Goal: Task Accomplishment & Management: Manage account settings

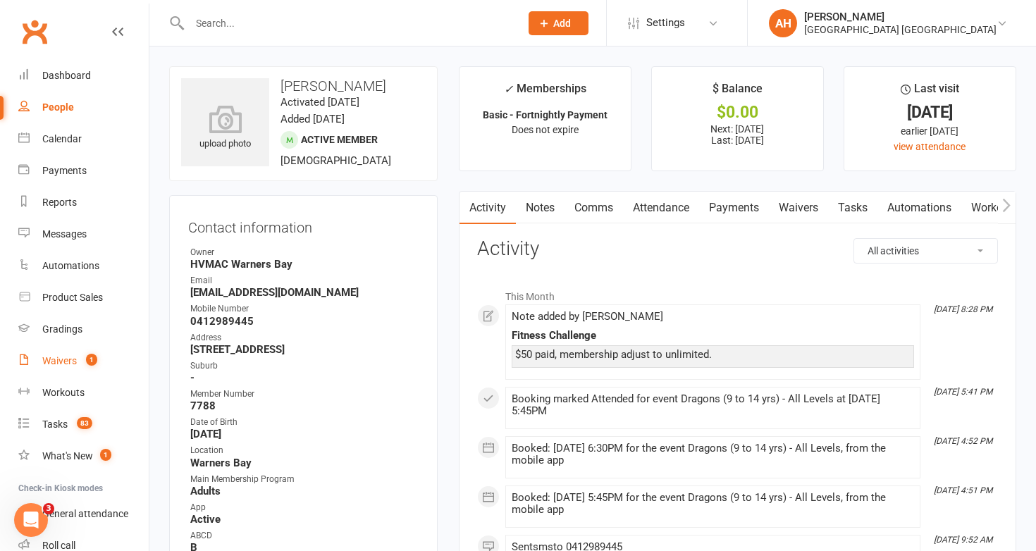
click at [70, 355] on div "Waivers" at bounding box center [59, 360] width 35 height 11
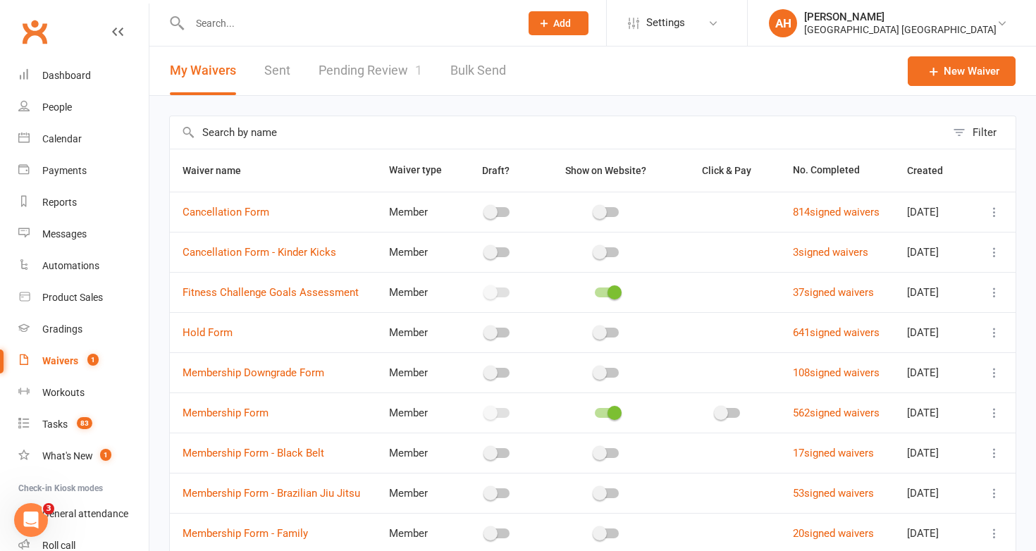
click at [473, 71] on link "Bulk Send" at bounding box center [478, 71] width 56 height 49
select select "active_members"
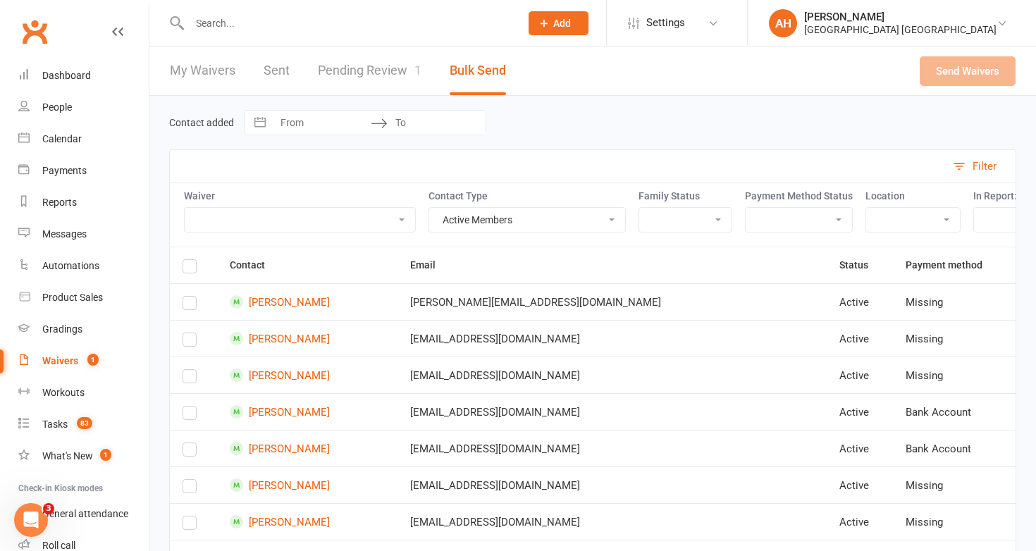
click at [211, 70] on link "My Waivers" at bounding box center [203, 71] width 66 height 49
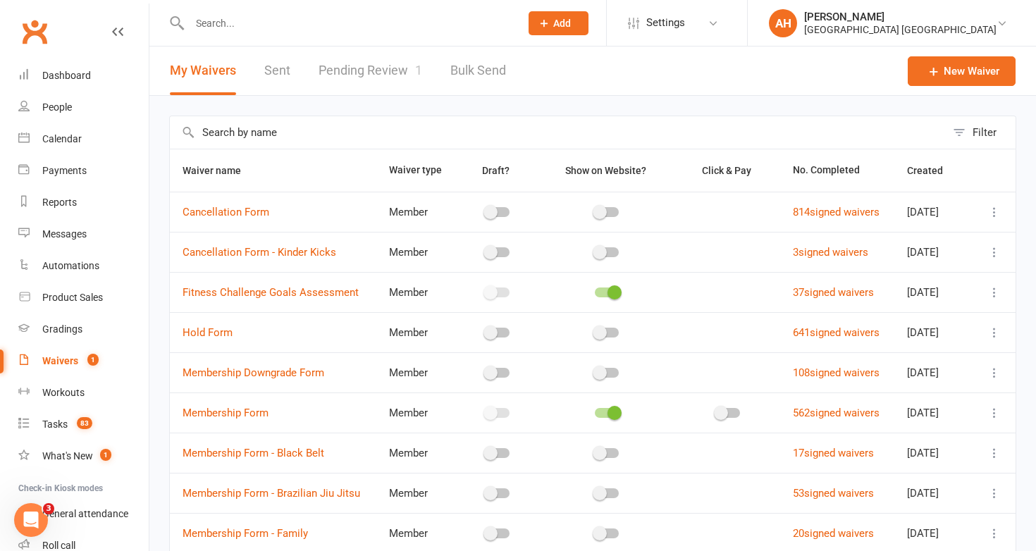
click at [263, 137] on input "text" at bounding box center [558, 132] width 776 height 32
click at [314, 288] on link "Fitness Challenge Goals Assessment" at bounding box center [271, 292] width 176 height 13
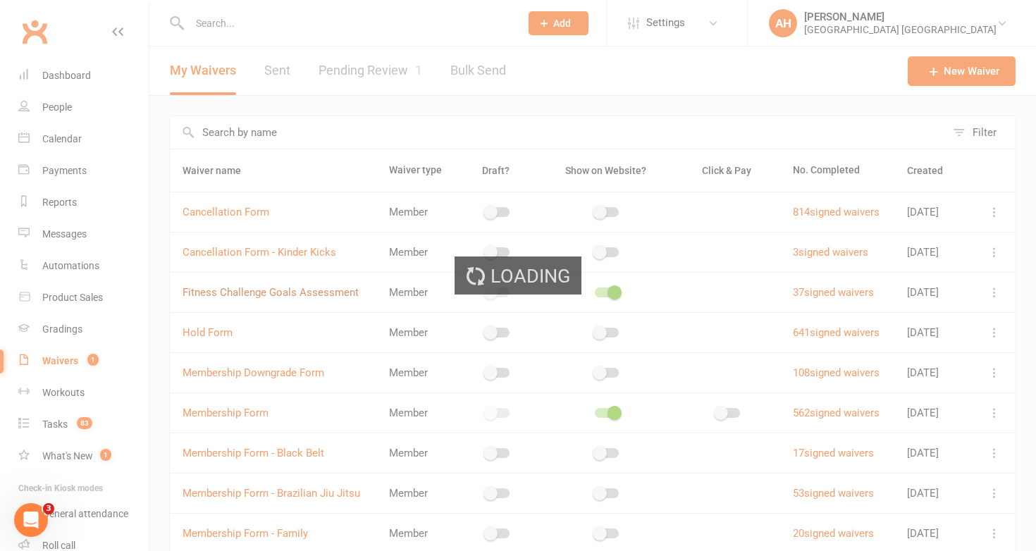
select select "applies_to_all_signees"
select select "copy_answers_for_all_signees"
select select "select"
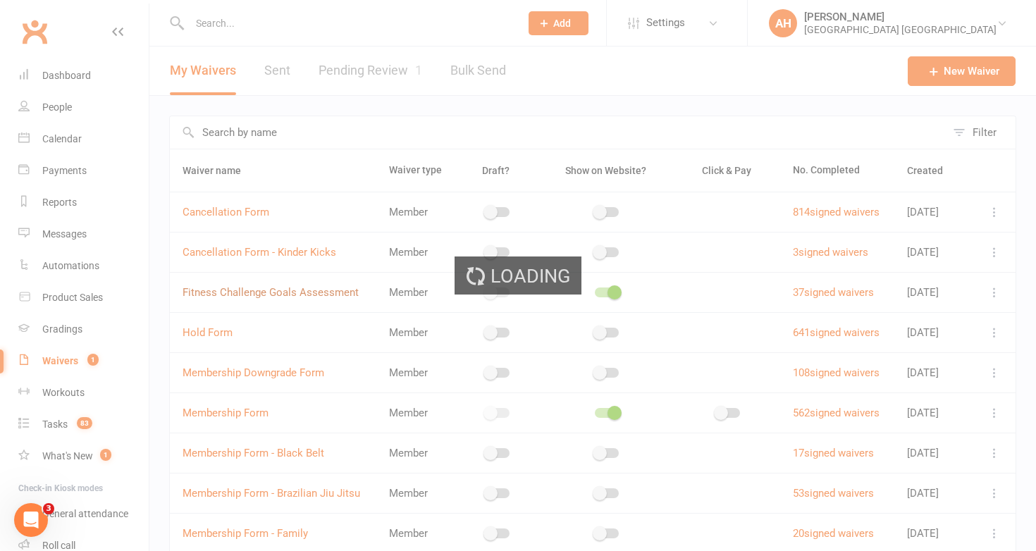
select select "select"
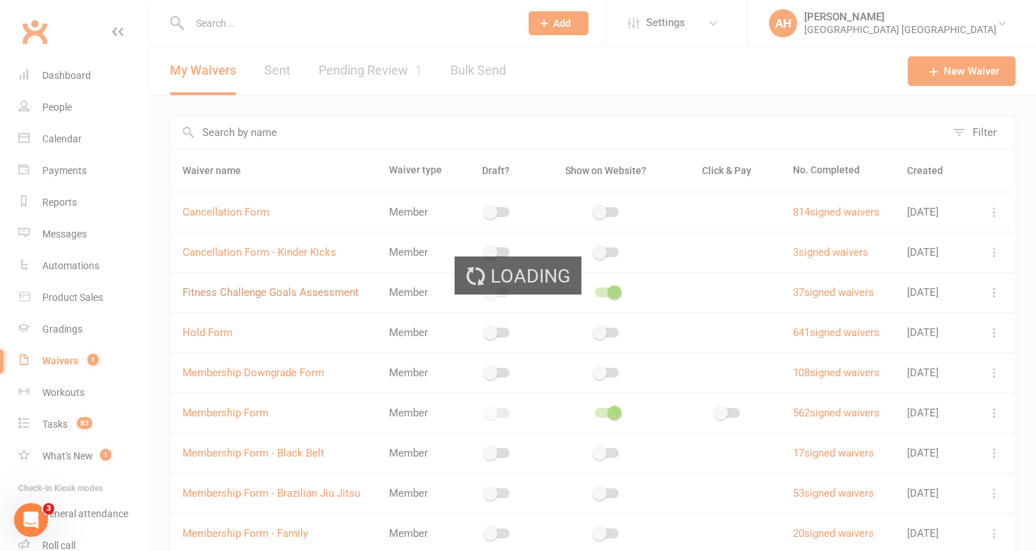
select select "select"
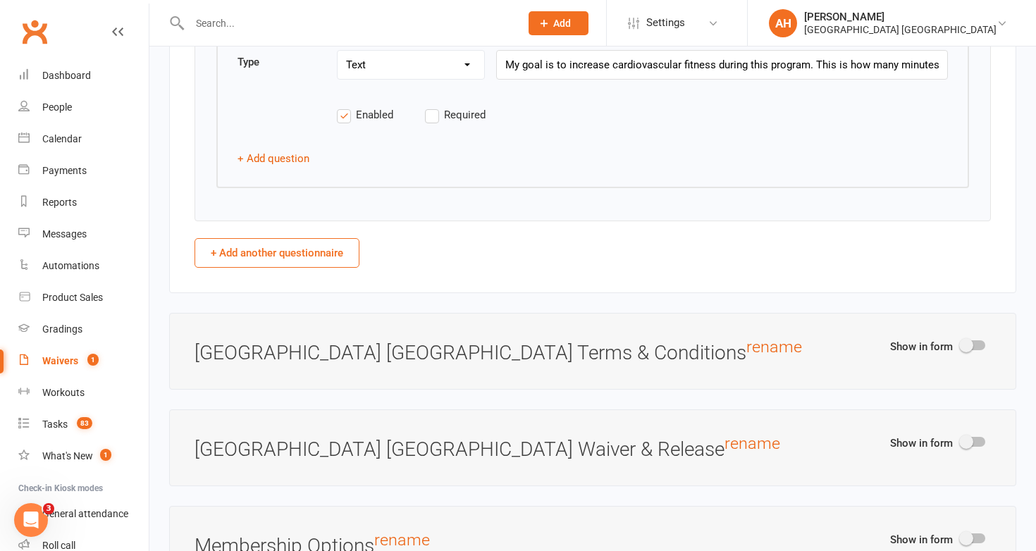
scroll to position [6269, 0]
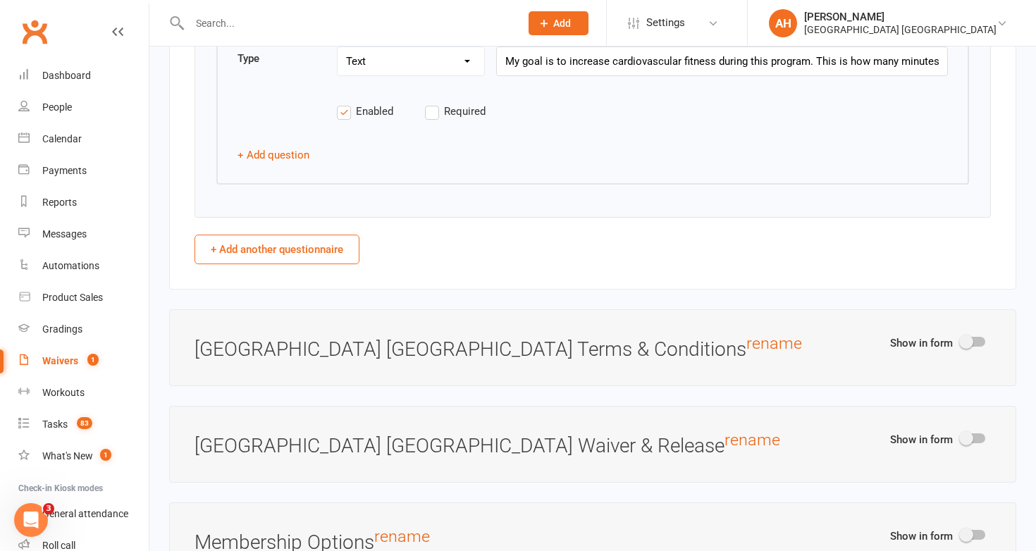
click at [74, 367] on link "Waivers 1" at bounding box center [83, 361] width 130 height 32
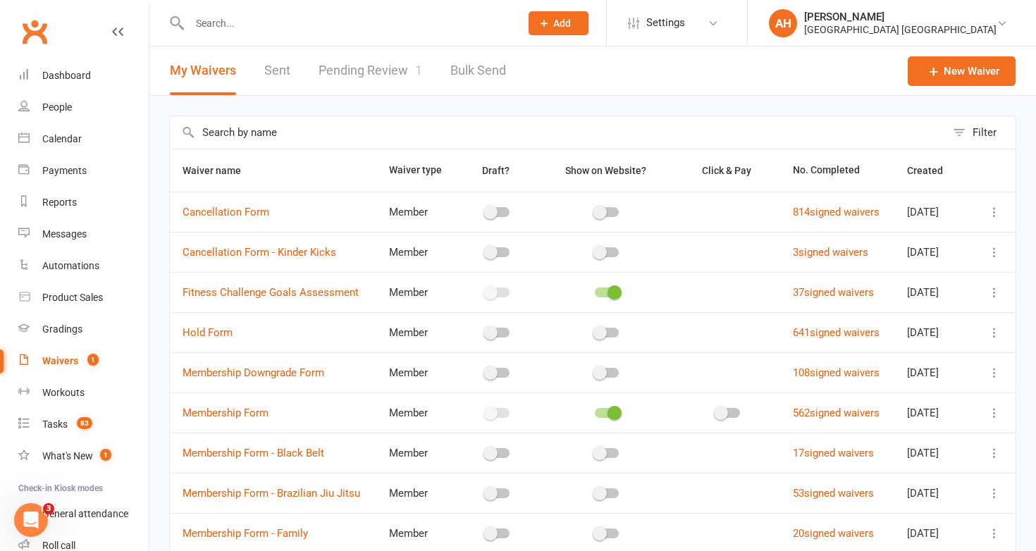
click at [474, 55] on link "Bulk Send" at bounding box center [478, 71] width 56 height 49
select select "active_members"
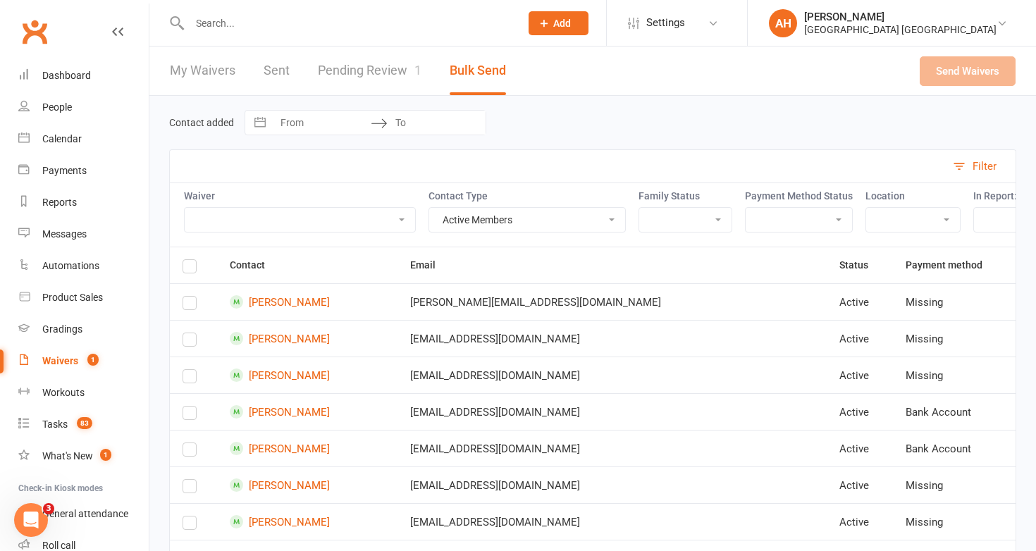
click at [407, 221] on select "Cancellation Form Cancellation Form - Kinder Kicks Fitness Challenge Goals Asse…" at bounding box center [300, 220] width 230 height 24
select select "13209"
click at [185, 208] on select "Cancellation Form Cancellation Form - Kinder Kicks Fitness Challenge Goals Asse…" at bounding box center [300, 220] width 230 height 24
click at [420, 124] on input "To" at bounding box center [437, 123] width 98 height 24
select select "7"
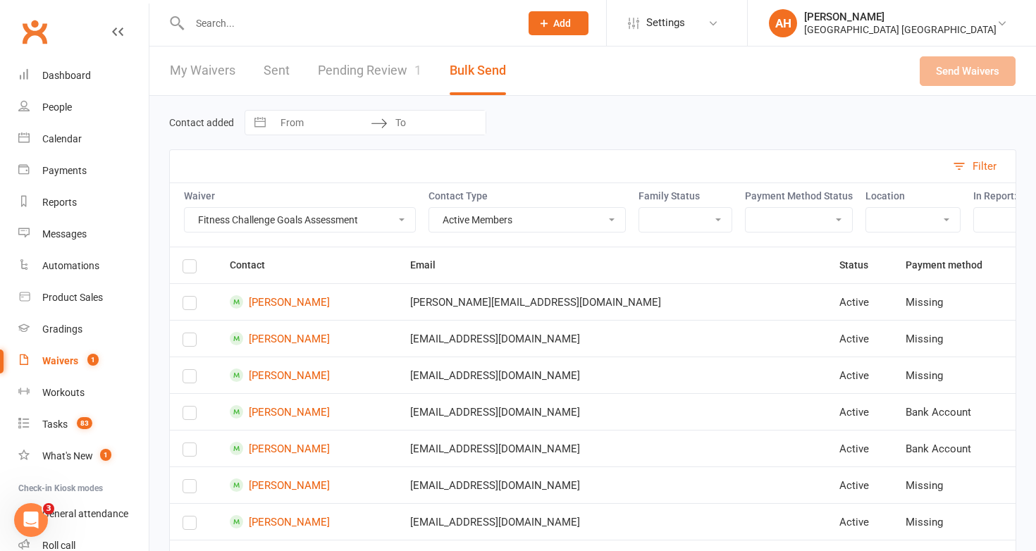
select select "2025"
select select "8"
select select "2025"
select select "9"
select select "2025"
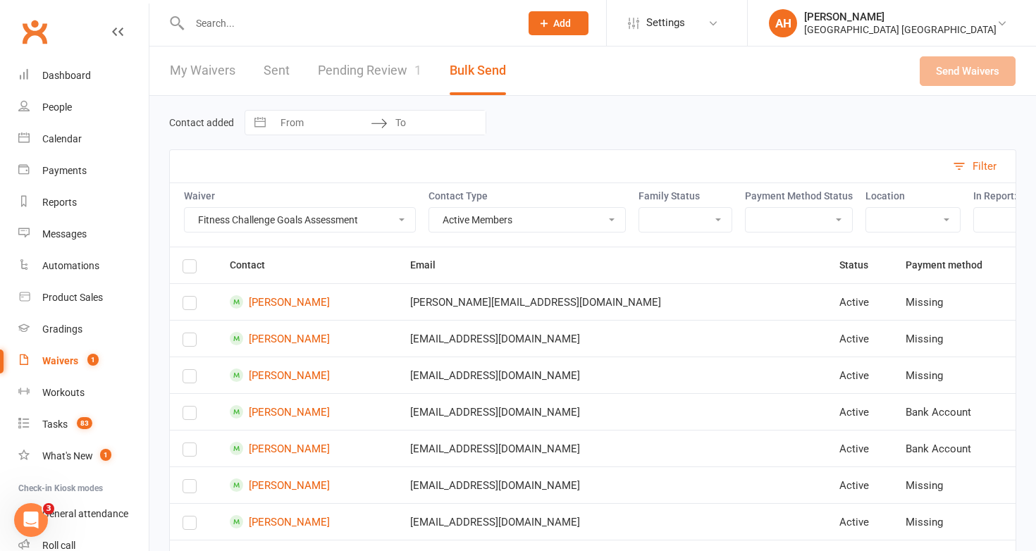
select select "10"
select select "2025"
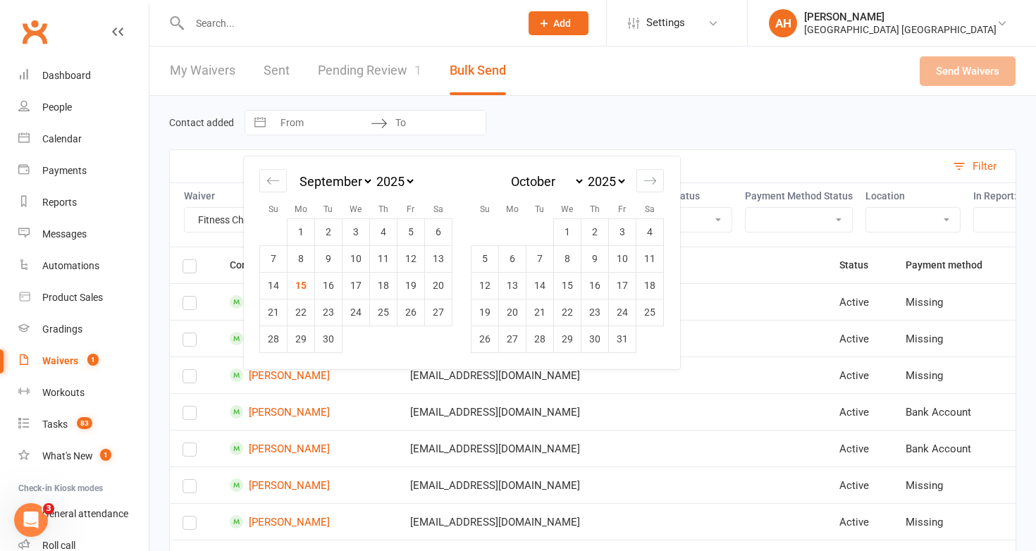
click at [420, 124] on input "To" at bounding box center [437, 123] width 98 height 24
click at [558, 130] on div "Contact added Navigate forward to interact with the calendar and select a date.…" at bounding box center [592, 122] width 847 height 25
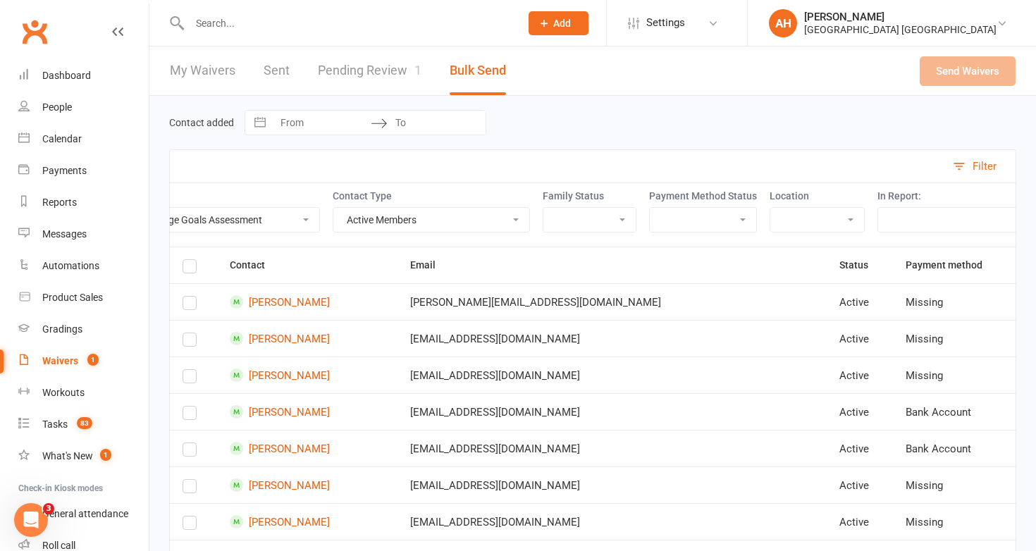
scroll to position [0, 101]
click at [489, 218] on select "Active Members Cancelled Members Suspended Members Prospects Non-Attending Cont…" at bounding box center [426, 220] width 196 height 24
click at [330, 208] on select "Active Members Cancelled Members Suspended Members Prospects Non-Attending Cont…" at bounding box center [426, 220] width 196 height 24
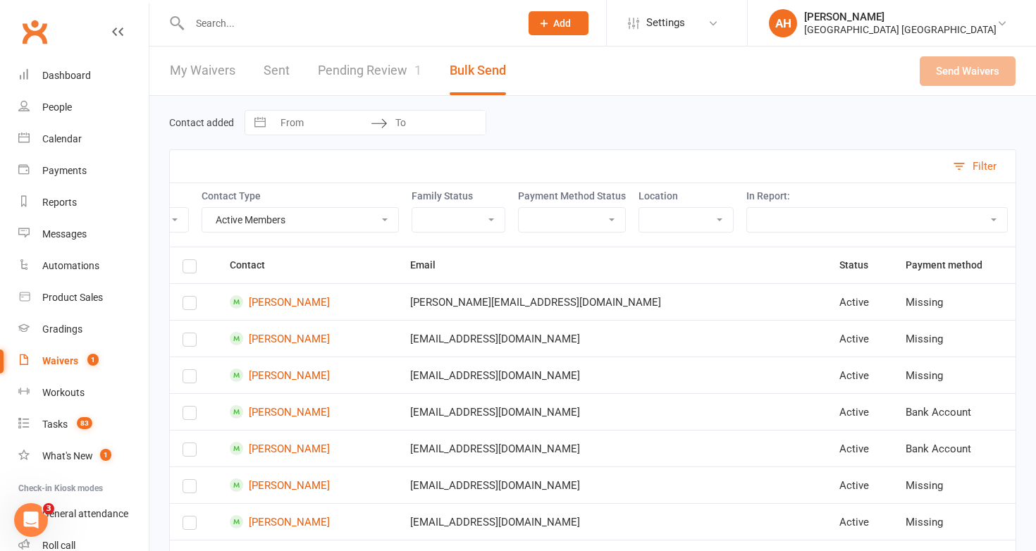
scroll to position [0, 240]
click at [62, 204] on div "Reports" at bounding box center [59, 202] width 35 height 11
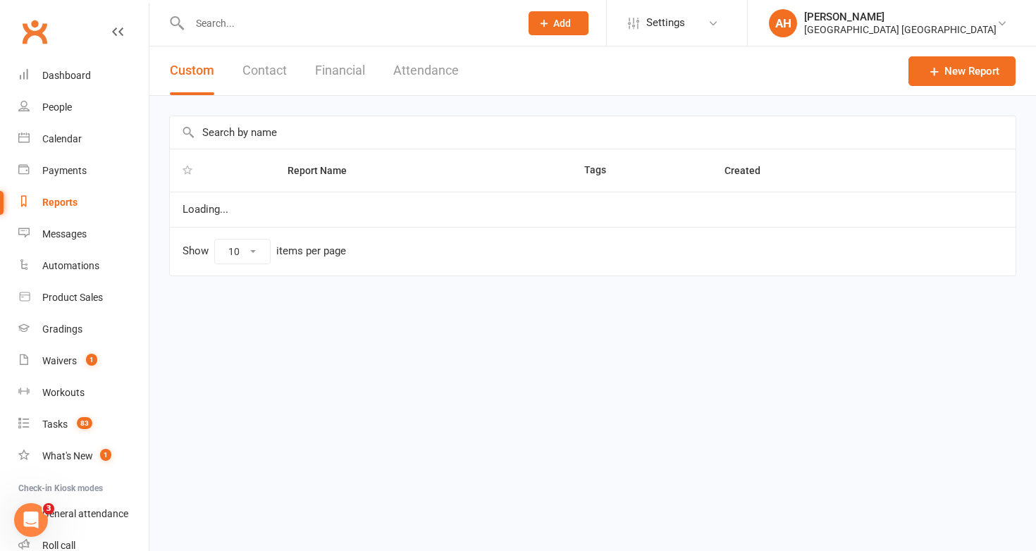
select select "50"
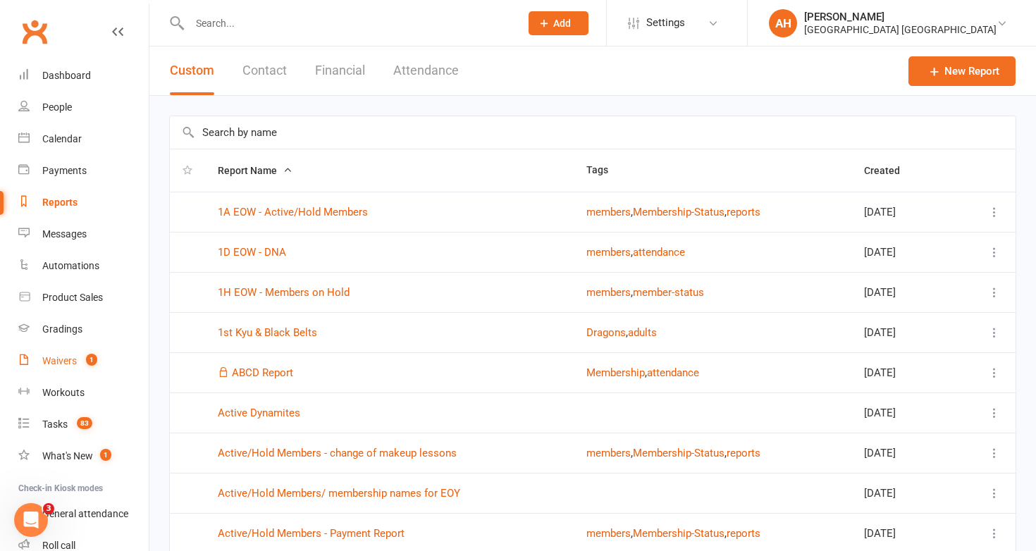
click at [75, 356] on div "Waivers" at bounding box center [59, 360] width 35 height 11
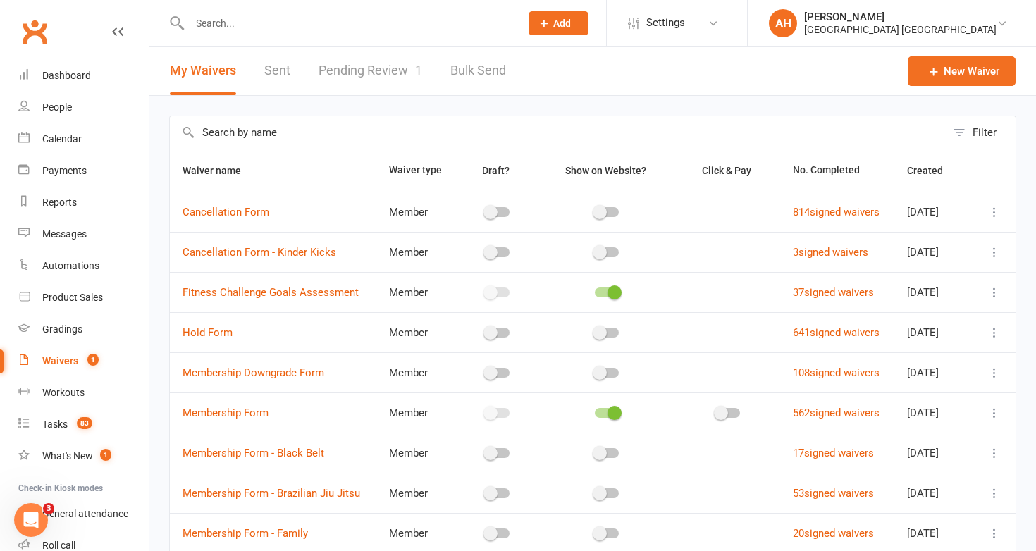
click at [991, 293] on icon at bounding box center [994, 292] width 14 height 14
click at [976, 371] on link "Copy external link to clipboard" at bounding box center [920, 376] width 166 height 28
click at [351, 22] on input "text" at bounding box center [347, 23] width 325 height 20
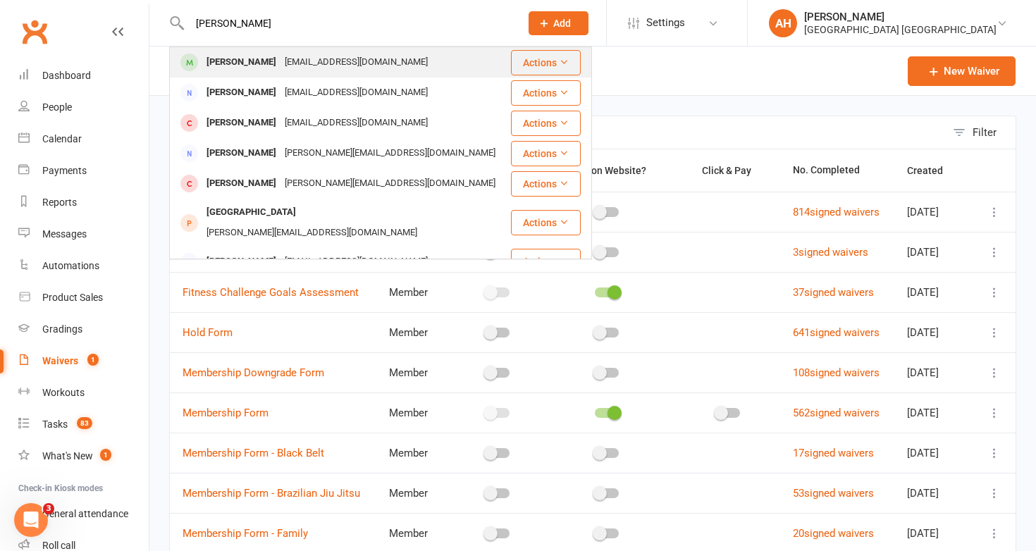
type input "austin bignell"
click at [322, 63] on div "emandmarty@gmail.com" at bounding box center [356, 62] width 152 height 20
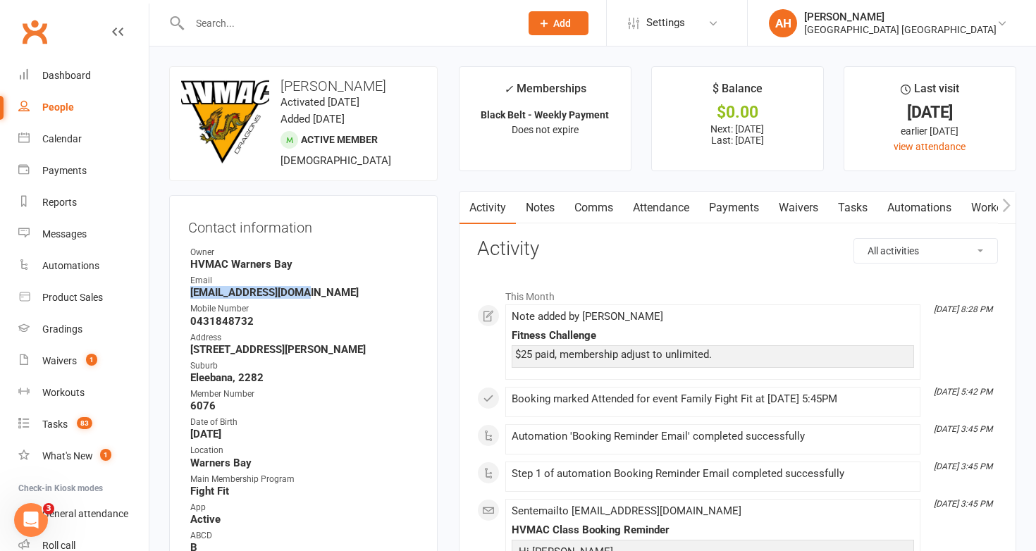
drag, startPoint x: 319, startPoint y: 295, endPoint x: 190, endPoint y: 293, distance: 128.3
click at [190, 293] on strong "emandmarty@gmail.com" at bounding box center [304, 292] width 228 height 13
copy strong "emandmarty@gmail.com"
click at [348, 25] on input "text" at bounding box center [347, 23] width 325 height 20
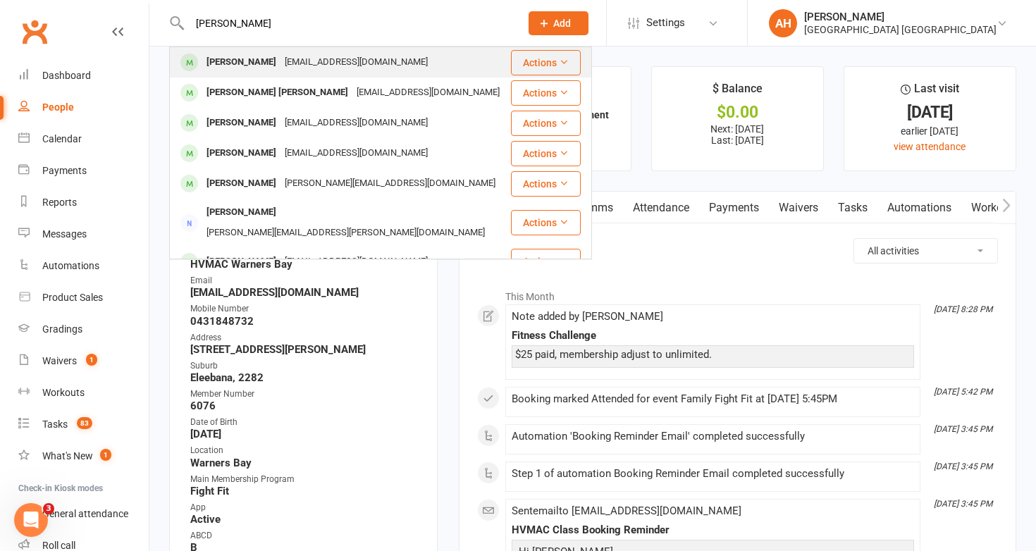
type input "amy buckley"
click at [353, 56] on div "amycooper82@outlook.com" at bounding box center [356, 62] width 152 height 20
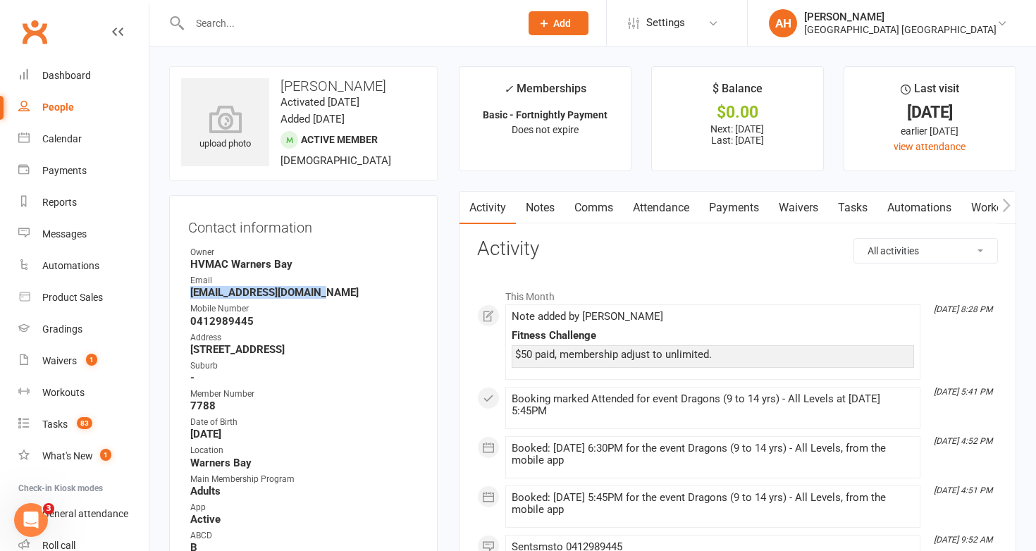
drag, startPoint x: 328, startPoint y: 297, endPoint x: 185, endPoint y: 294, distance: 143.1
click at [185, 294] on div "Contact information Owner HVMAC Warners Bay Email amycooper82@outlook.com Mobil…" at bounding box center [303, 420] width 269 height 451
copy strong "amycooper82@outlook.com"
click at [347, 20] on input "text" at bounding box center [347, 23] width 325 height 20
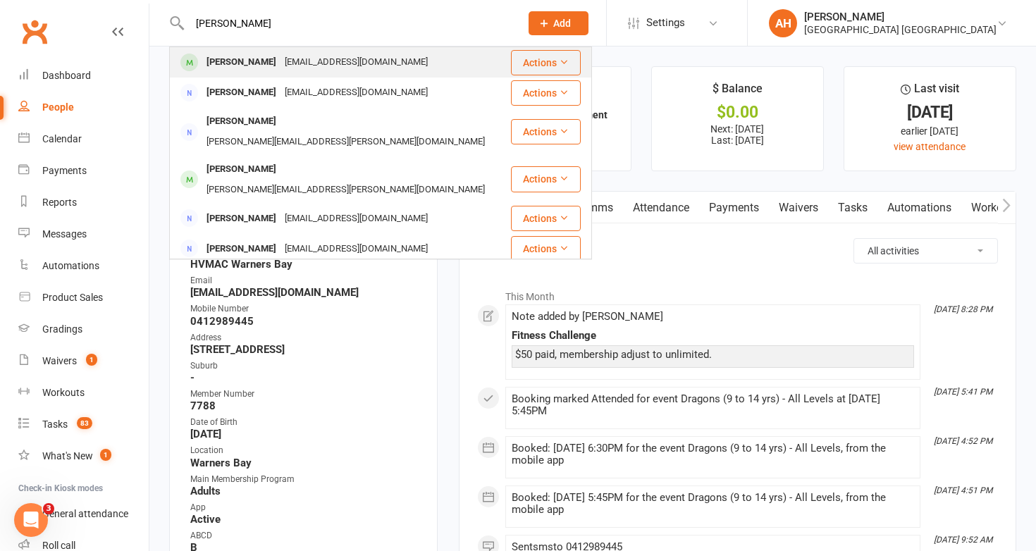
type input "sally macdonald"
click at [320, 56] on div "sallymcdonald72@gmail.com" at bounding box center [356, 62] width 152 height 20
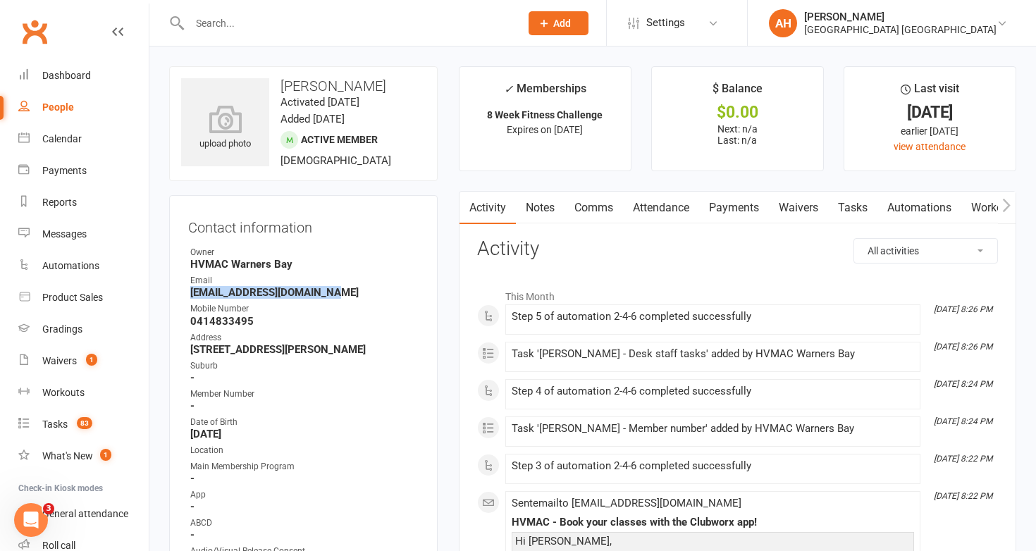
drag, startPoint x: 341, startPoint y: 296, endPoint x: 190, endPoint y: 292, distance: 150.9
click at [190, 292] on strong "sallymcdonald72@gmail.com" at bounding box center [304, 292] width 228 height 13
copy strong "sallymcdonald72@gmail.com"
click at [330, 18] on input "text" at bounding box center [347, 23] width 325 height 20
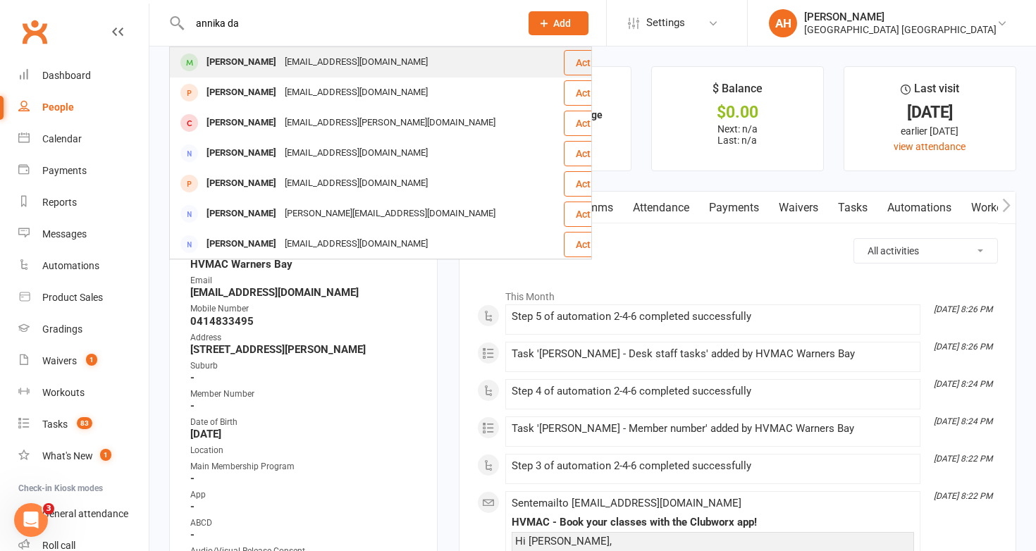
type input "annika da"
click at [316, 57] on div "annikadavies3@gmail.com" at bounding box center [356, 62] width 152 height 20
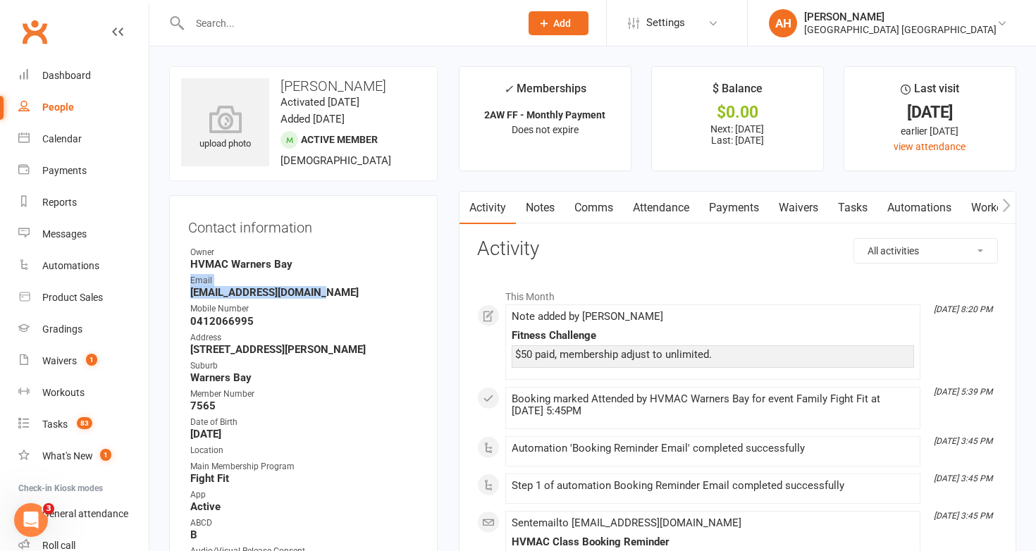
drag, startPoint x: 338, startPoint y: 292, endPoint x: 189, endPoint y: 287, distance: 149.5
click at [189, 287] on li "Email annikadavies3@gmail.com" at bounding box center [303, 286] width 230 height 25
click at [311, 297] on strong "annikadavies3@gmail.com" at bounding box center [304, 292] width 228 height 13
drag, startPoint x: 323, startPoint y: 295, endPoint x: 184, endPoint y: 296, distance: 139.5
click at [184, 296] on div "Contact information Owner HVMAC Warners Bay Email annikadavies3@gmail.com Mobil…" at bounding box center [303, 414] width 269 height 438
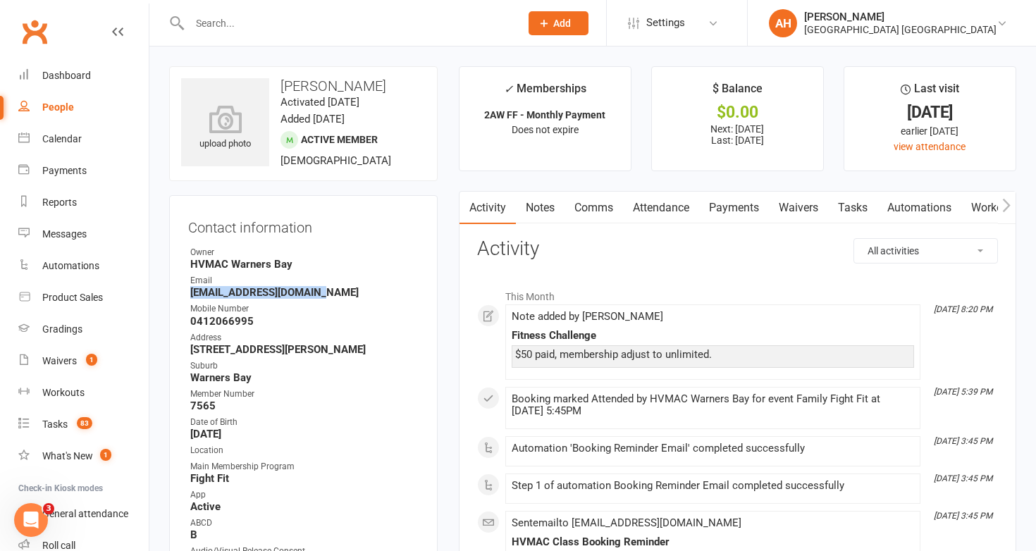
copy strong "annikadavies3@gmail.com"
click at [342, 30] on input "text" at bounding box center [347, 23] width 325 height 20
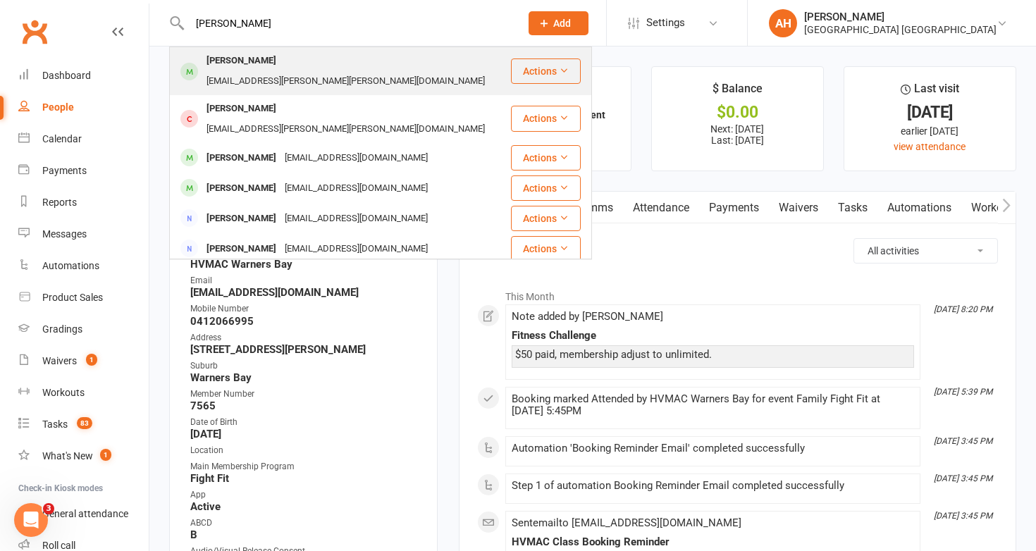
type input "gemma ry"
click at [350, 71] on div "gemma.anne.ryan@gmail.com" at bounding box center [345, 81] width 287 height 20
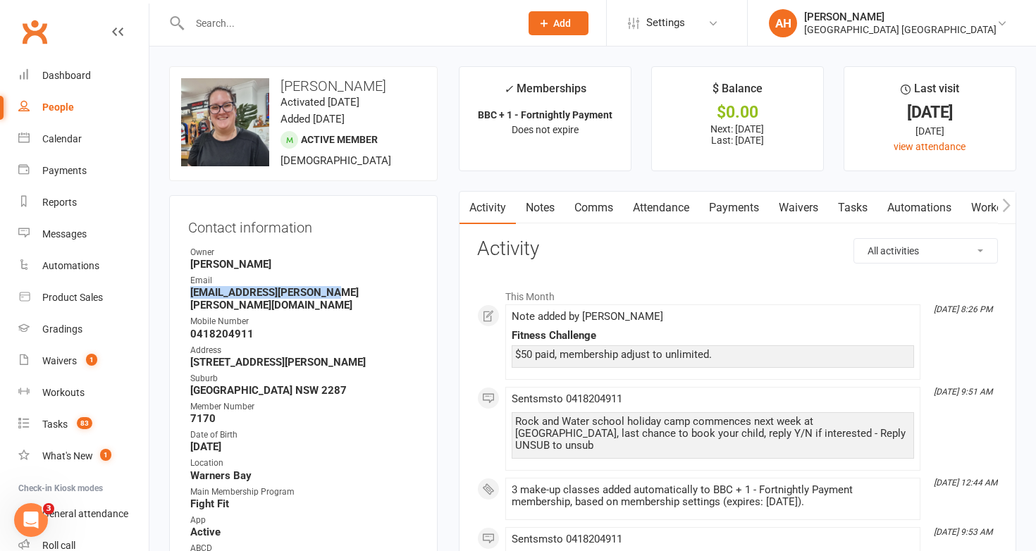
drag, startPoint x: 342, startPoint y: 297, endPoint x: 180, endPoint y: 295, distance: 161.4
click at [180, 295] on div "Contact information Owner Anna Hayes Email gemma.anne.ryan@gmail.com Mobile Num…" at bounding box center [303, 427] width 269 height 464
copy strong "gemma.anne.ryan@gmail.com"
click at [338, 20] on input "text" at bounding box center [347, 23] width 325 height 20
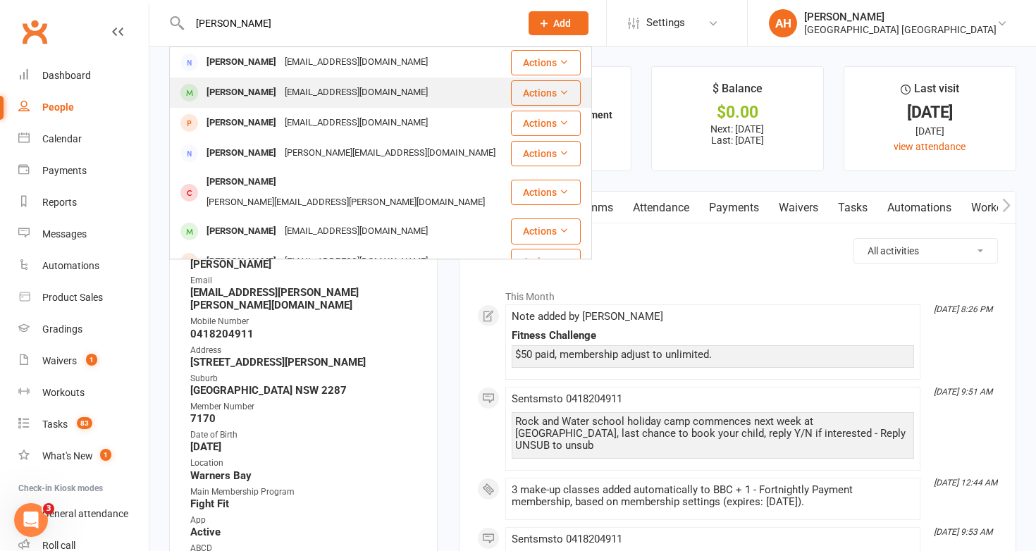
type input "chris j"
click at [357, 86] on div "cj_jackson225@hotmail.com" at bounding box center [356, 92] width 152 height 20
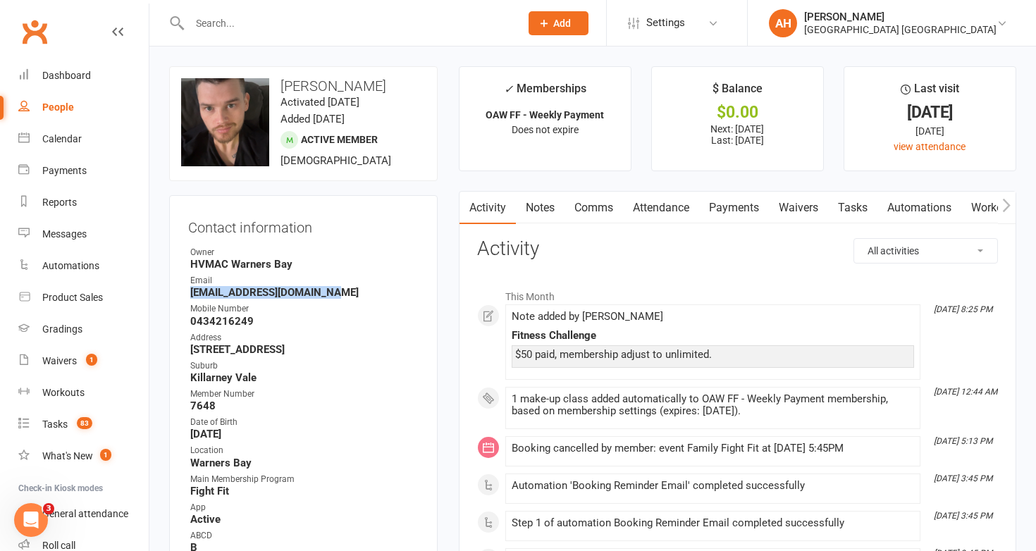
drag, startPoint x: 335, startPoint y: 289, endPoint x: 190, endPoint y: 290, distance: 145.2
click at [190, 290] on strong "cj_jackson225@hotmail.com" at bounding box center [304, 292] width 228 height 13
copy strong "cj_jackson225@hotmail.com"
click at [333, 23] on input "text" at bounding box center [347, 23] width 325 height 20
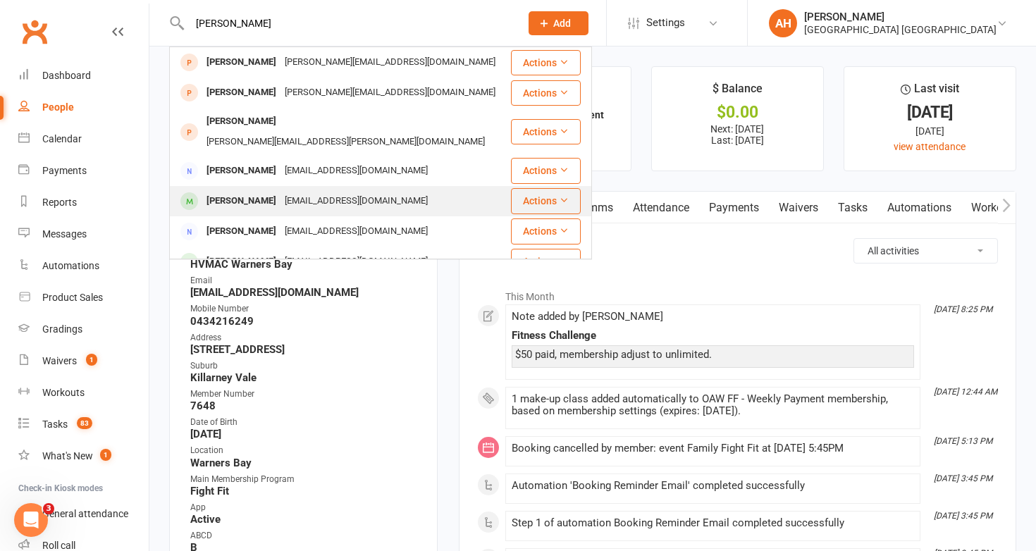
type input "robert k"
click at [280, 191] on div "Tlblawns1@gmail.com" at bounding box center [356, 201] width 152 height 20
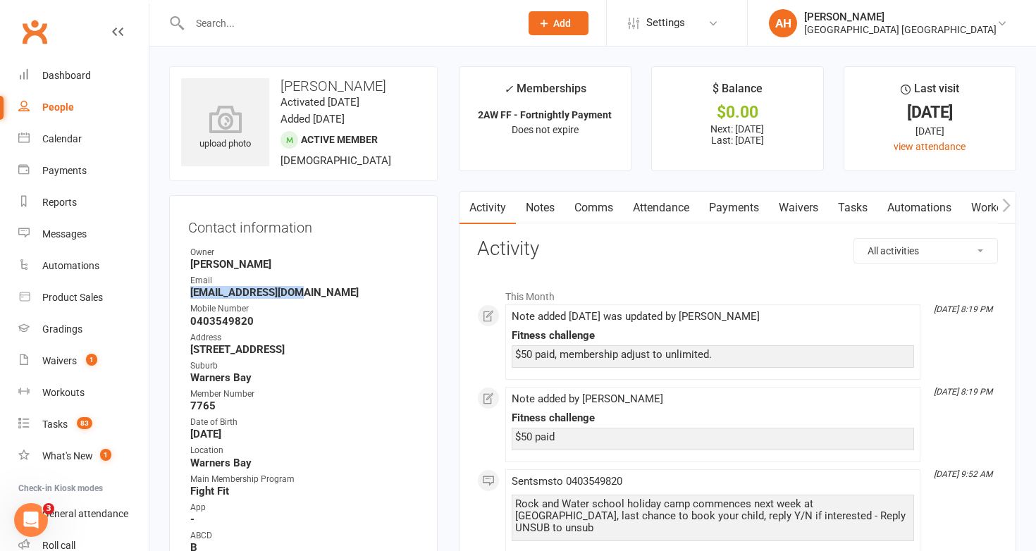
drag, startPoint x: 300, startPoint y: 297, endPoint x: 175, endPoint y: 292, distance: 124.9
click at [175, 292] on div "Contact information Owner Anna Hayes Email Tlblawns1@gmail.com Mobile Number 04…" at bounding box center [303, 420] width 269 height 451
copy strong "Tlblawns1@gmail.com"
click at [321, 26] on input "text" at bounding box center [347, 23] width 325 height 20
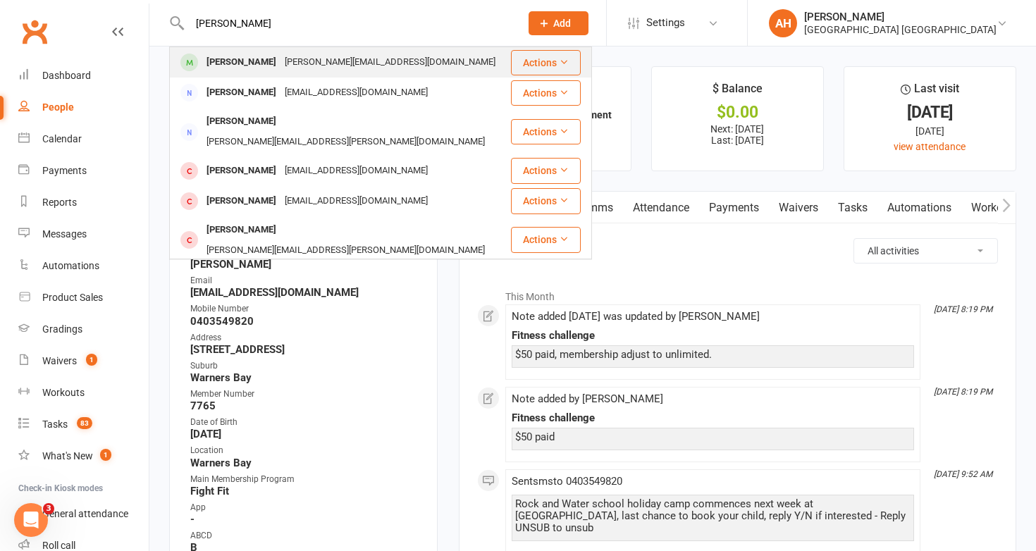
type input "jay blackie"
click at [326, 53] on div "Jay.blackie@live.com.au" at bounding box center [389, 62] width 219 height 20
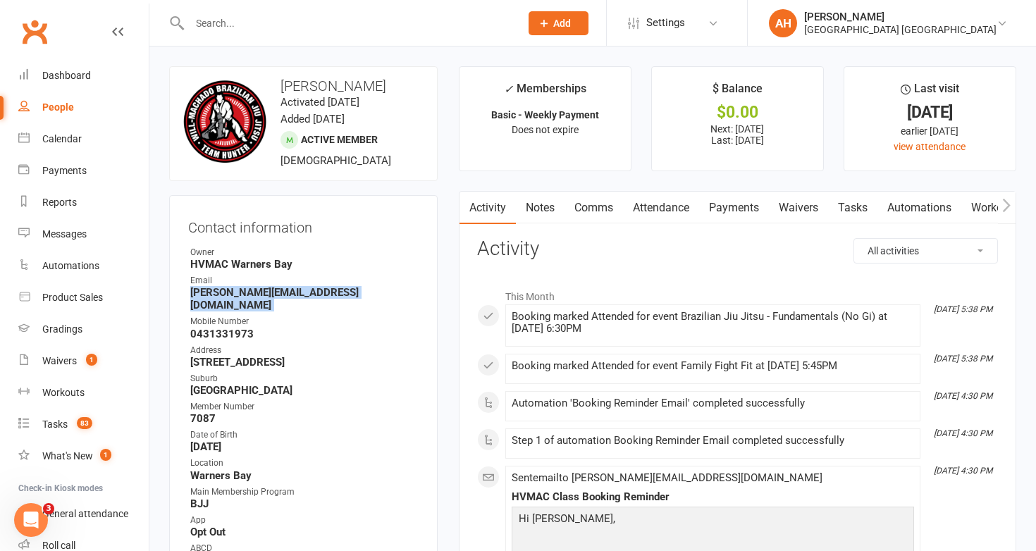
drag, startPoint x: 309, startPoint y: 300, endPoint x: 188, endPoint y: 292, distance: 121.4
click at [188, 292] on ul "Owner HVMAC Warners Bay Email Jay.blackie@live.com.au Mobile Number 0431331973 …" at bounding box center [303, 420] width 230 height 349
copy render-form-field "Jay.blackie@live.com.au"
click at [290, 32] on input "text" at bounding box center [347, 23] width 325 height 20
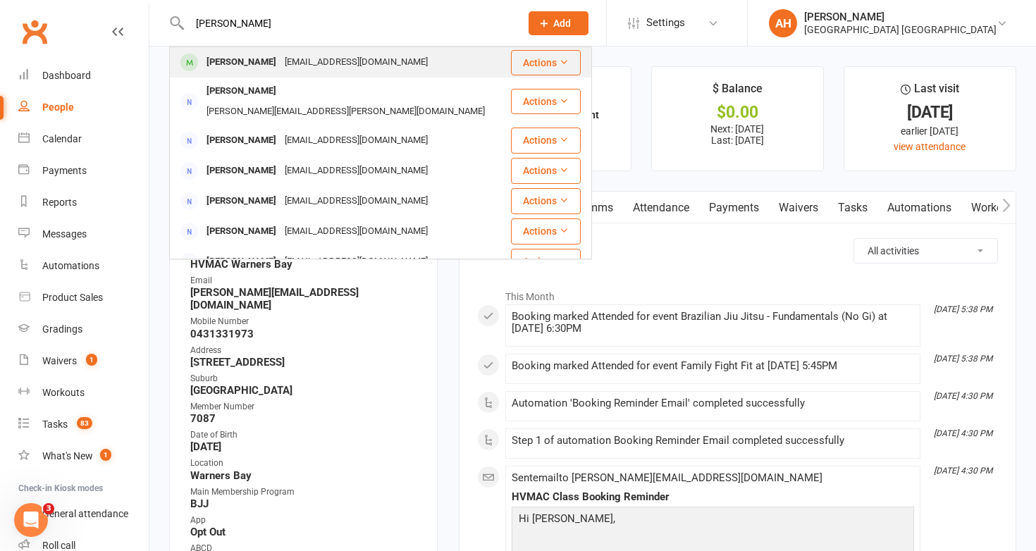
type input "belinda"
click at [280, 61] on div "mossbelinda@yahoo.com" at bounding box center [356, 62] width 152 height 20
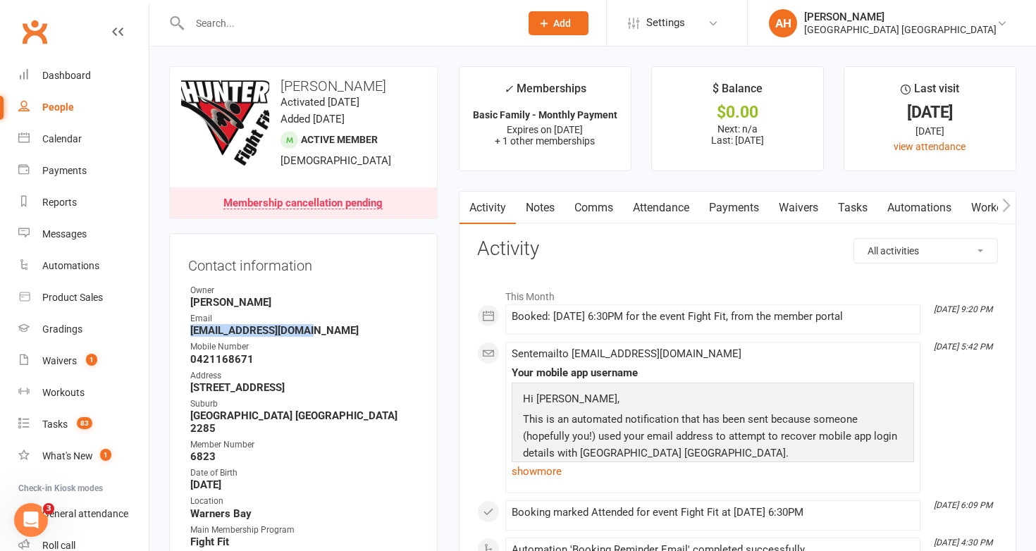
drag, startPoint x: 319, startPoint y: 328, endPoint x: 192, endPoint y: 333, distance: 126.2
click at [192, 333] on strong "mossbelinda@yahoo.com" at bounding box center [304, 330] width 228 height 13
copy strong "mossbelinda@yahoo.com"
click at [291, 23] on input "text" at bounding box center [347, 23] width 325 height 20
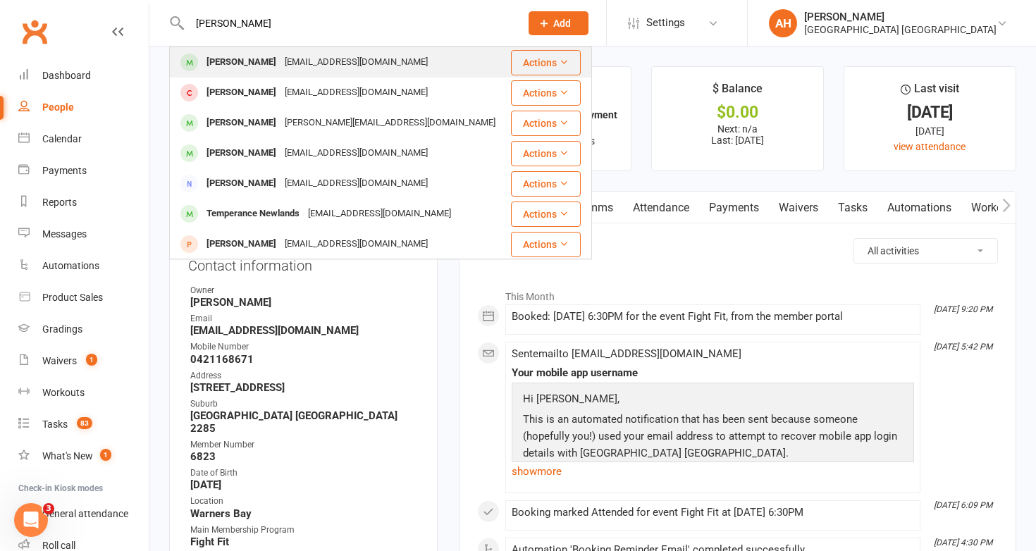
type input "james newlands"
click at [274, 58] on div "James Newlands" at bounding box center [241, 62] width 78 height 20
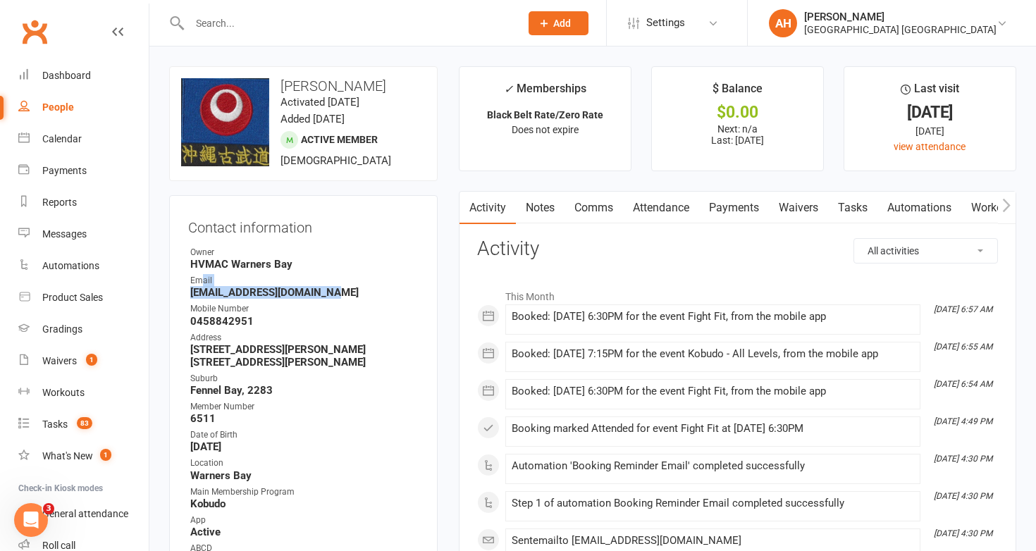
drag, startPoint x: 336, startPoint y: 291, endPoint x: 202, endPoint y: 283, distance: 134.1
click at [202, 283] on li "Email newlandsfarmjat@gmail.com" at bounding box center [303, 286] width 230 height 25
click at [323, 293] on strong "newlandsfarmjat@gmail.com" at bounding box center [304, 292] width 228 height 13
drag, startPoint x: 335, startPoint y: 293, endPoint x: 190, endPoint y: 290, distance: 144.5
click at [190, 290] on strong "newlandsfarmjat@gmail.com" at bounding box center [304, 292] width 228 height 13
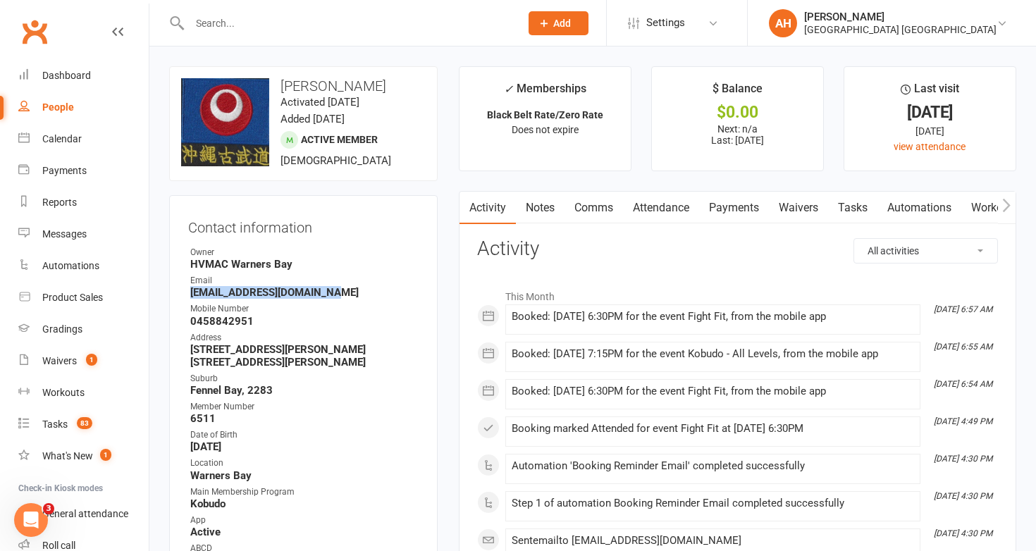
copy strong "newlandsfarmjat@gmail.com"
click at [338, 23] on input "text" at bounding box center [347, 23] width 325 height 20
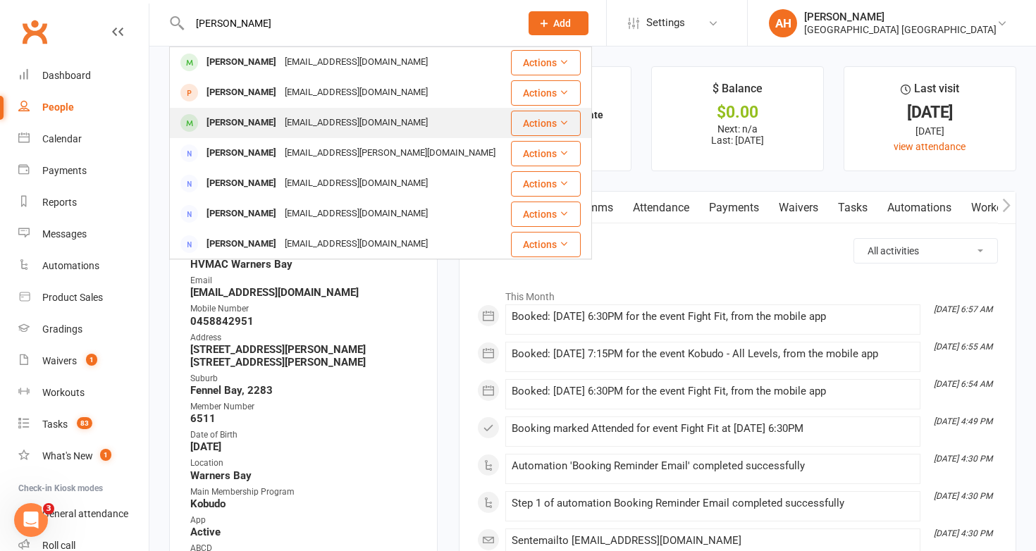
type input "joel h"
click at [295, 116] on div "joelholl903@gmail.com" at bounding box center [356, 123] width 152 height 20
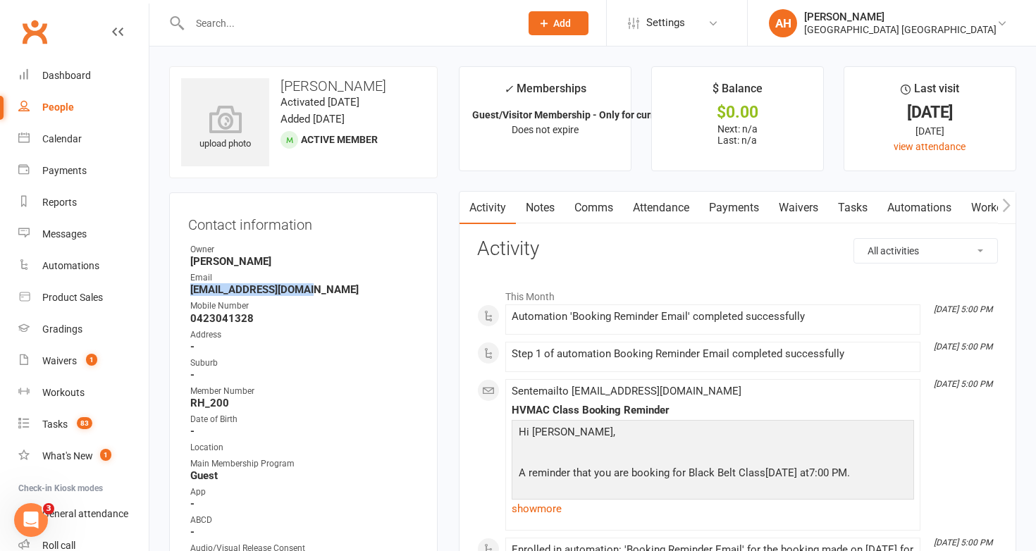
drag, startPoint x: 311, startPoint y: 288, endPoint x: 184, endPoint y: 288, distance: 127.6
click at [184, 288] on div "Contact information Owner Brian Hayes Email joelholl903@gmail.com Mobile Number…" at bounding box center [303, 411] width 269 height 438
click at [309, 24] on input "text" at bounding box center [347, 23] width 325 height 20
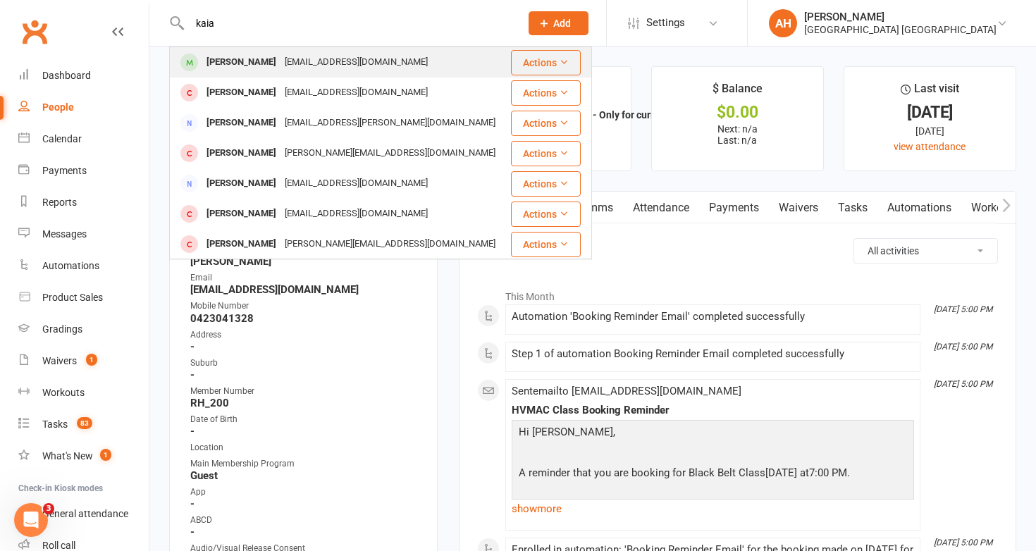
type input "kaia"
click at [297, 60] on div "kaia.elise2003@gmail.com" at bounding box center [356, 62] width 152 height 20
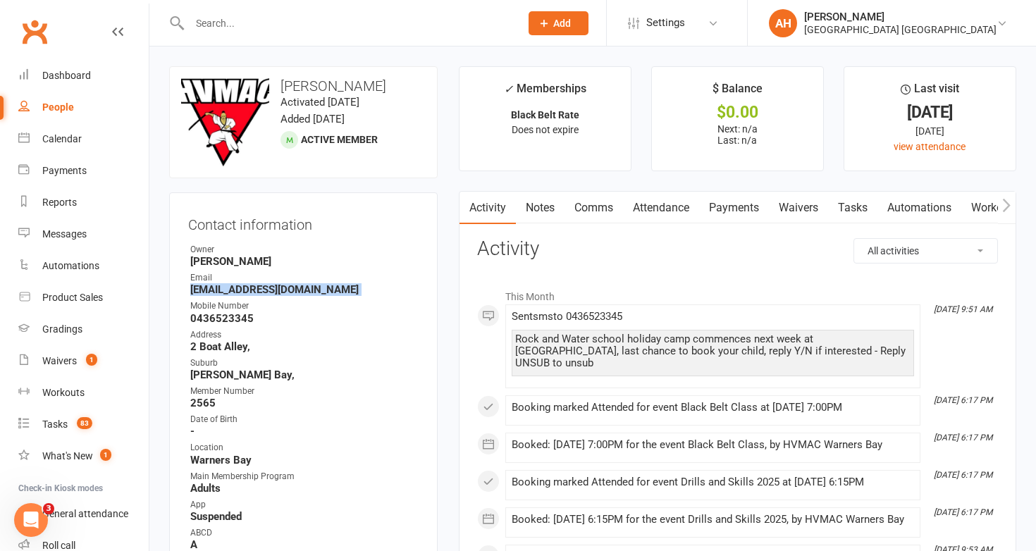
drag, startPoint x: 323, startPoint y: 297, endPoint x: 185, endPoint y: 292, distance: 138.2
click at [185, 292] on div "Contact information Owner Brian Hayes Email kaia.elise2003@gmail.com Mobile Num…" at bounding box center [303, 417] width 269 height 451
click at [856, 25] on div "[GEOGRAPHIC_DATA] [GEOGRAPHIC_DATA]" at bounding box center [900, 29] width 192 height 13
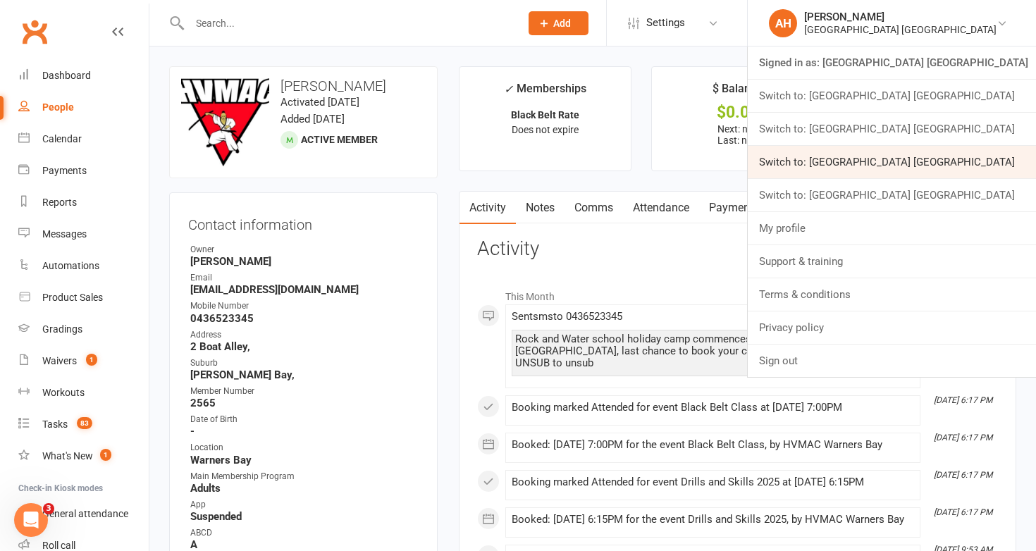
click at [903, 156] on link "Switch to: [GEOGRAPHIC_DATA] [GEOGRAPHIC_DATA]" at bounding box center [892, 162] width 288 height 32
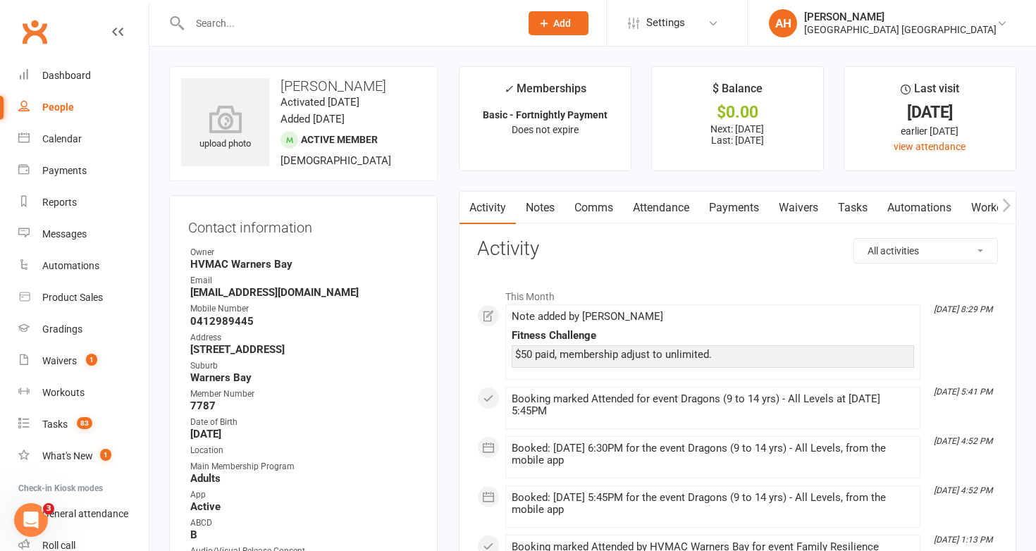
click at [400, 18] on input "text" at bounding box center [347, 23] width 325 height 20
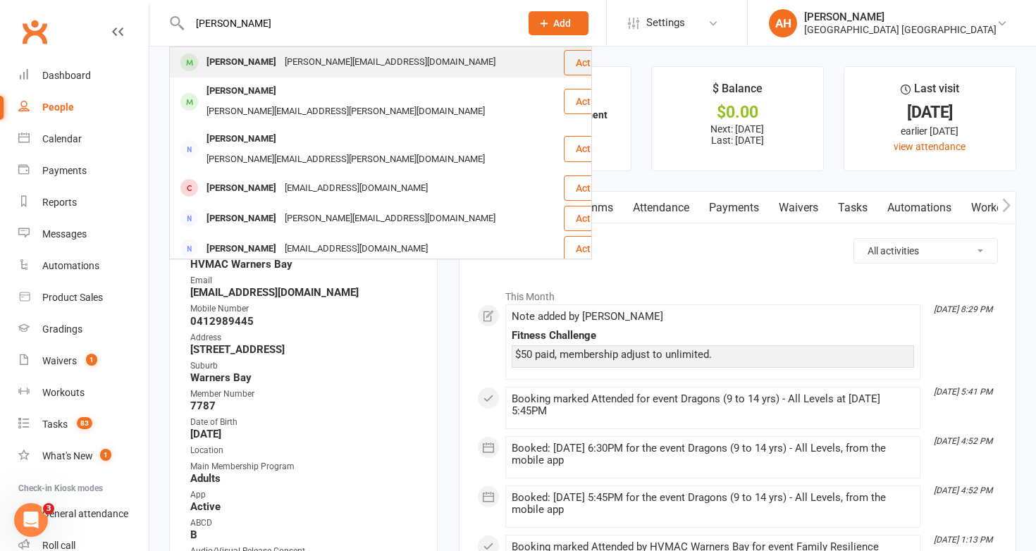
type input "[PERSON_NAME]"
click at [381, 61] on div "Amanda.blockley.newlands@gmail.com" at bounding box center [389, 62] width 219 height 20
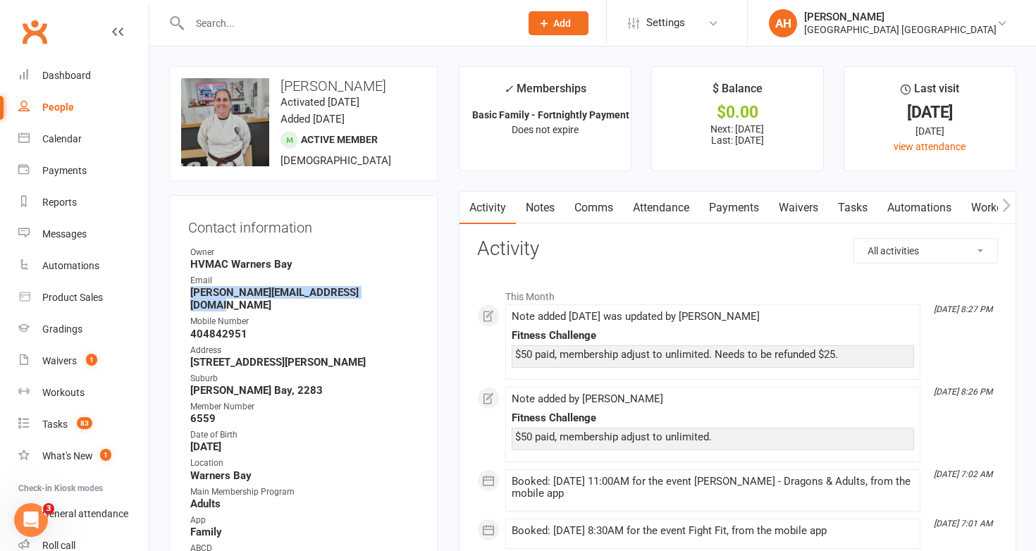
drag, startPoint x: 388, startPoint y: 291, endPoint x: 179, endPoint y: 297, distance: 209.4
click at [179, 297] on div "Contact information Owner HVMAC Warners Bay Email Amanda.blockley.newlands@gmai…" at bounding box center [303, 427] width 269 height 464
copy strong "Amanda.blockley.newlands@gmail.com"
click at [402, 22] on input "text" at bounding box center [347, 23] width 325 height 20
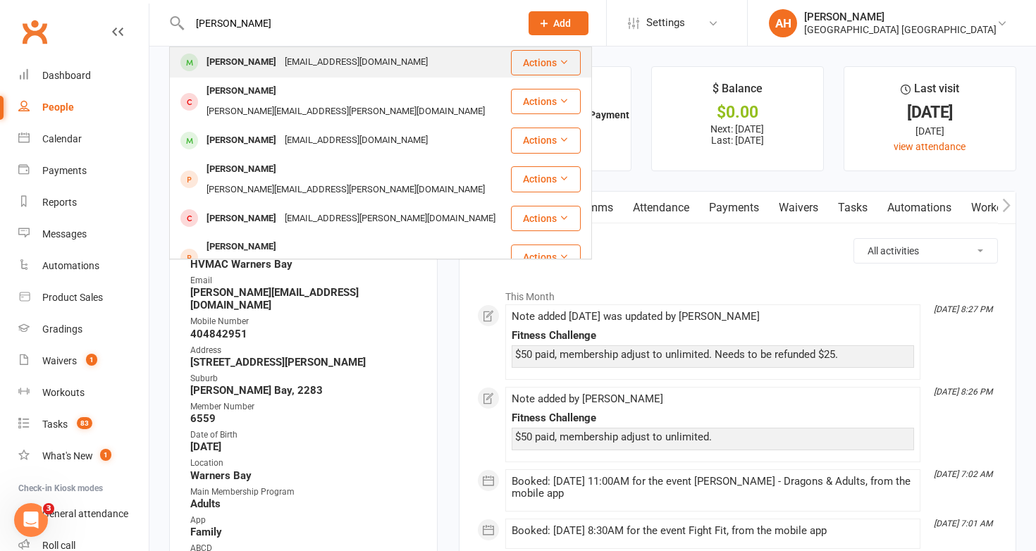
type input "charlotte hayes"
click at [331, 66] on div "charlotte.hayes11@education.nsw.gov.au" at bounding box center [356, 62] width 152 height 20
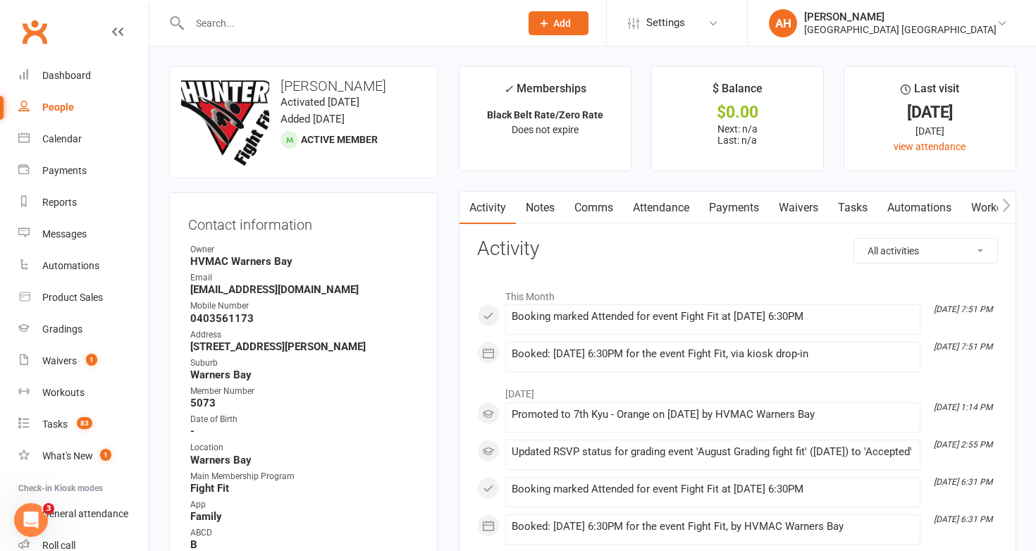
drag, startPoint x: 397, startPoint y: 292, endPoint x: 187, endPoint y: 290, distance: 210.0
click at [187, 290] on div "Contact information Owner HVMAC Warners Bay Email charlotte.hayes11@education.n…" at bounding box center [303, 417] width 269 height 451
copy strong "charlotte.hayes11@education.nsw.gov.au"
click at [421, 12] on div at bounding box center [339, 23] width 341 height 46
click at [416, 22] on input "text" at bounding box center [347, 23] width 325 height 20
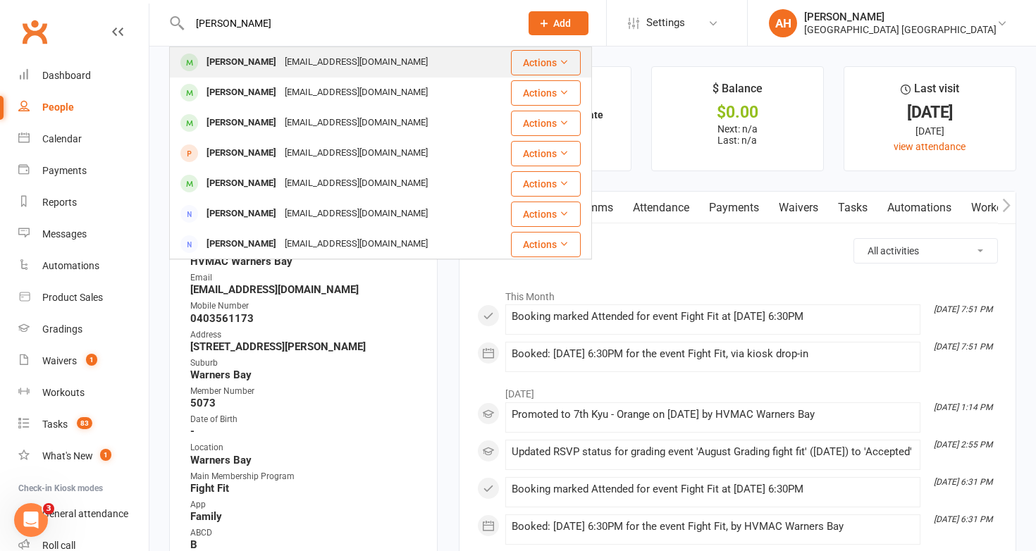
type input "renae wilson"
click at [355, 66] on div "renaewilson83@gmail.com" at bounding box center [356, 62] width 152 height 20
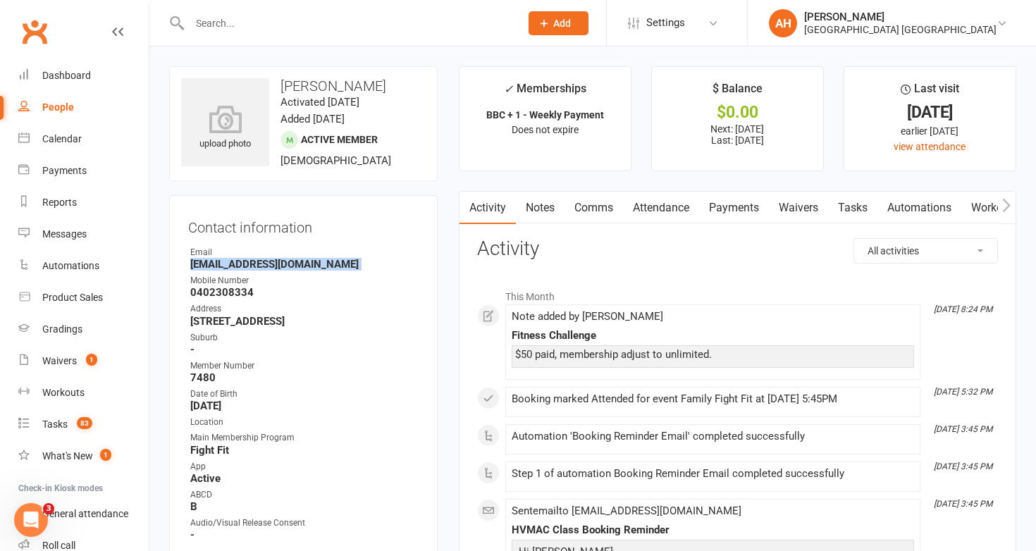
drag, startPoint x: 335, startPoint y: 273, endPoint x: 190, endPoint y: 263, distance: 146.2
click at [190, 263] on ul "Owner Email renaewilson83@gmail.com Mobile Number 0402308334 Address 9 Woden Cl…" at bounding box center [303, 393] width 230 height 295
copy render-form-field "renaewilson83@gmail.com"
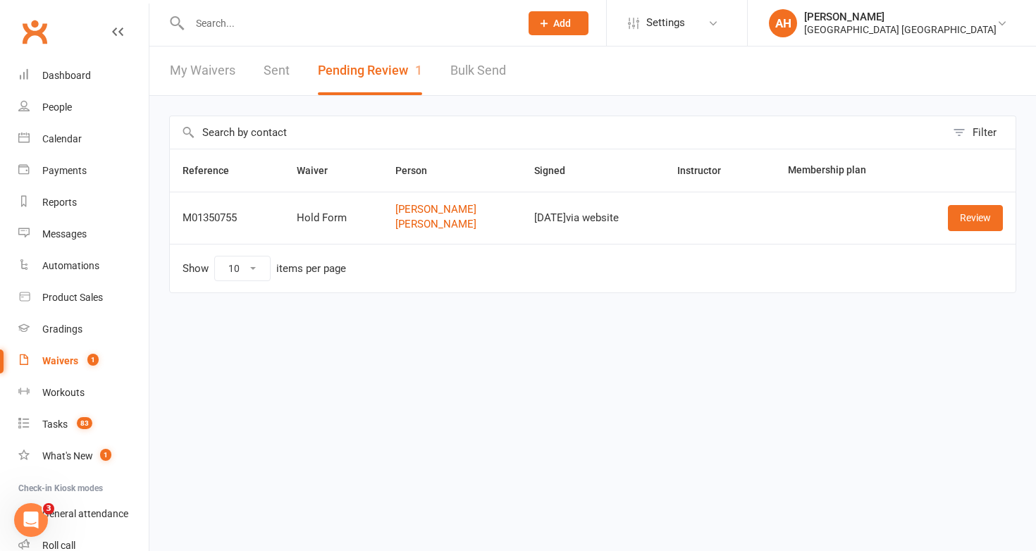
click at [219, 73] on link "My Waivers" at bounding box center [203, 71] width 66 height 49
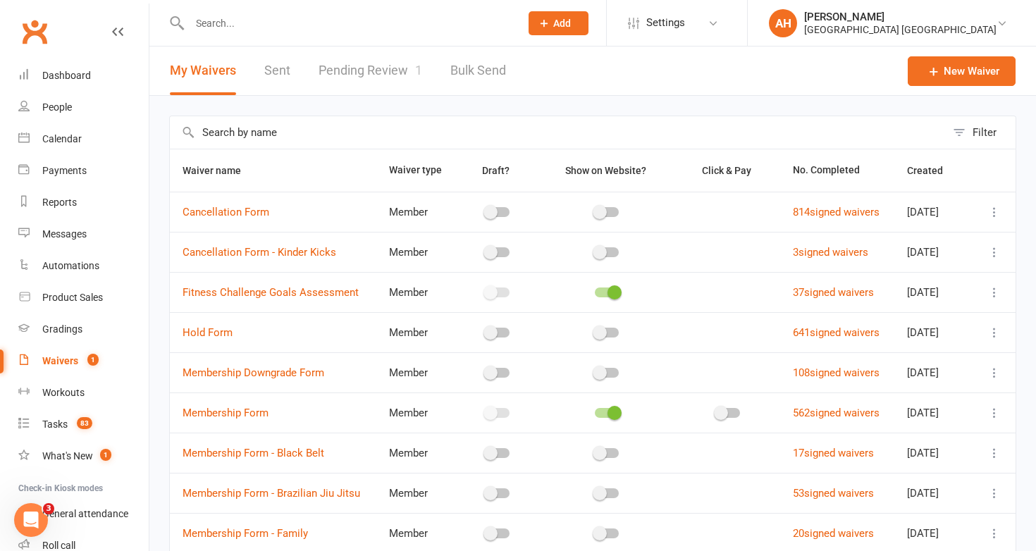
click at [993, 295] on icon at bounding box center [994, 292] width 14 height 14
click at [951, 372] on link "Copy external link to clipboard" at bounding box center [920, 376] width 166 height 28
click at [997, 292] on icon at bounding box center [994, 292] width 14 height 14
click at [951, 371] on link "Copy external link to clipboard" at bounding box center [920, 376] width 166 height 28
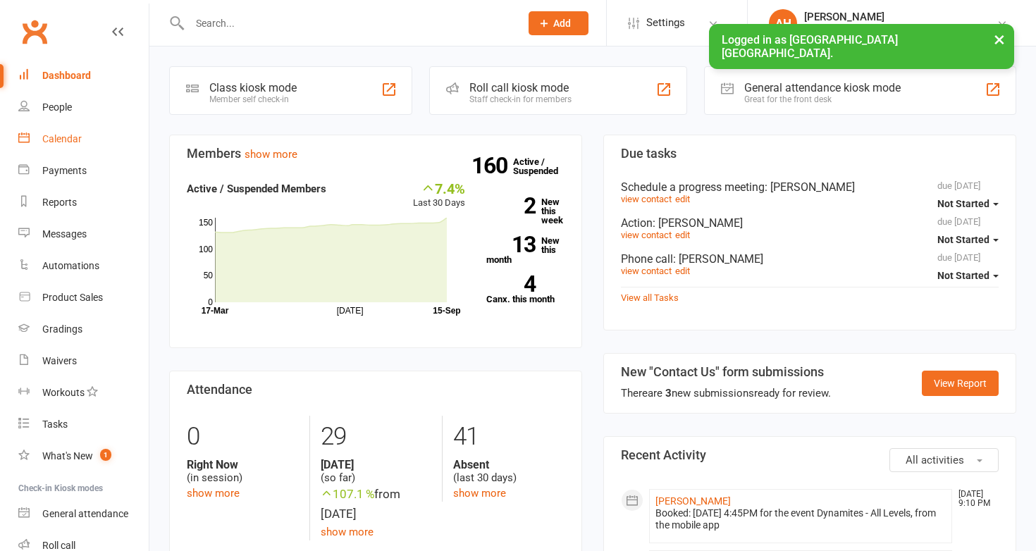
click at [60, 138] on div "Calendar" at bounding box center [61, 138] width 39 height 11
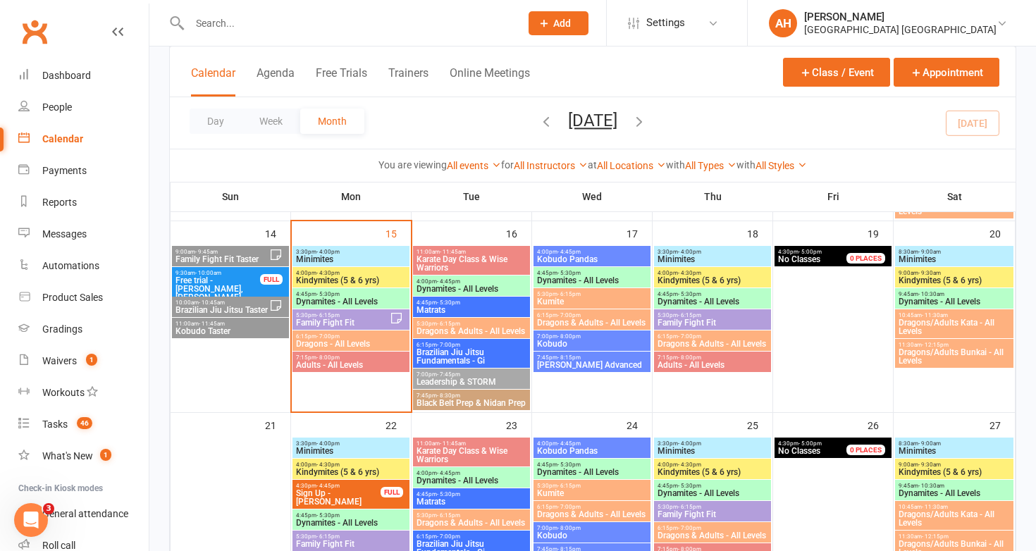
scroll to position [511, 0]
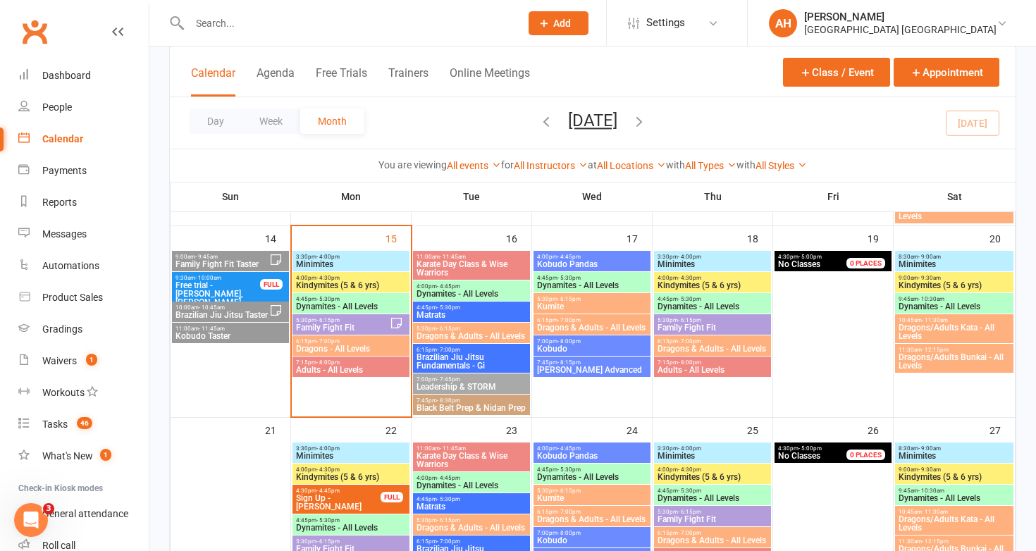
click at [333, 326] on span "Family Fight Fit" at bounding box center [342, 327] width 94 height 8
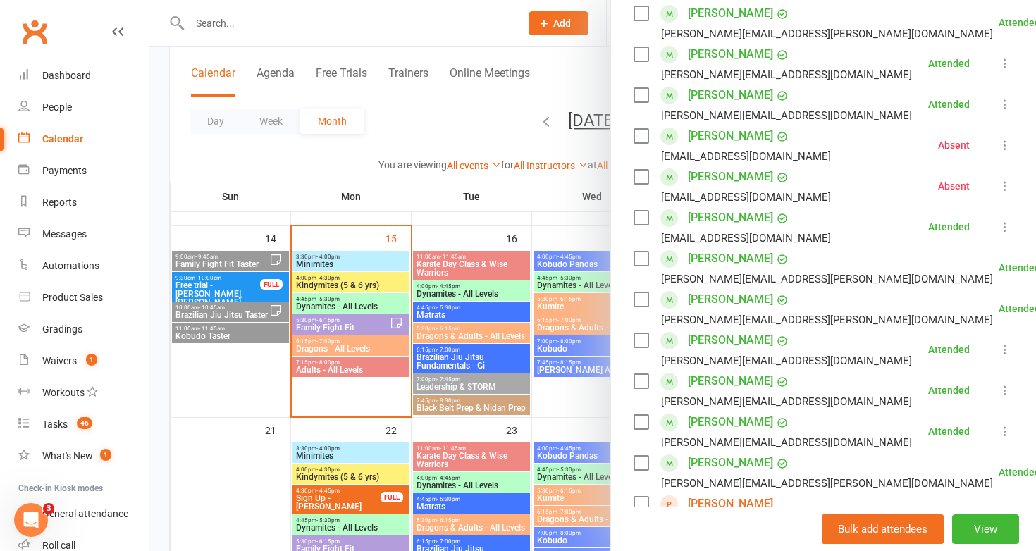
scroll to position [0, 0]
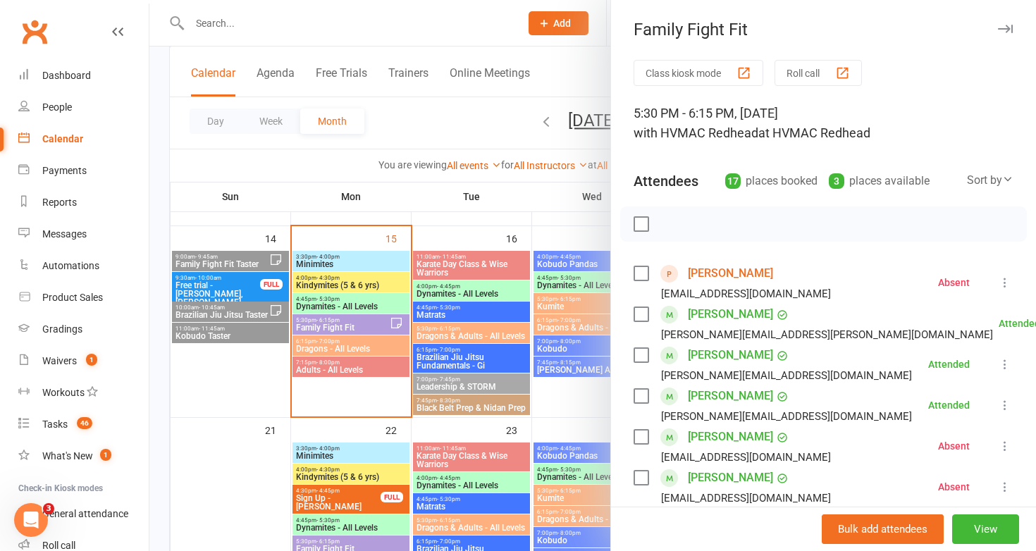
click at [247, 369] on div at bounding box center [592, 275] width 887 height 551
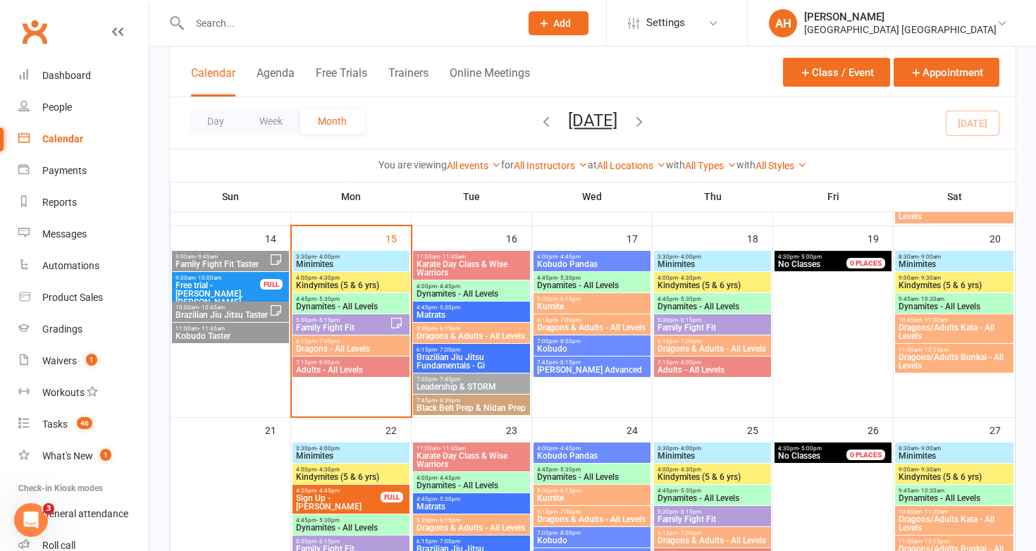
click at [323, 257] on span "- 4:00pm" at bounding box center [327, 257] width 23 height 6
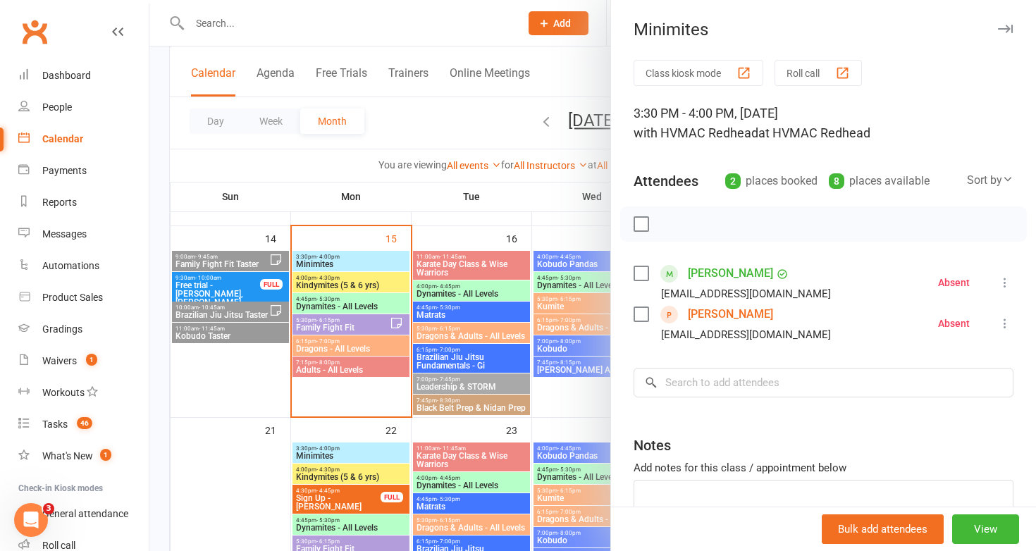
click at [323, 257] on div at bounding box center [592, 275] width 887 height 551
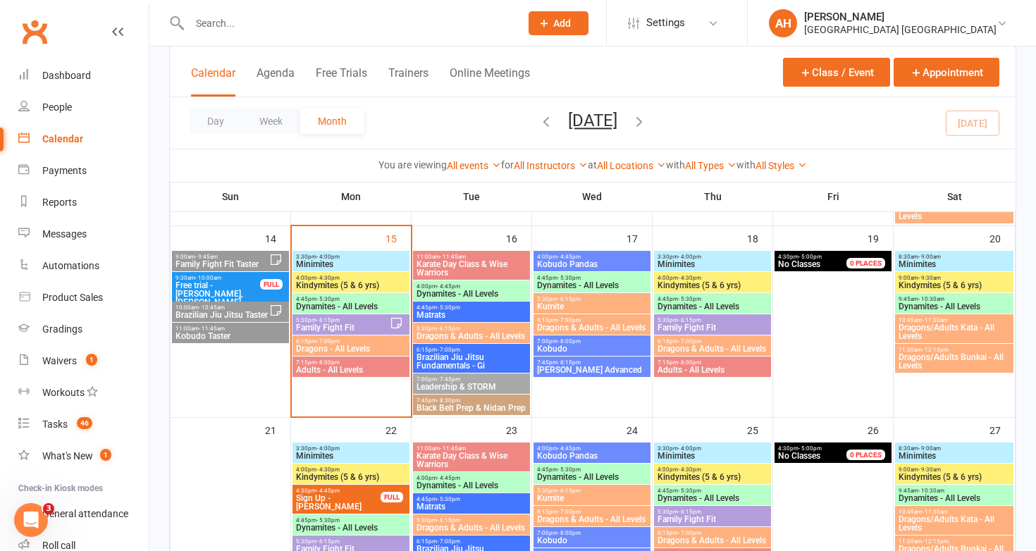
click at [323, 279] on span "- 4:30pm" at bounding box center [327, 278] width 23 height 6
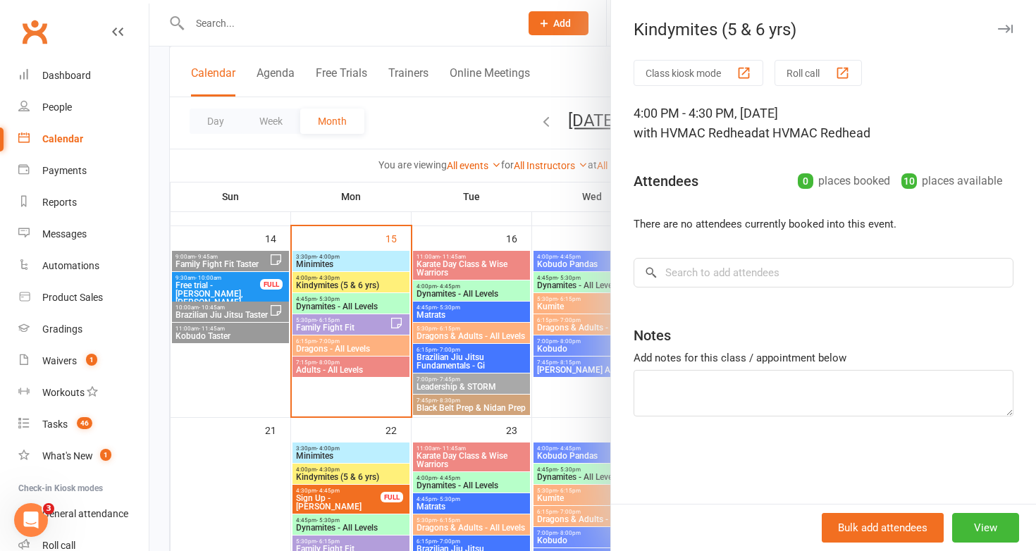
click at [323, 279] on div at bounding box center [592, 275] width 887 height 551
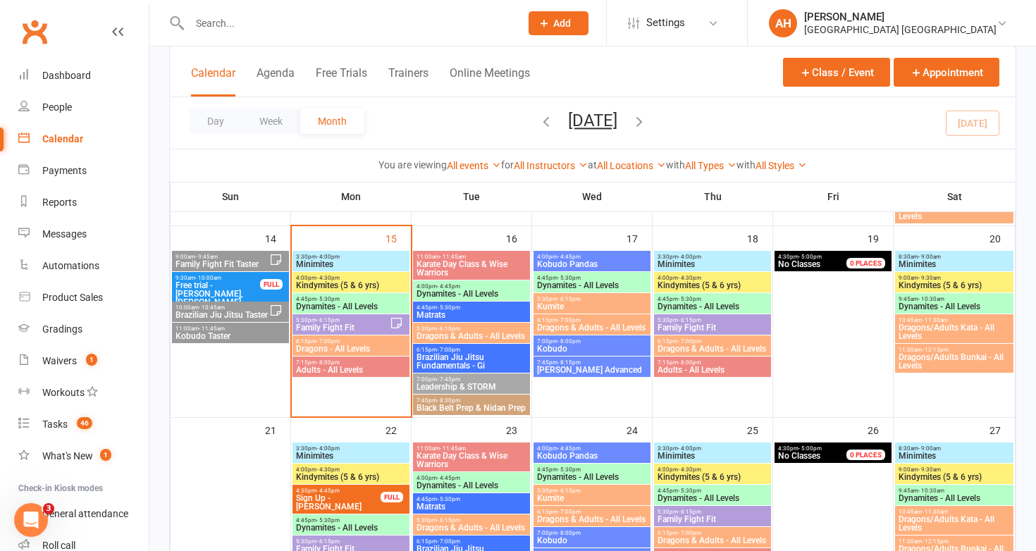
click at [323, 294] on div "4:45pm - 5:30pm Dynamites - All Levels" at bounding box center [350, 303] width 117 height 20
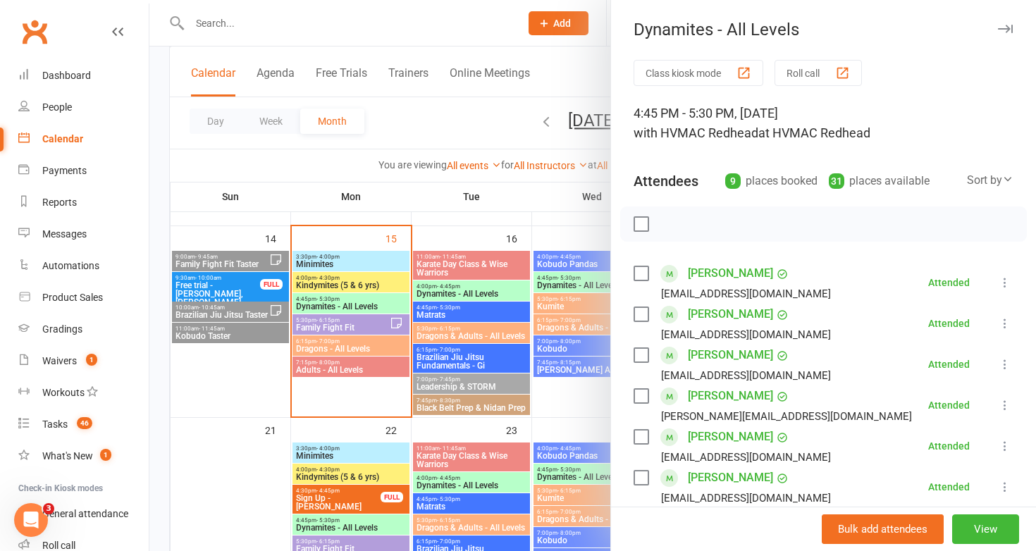
click at [323, 294] on div at bounding box center [592, 275] width 887 height 551
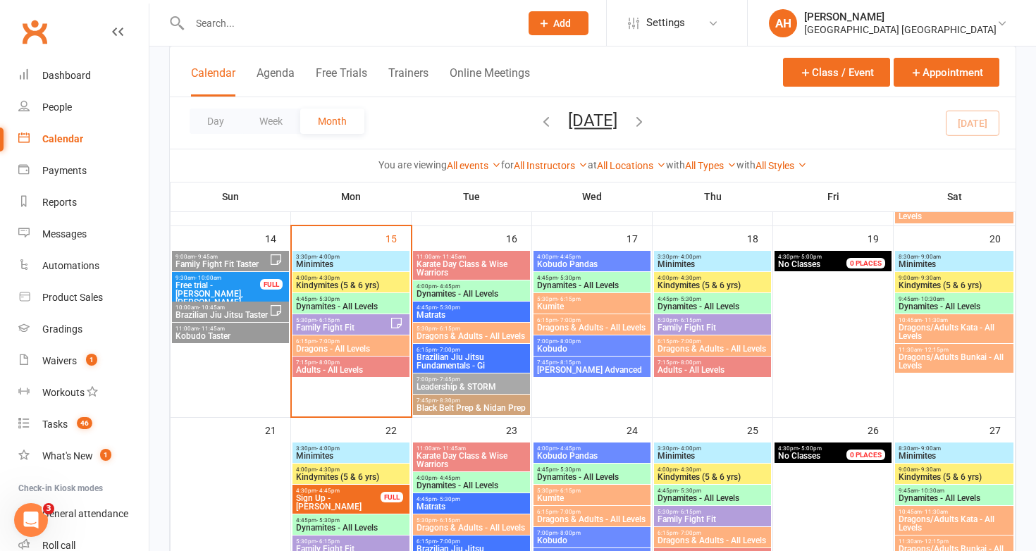
click at [322, 317] on span "- 6:15pm" at bounding box center [327, 320] width 23 height 6
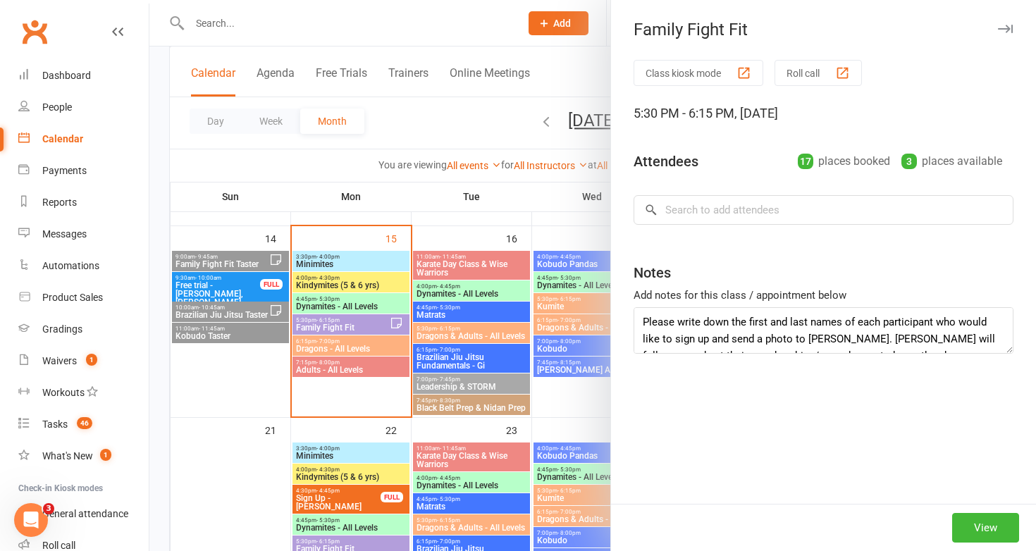
click at [322, 316] on div at bounding box center [592, 275] width 887 height 551
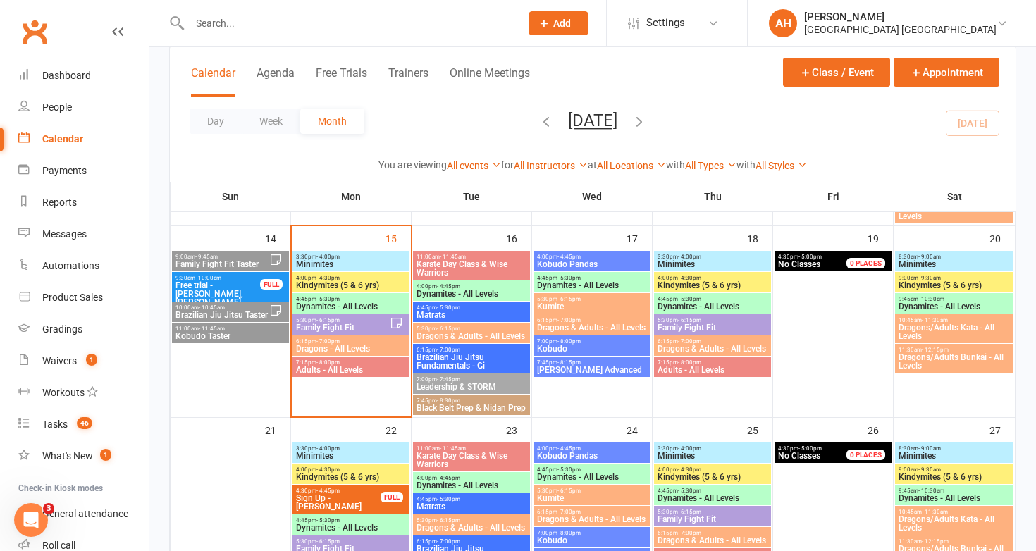
click at [321, 350] on span "Dragons - All Levels" at bounding box center [350, 349] width 111 height 8
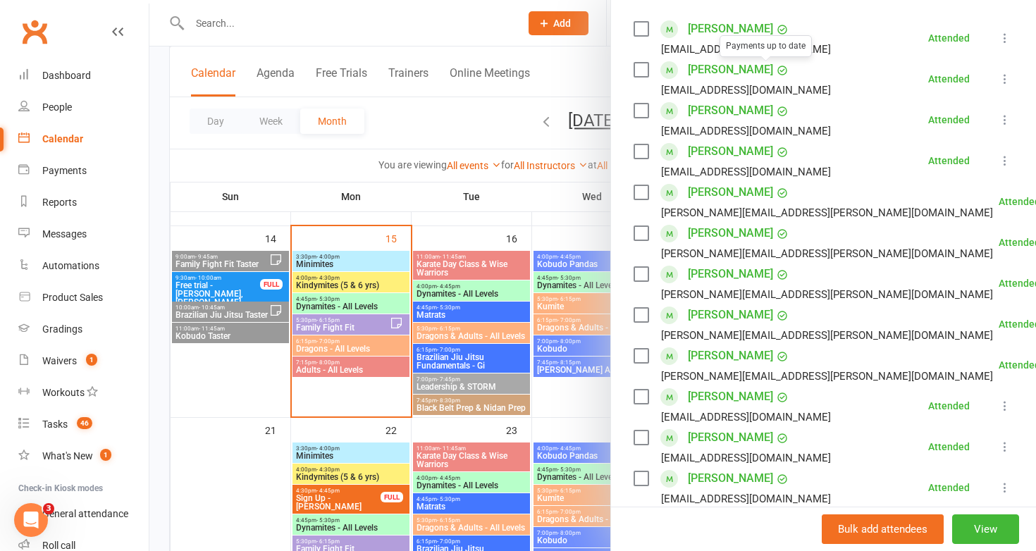
scroll to position [499, 0]
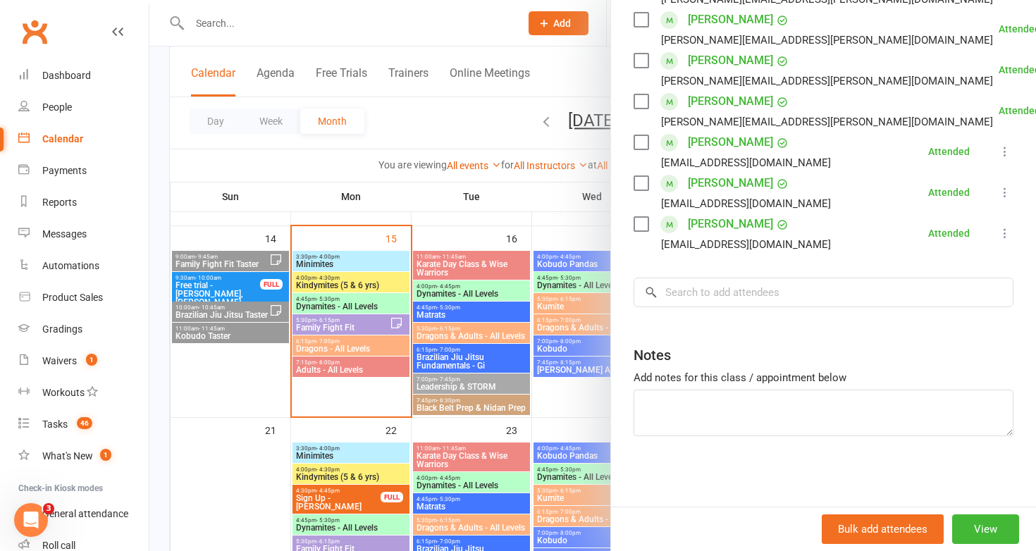
click at [347, 406] on div at bounding box center [592, 275] width 887 height 551
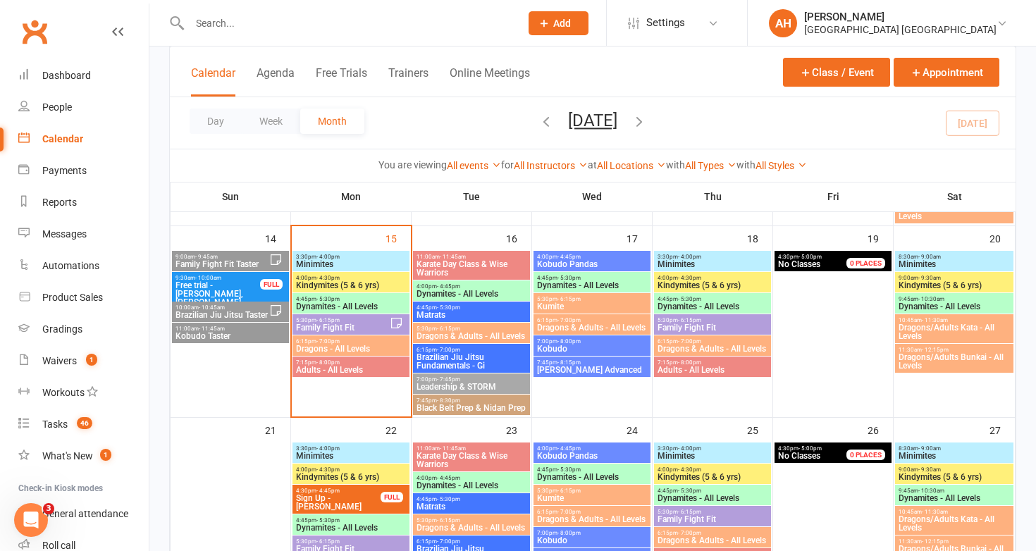
click at [342, 371] on span "Adults - All Levels" at bounding box center [350, 370] width 111 height 8
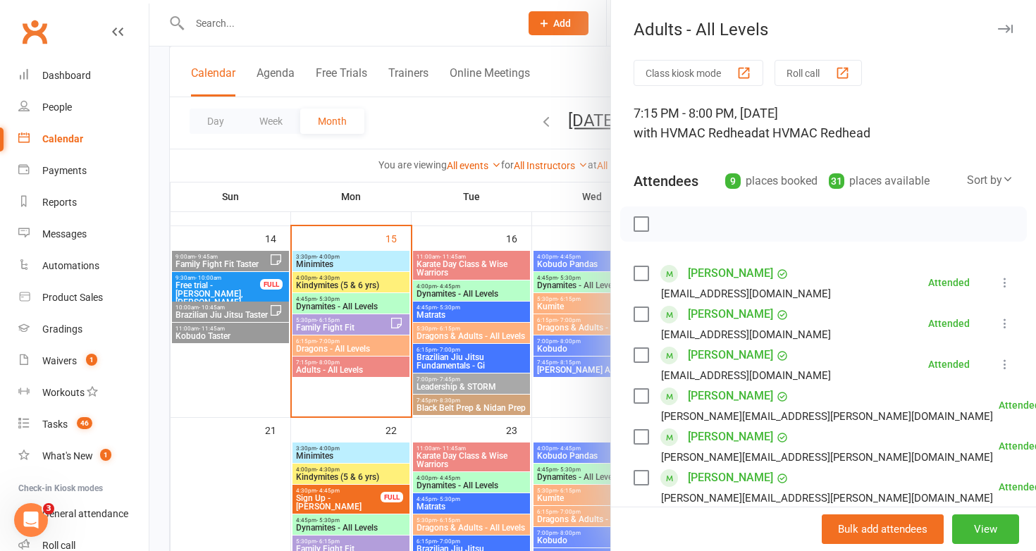
scroll to position [376, 0]
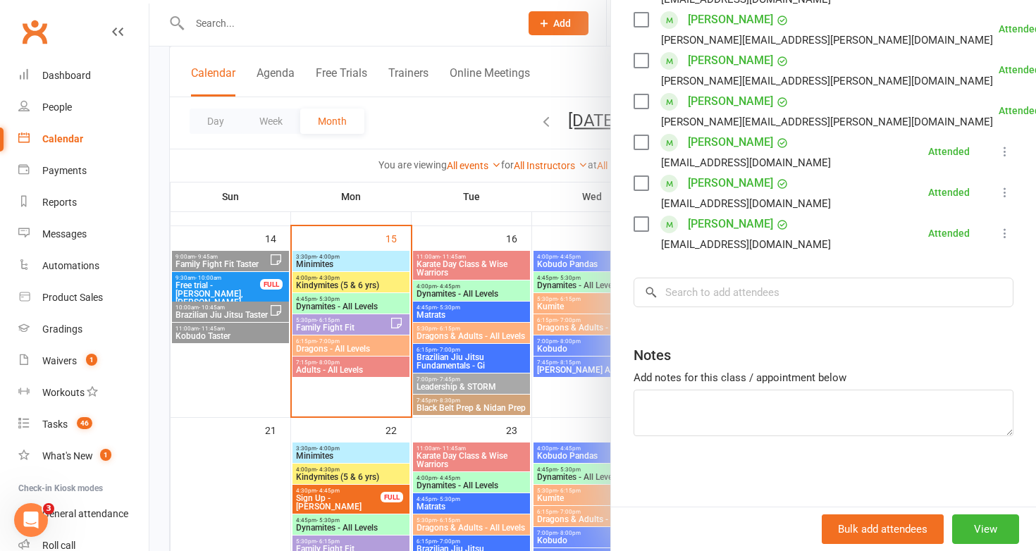
click at [334, 295] on div at bounding box center [592, 275] width 887 height 551
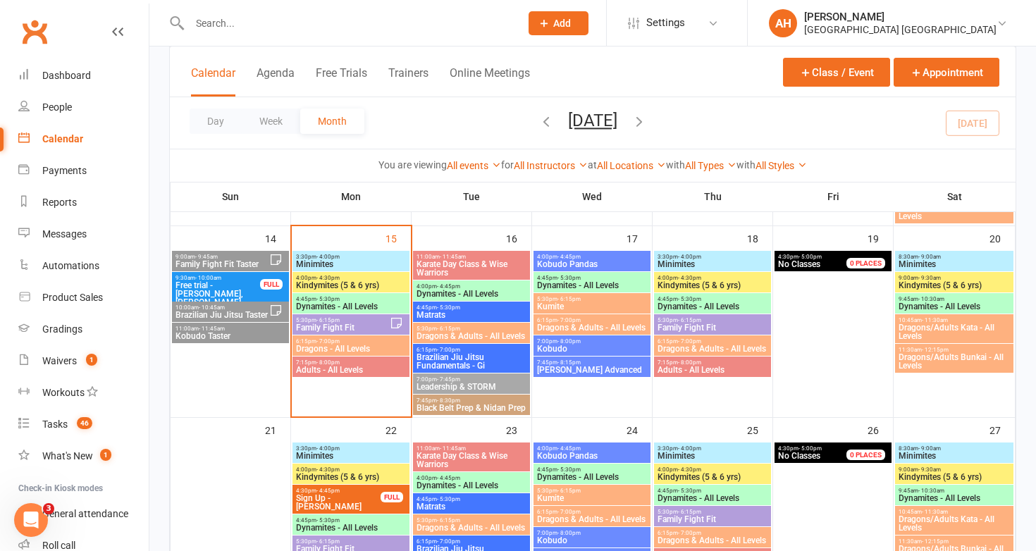
click at [218, 260] on span "Family Fight Fit Taster" at bounding box center [222, 264] width 94 height 8
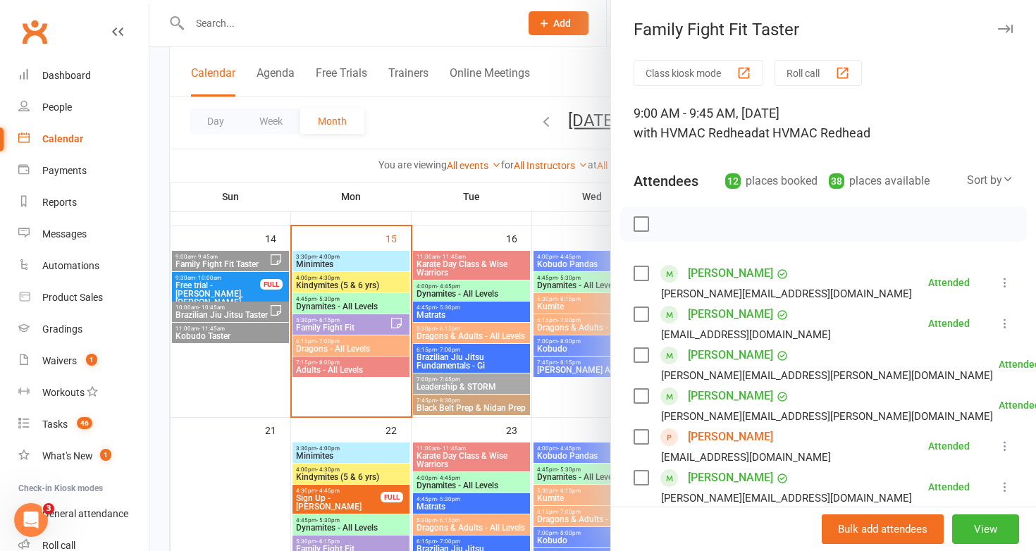
click at [218, 259] on div at bounding box center [592, 275] width 887 height 551
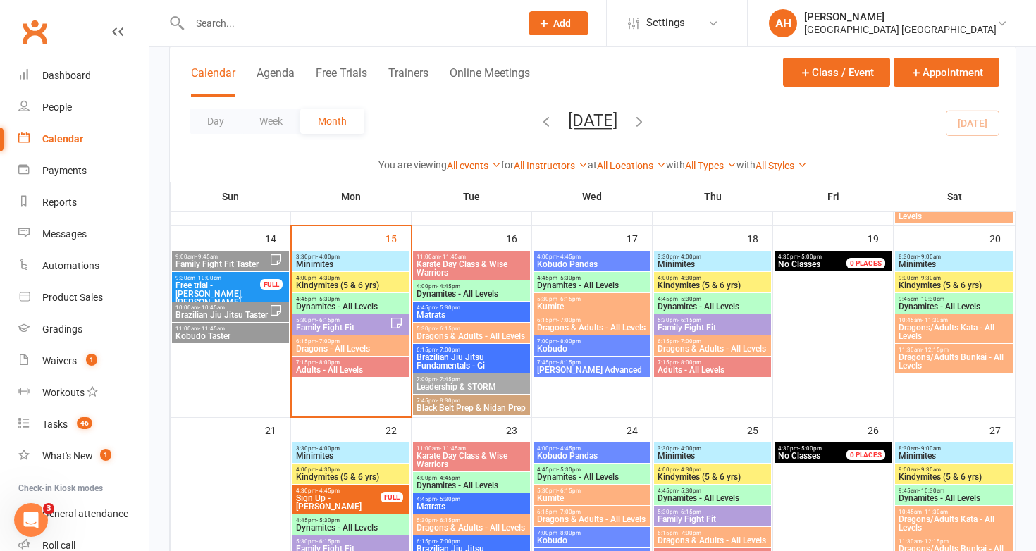
click at [216, 285] on span "Free trial - Lucas Mison, Eva Mison" at bounding box center [218, 293] width 86 height 25
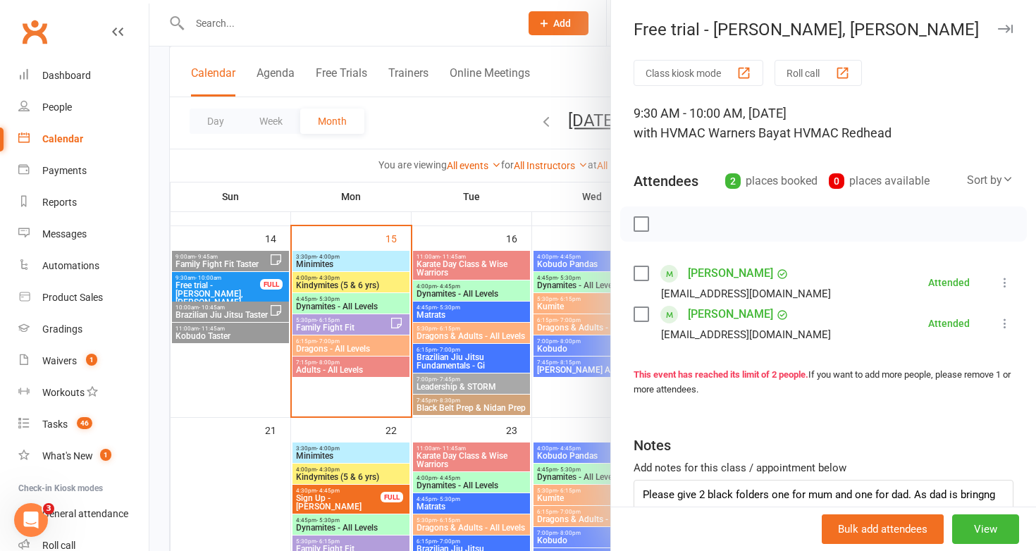
click at [216, 285] on div at bounding box center [592, 275] width 887 height 551
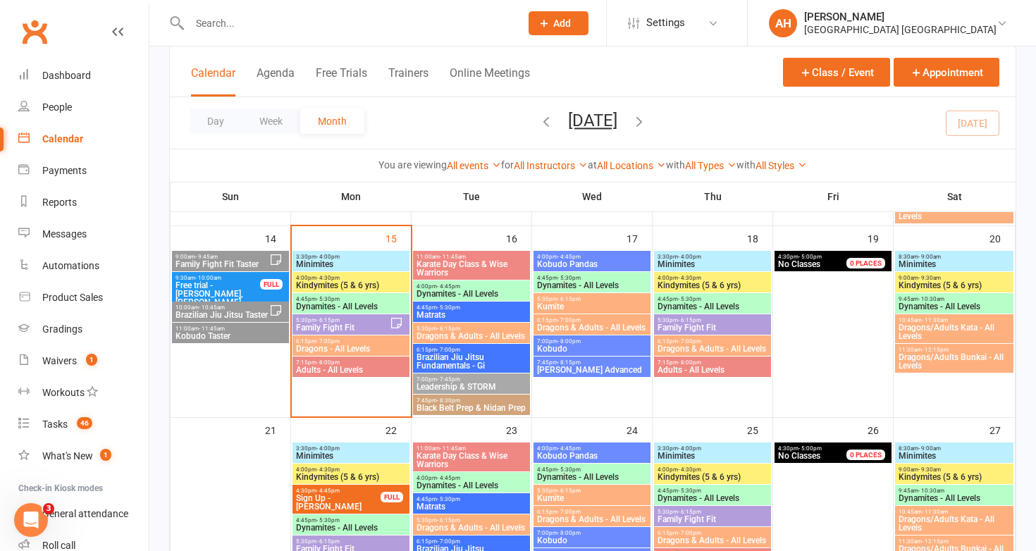
click at [217, 308] on span "- 10:45am" at bounding box center [212, 307] width 26 height 6
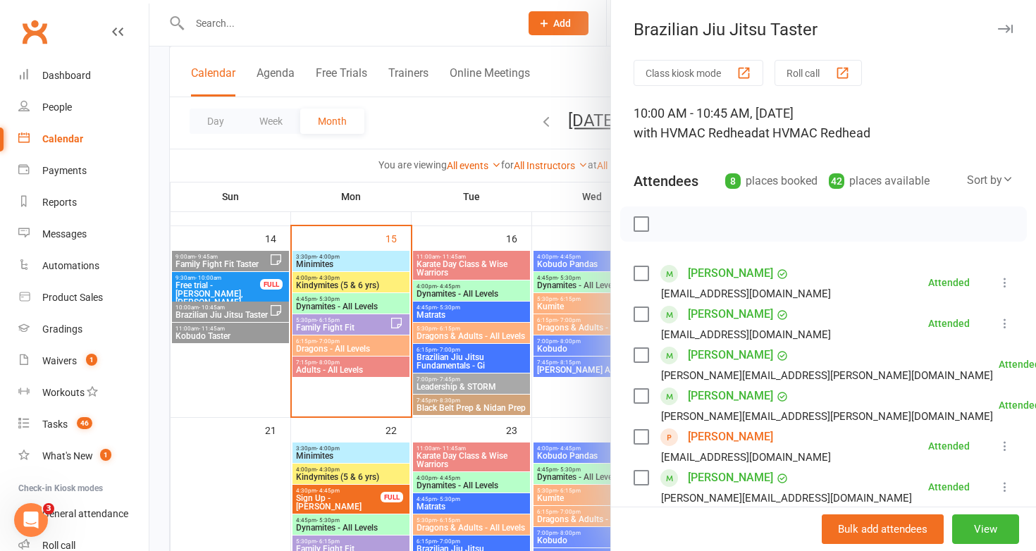
click at [217, 308] on div at bounding box center [592, 275] width 887 height 551
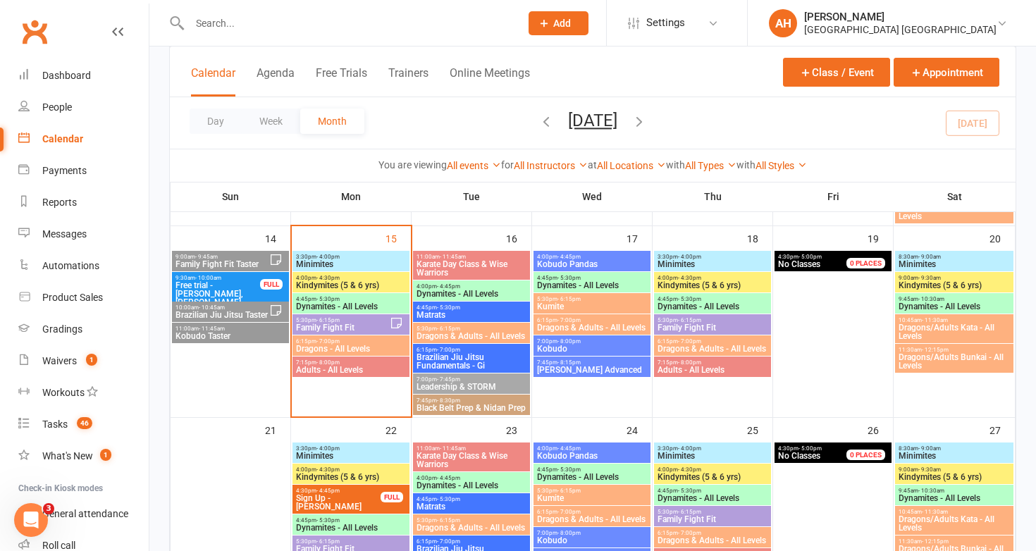
click at [218, 330] on span "- 11:45am" at bounding box center [212, 329] width 26 height 6
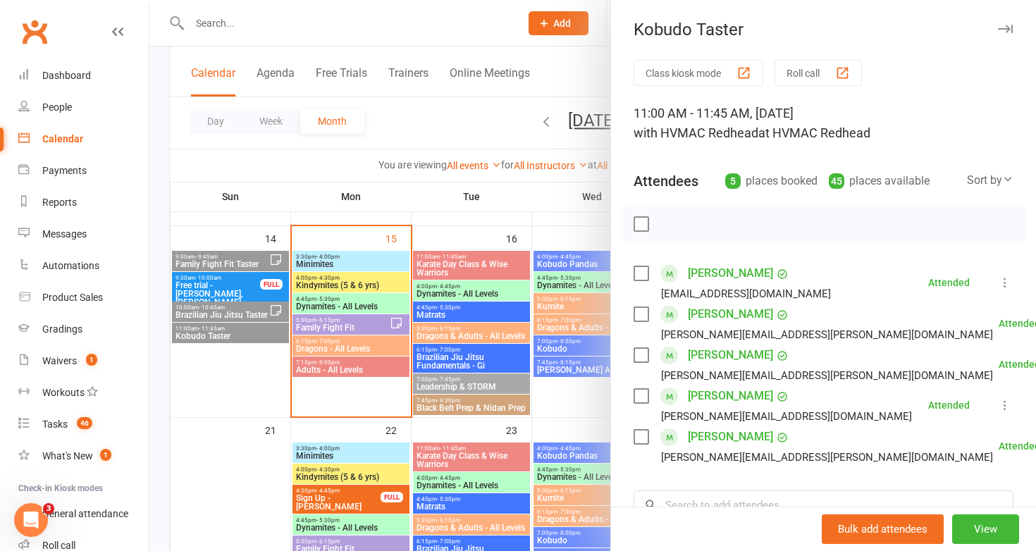
click at [218, 330] on div at bounding box center [592, 275] width 887 height 551
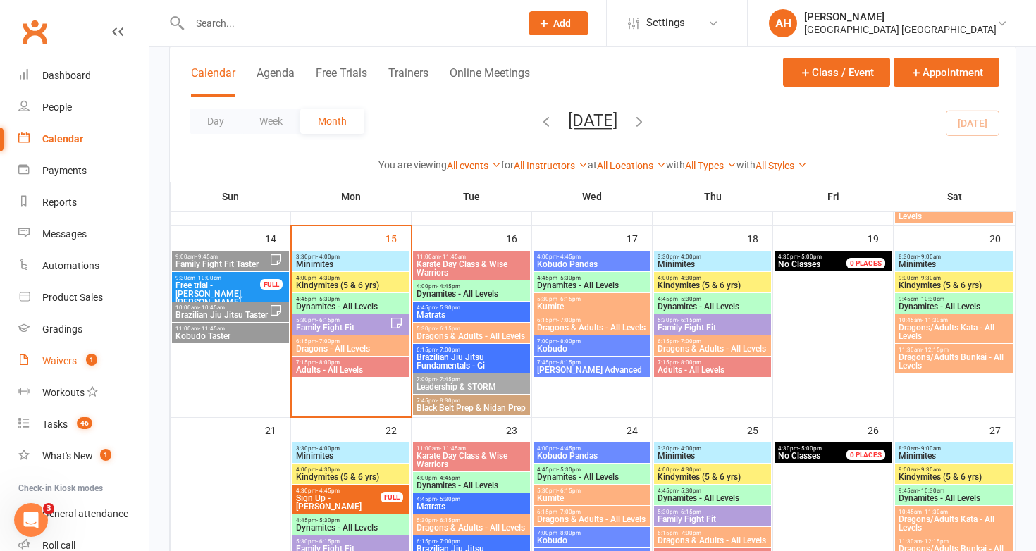
click at [70, 365] on div "Waivers" at bounding box center [59, 360] width 35 height 11
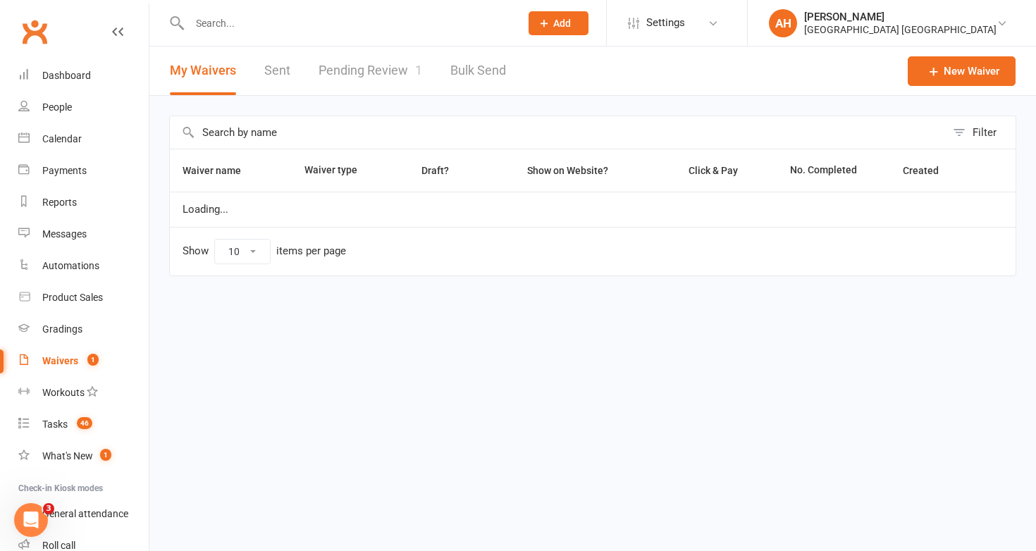
click at [386, 88] on link "Pending Review 1" at bounding box center [371, 71] width 104 height 49
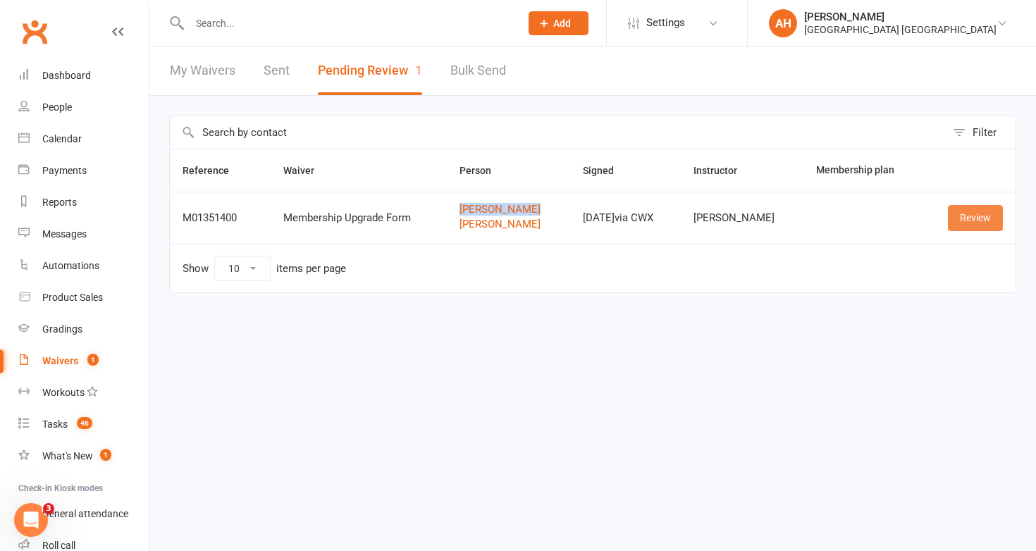
click at [970, 212] on link "Review" at bounding box center [975, 217] width 55 height 25
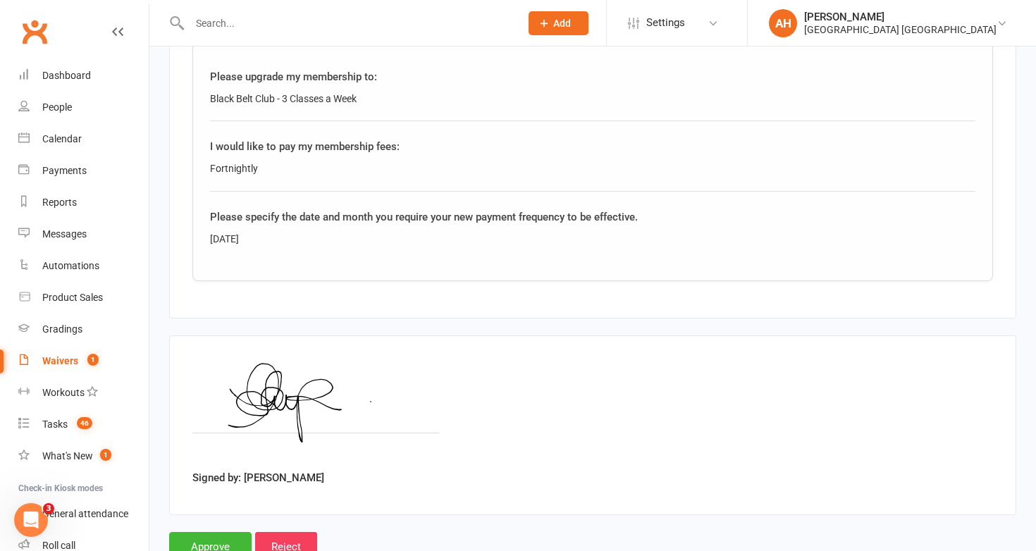
scroll to position [1602, 0]
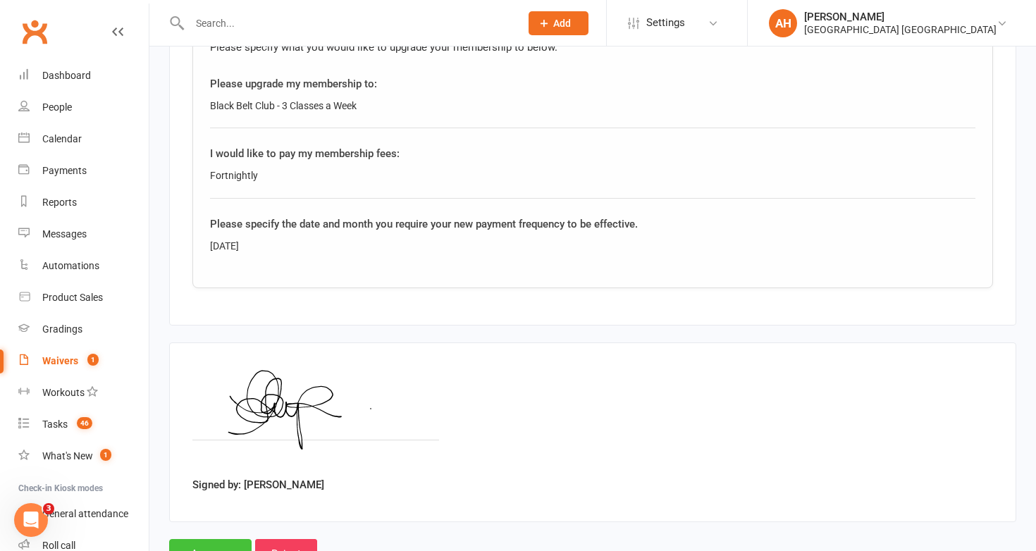
click at [231, 539] on input "Approve" at bounding box center [210, 554] width 82 height 30
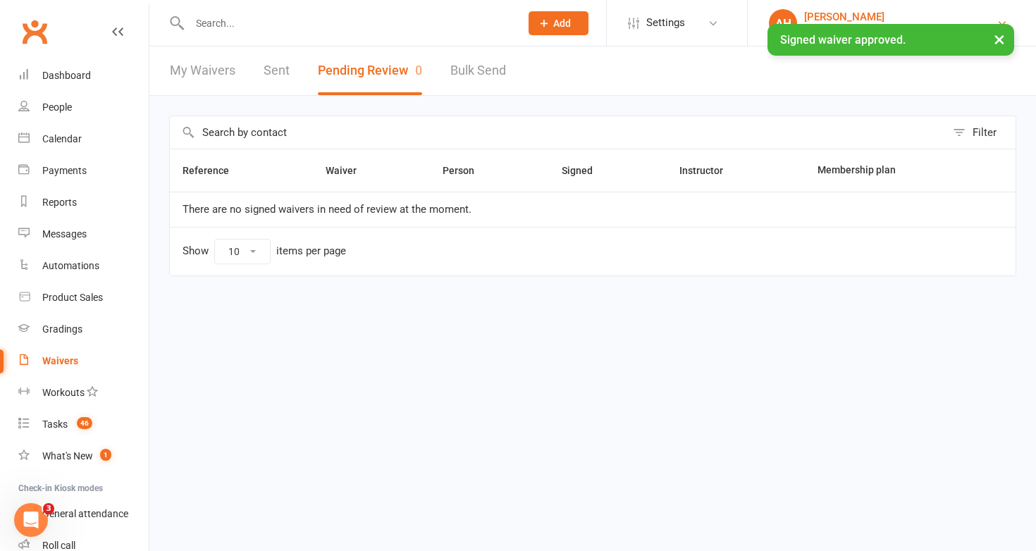
click at [955, 14] on div "[PERSON_NAME]" at bounding box center [900, 17] width 192 height 13
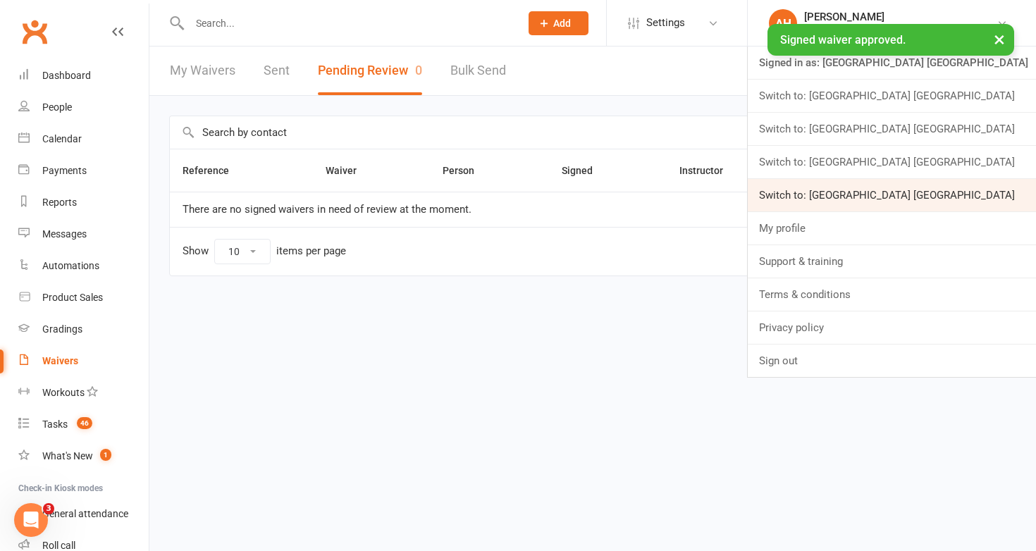
click at [947, 208] on link "Switch to: [GEOGRAPHIC_DATA] [GEOGRAPHIC_DATA]" at bounding box center [892, 195] width 288 height 32
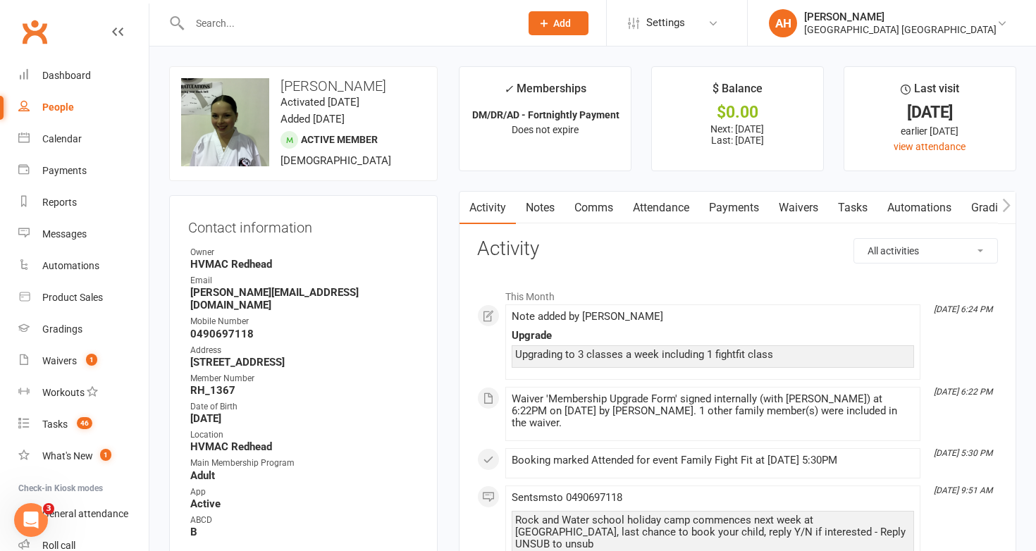
click at [736, 202] on link "Payments" at bounding box center [734, 208] width 70 height 32
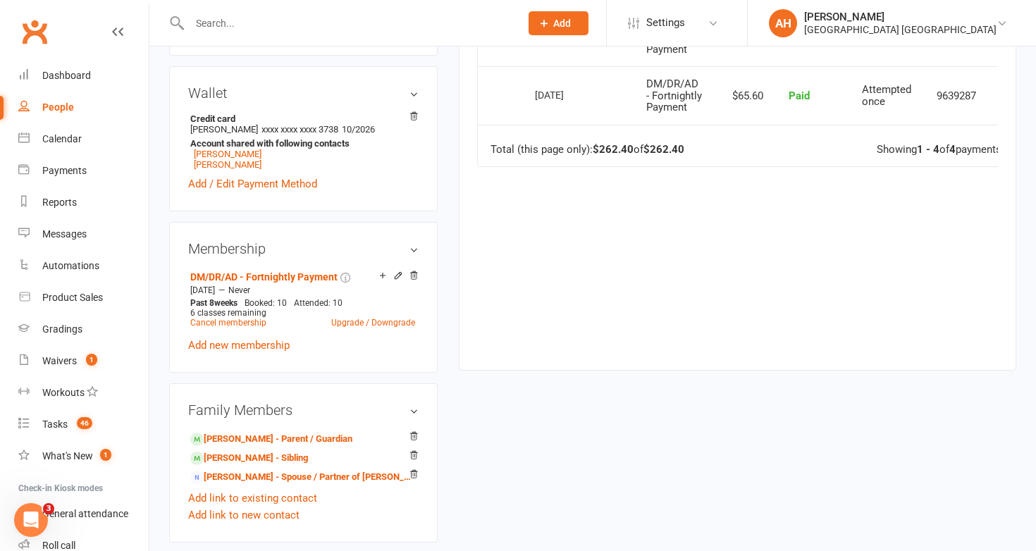
scroll to position [549, 0]
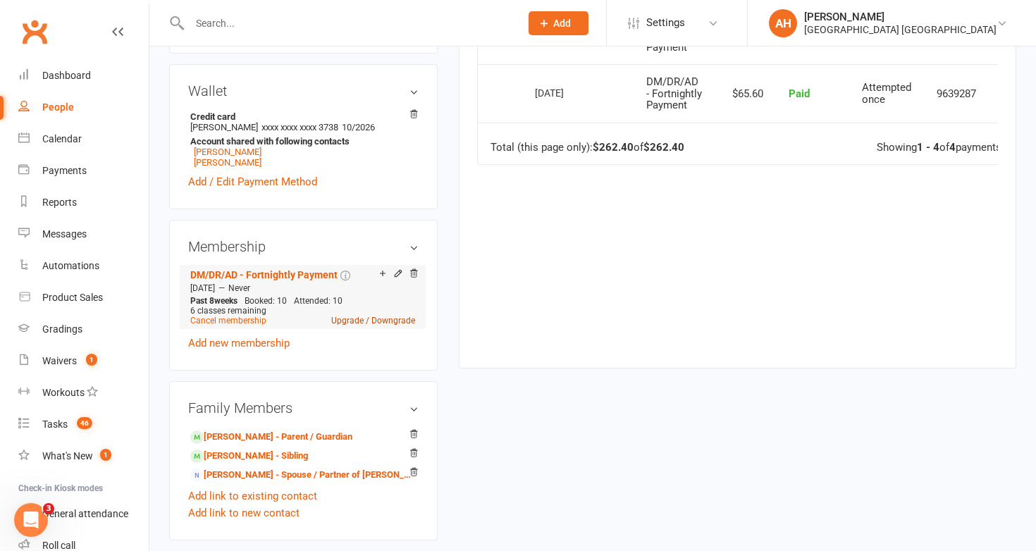
click at [357, 316] on link "Upgrade / Downgrade" at bounding box center [373, 321] width 84 height 10
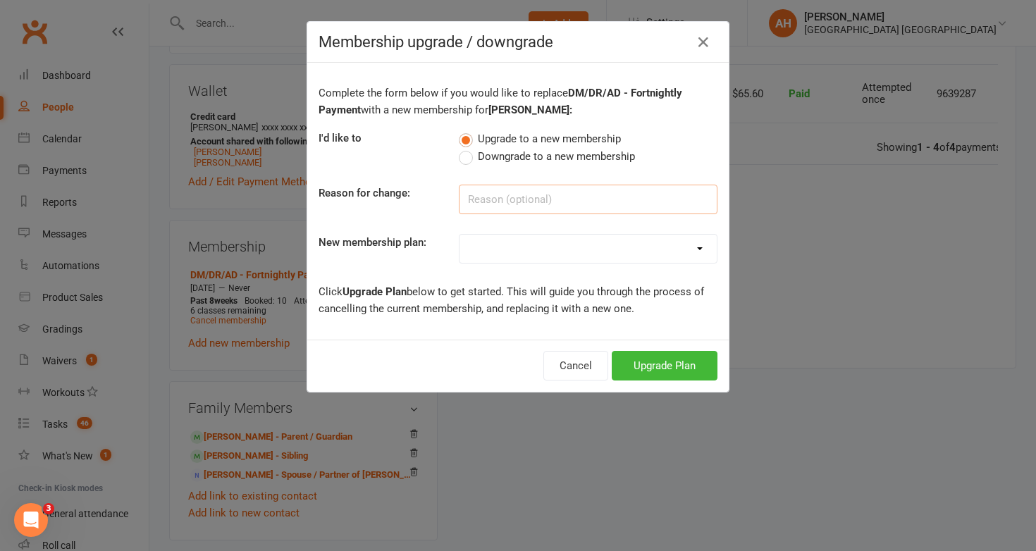
click at [493, 202] on input at bounding box center [588, 200] width 259 height 30
type input "FF"
click at [498, 244] on select "2AW KM/MM - Weekly Payment 2AW KM/MM - Fortnightly Payment OAW KM/MM - Weekly P…" at bounding box center [587, 249] width 257 height 28
select select "7"
click at [459, 235] on select "2AW KM/MM - Weekly Payment 2AW KM/MM - Fortnightly Payment OAW KM/MM - Weekly P…" at bounding box center [587, 249] width 257 height 28
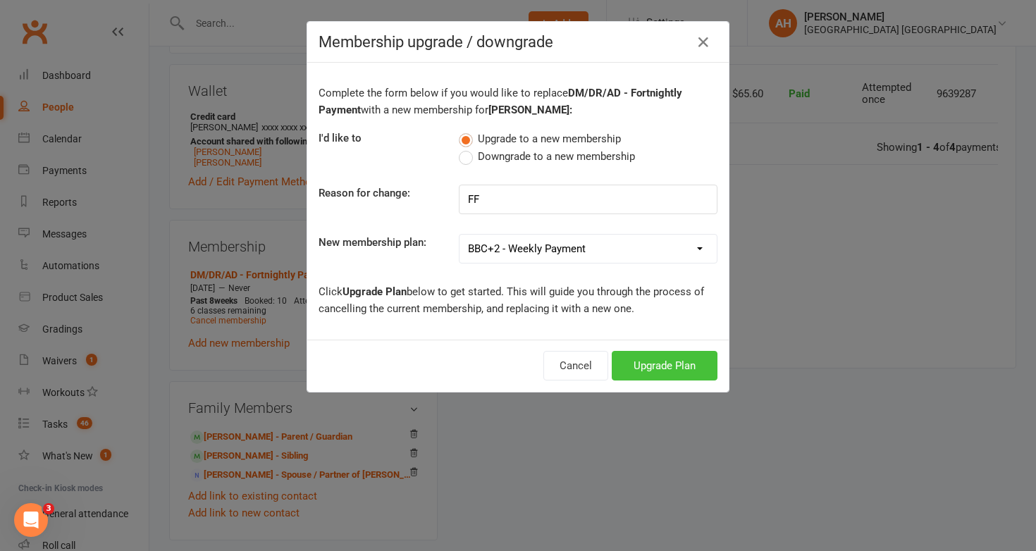
click at [650, 359] on button "Upgrade Plan" at bounding box center [665, 366] width 106 height 30
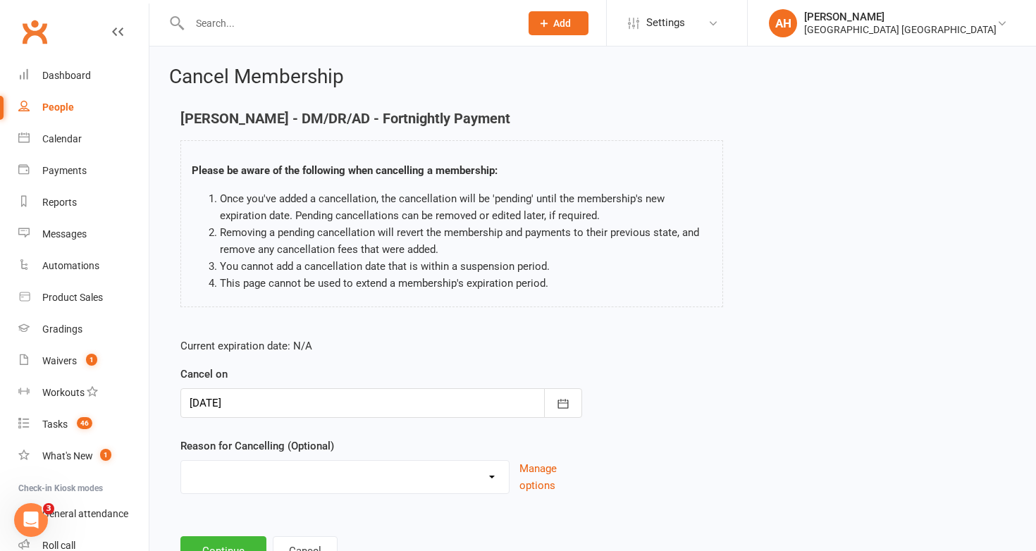
scroll to position [58, 0]
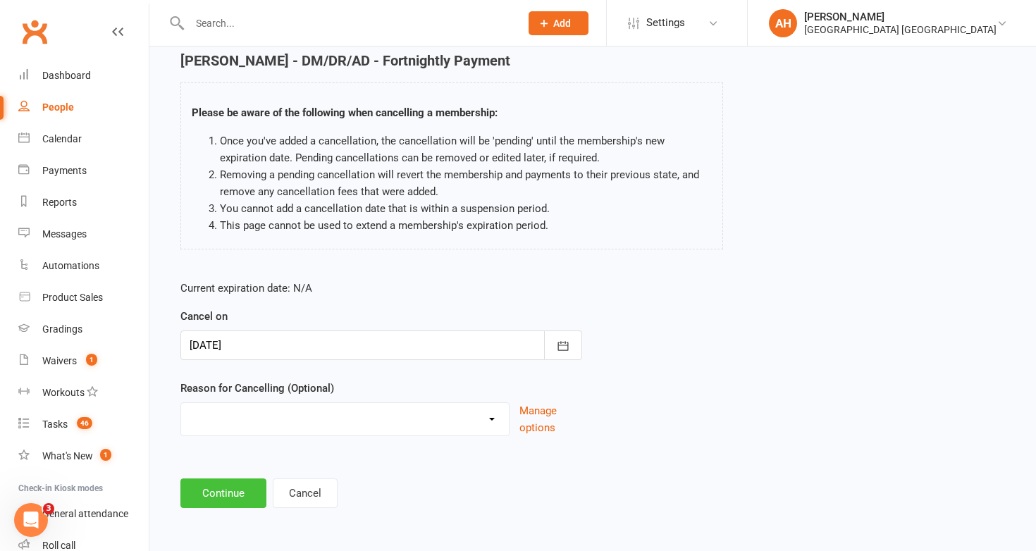
click at [233, 493] on button "Continue" at bounding box center [223, 494] width 86 height 30
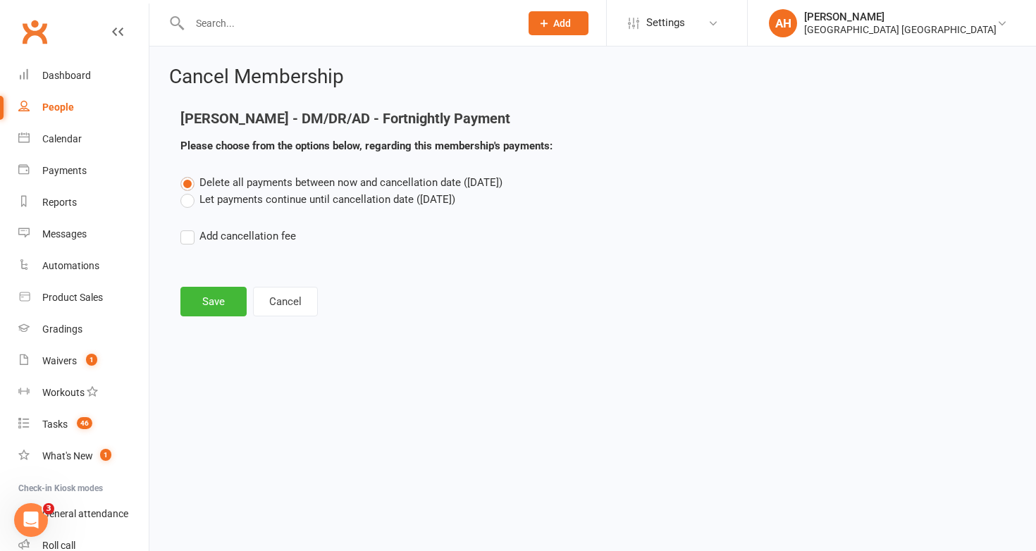
click at [187, 202] on label "Let payments continue until cancellation date (Sep 15, 2025)" at bounding box center [317, 199] width 275 height 17
click at [187, 191] on input "Let payments continue until cancellation date (Sep 15, 2025)" at bounding box center [184, 191] width 9 height 0
click at [187, 180] on label "Delete all payments between now and cancellation date (Sep 15, 2025)" at bounding box center [341, 182] width 322 height 17
click at [187, 174] on input "Delete all payments between now and cancellation date (Sep 15, 2025)" at bounding box center [184, 174] width 9 height 0
click at [217, 292] on button "Save" at bounding box center [213, 302] width 66 height 30
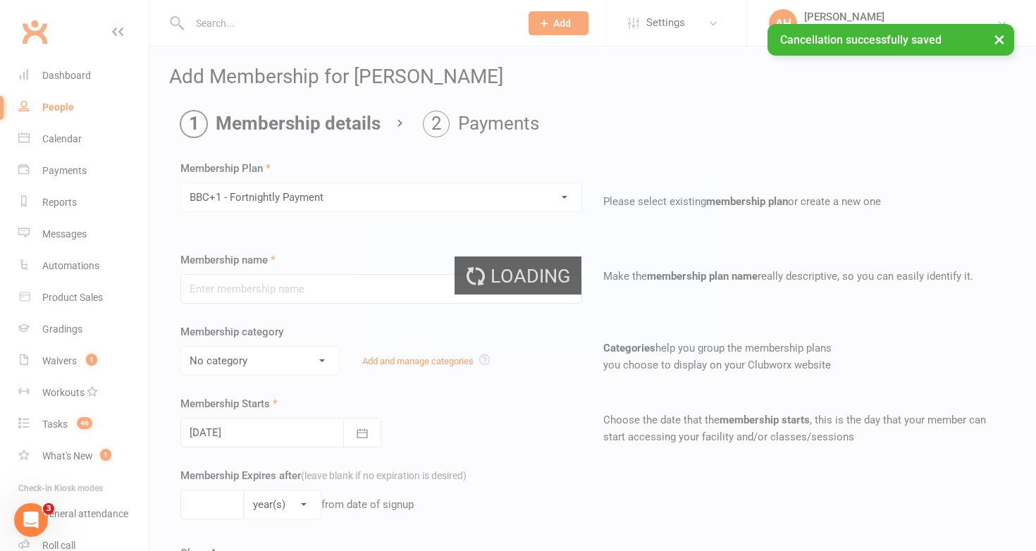
type input "BBC+1 - Fortnightly Payment"
select select "1"
type input "0"
type input "24"
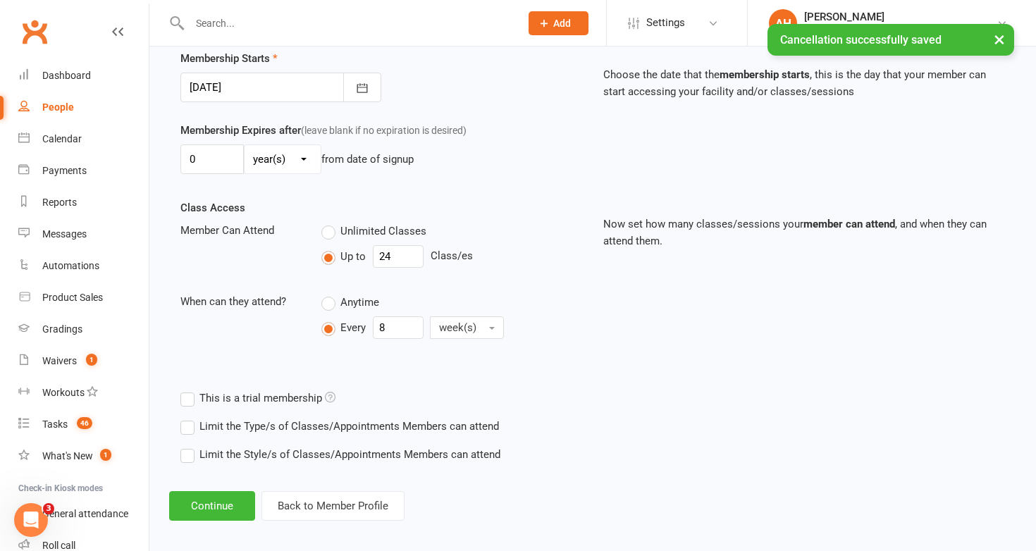
scroll to position [355, 0]
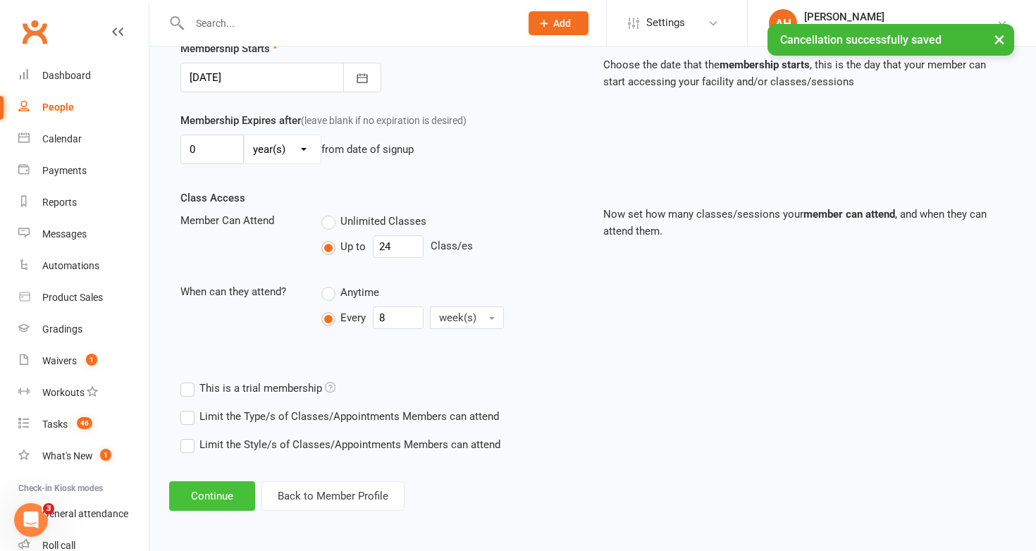
click at [204, 495] on button "Continue" at bounding box center [212, 496] width 86 height 30
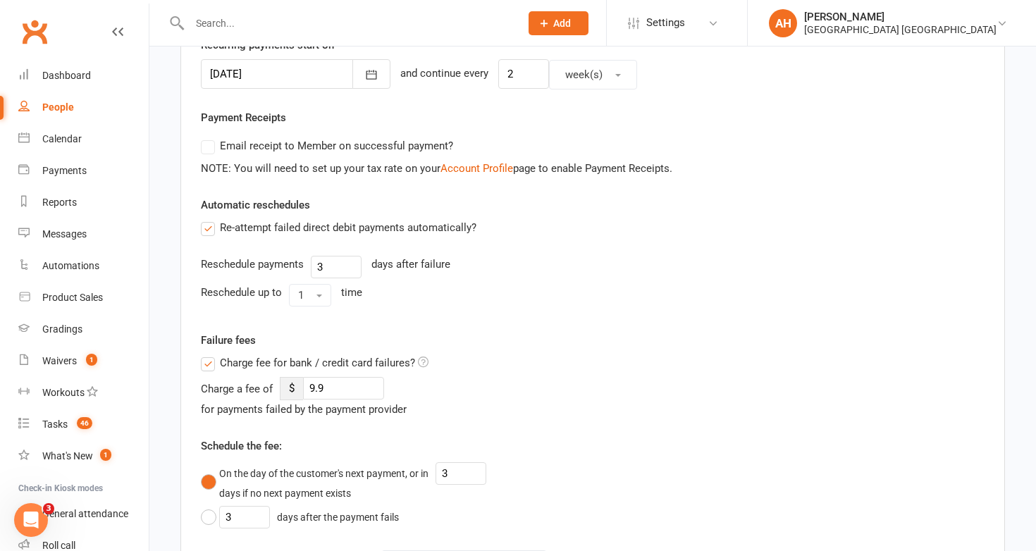
scroll to position [0, 0]
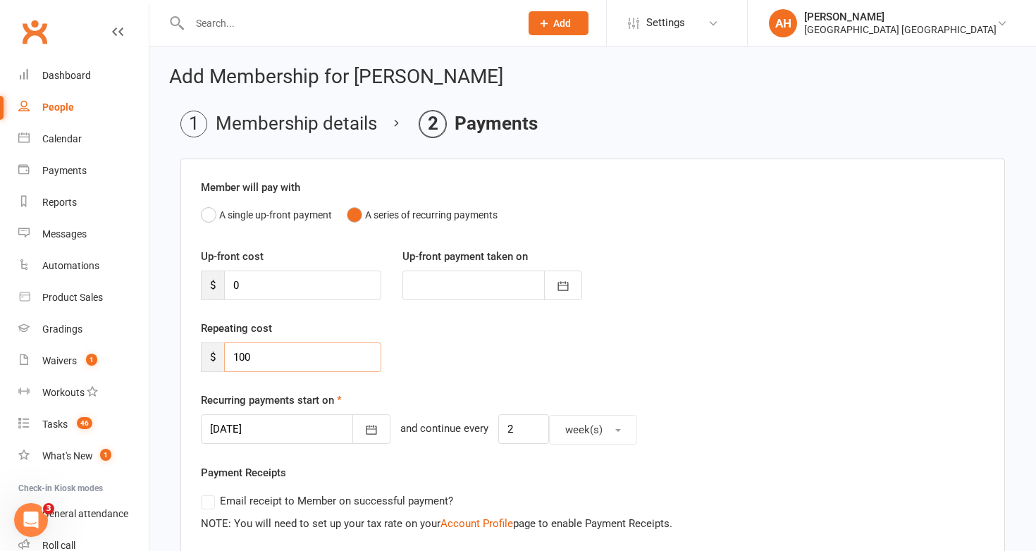
drag, startPoint x: 269, startPoint y: 363, endPoint x: 170, endPoint y: 335, distance: 102.4
type input "80"
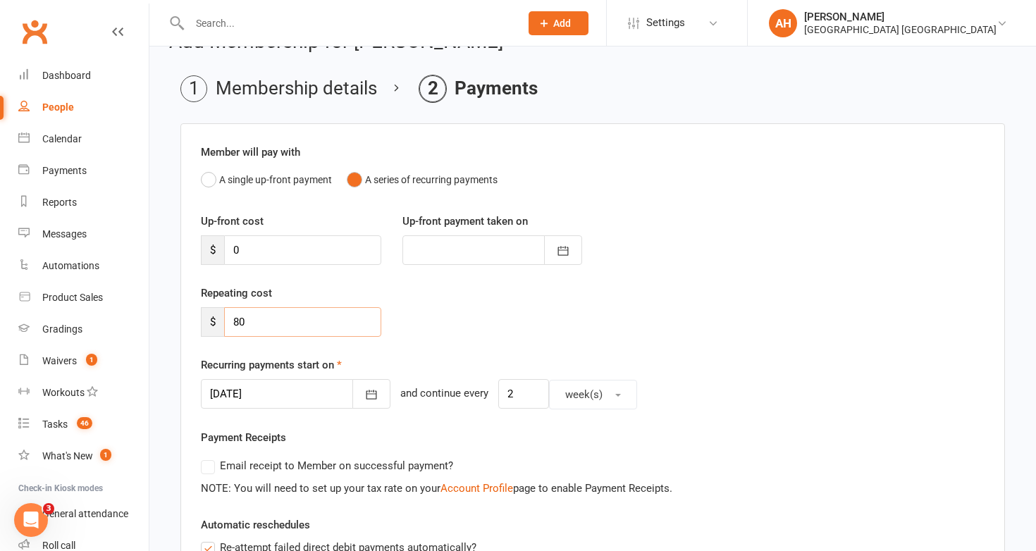
scroll to position [53, 0]
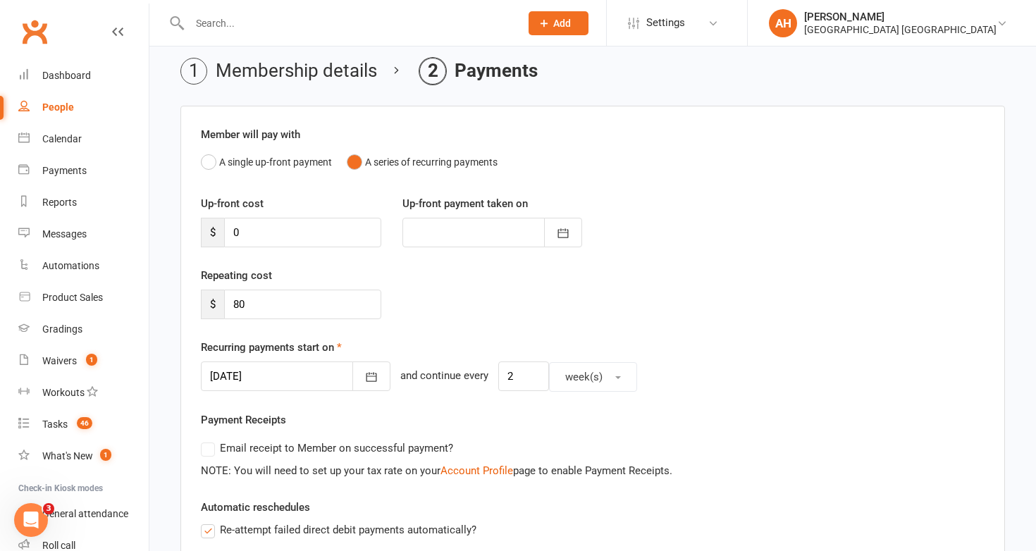
click at [278, 376] on div at bounding box center [296, 377] width 190 height 30
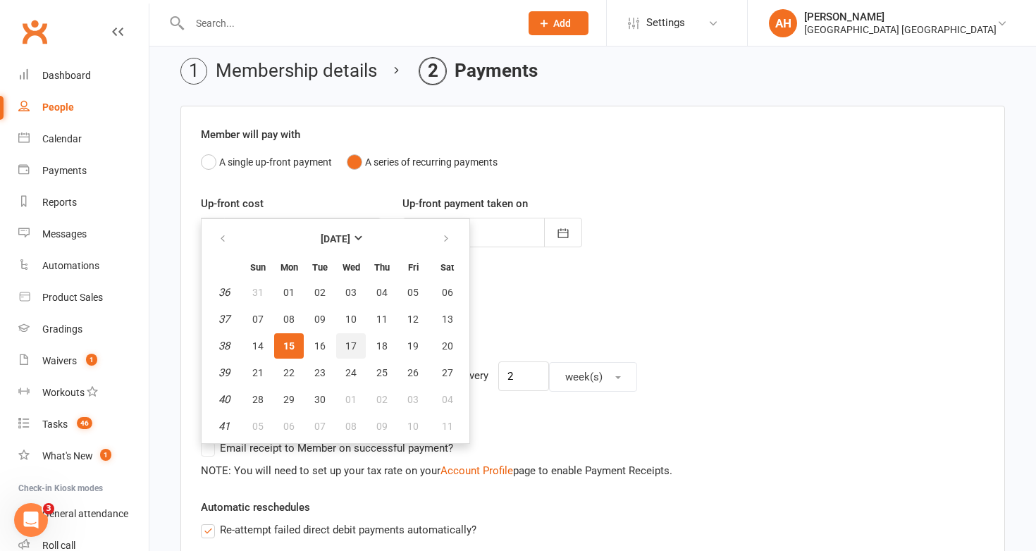
click at [357, 347] on button "17" at bounding box center [351, 345] width 30 height 25
type input "17 Sep 2025"
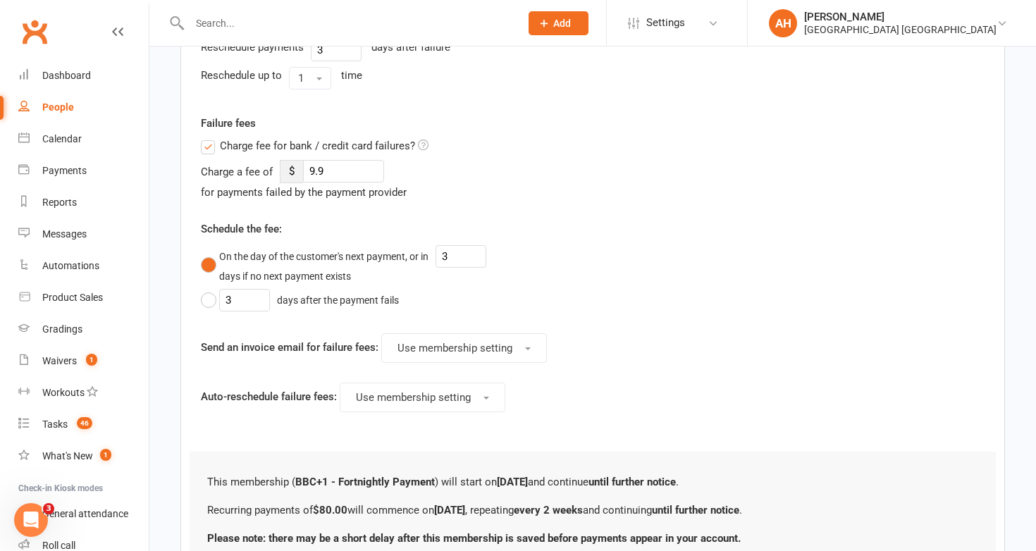
scroll to position [694, 0]
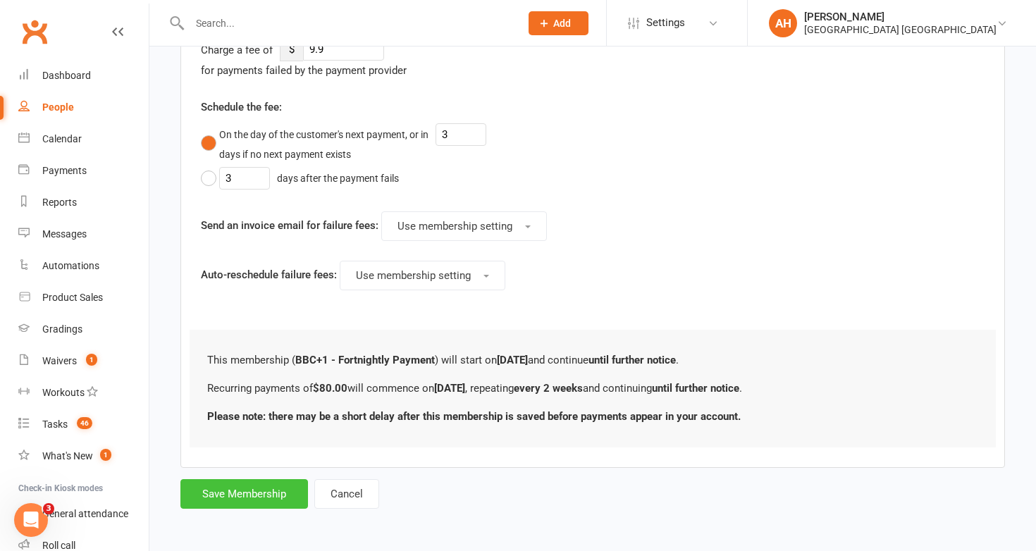
click at [269, 487] on button "Save Membership" at bounding box center [244, 494] width 128 height 30
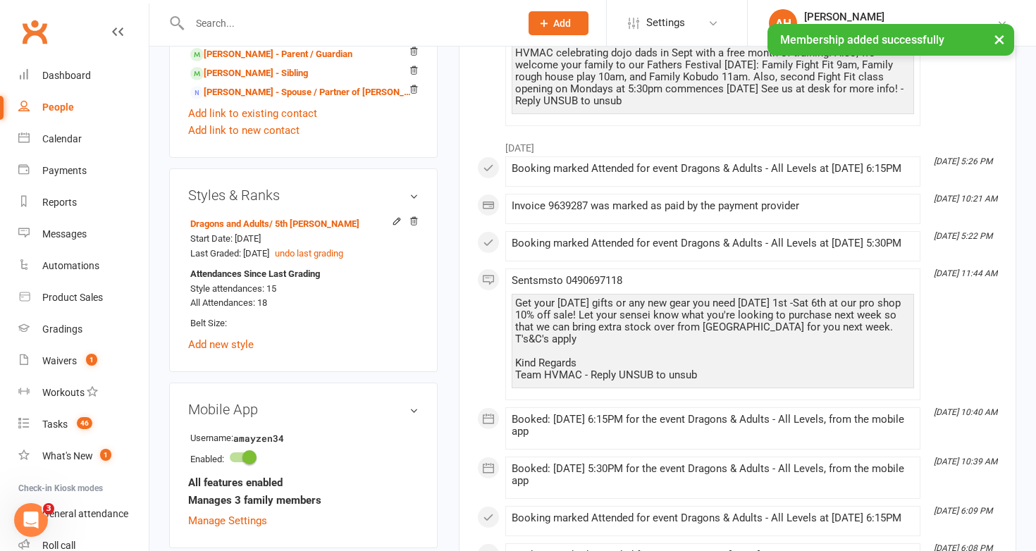
scroll to position [1077, 0]
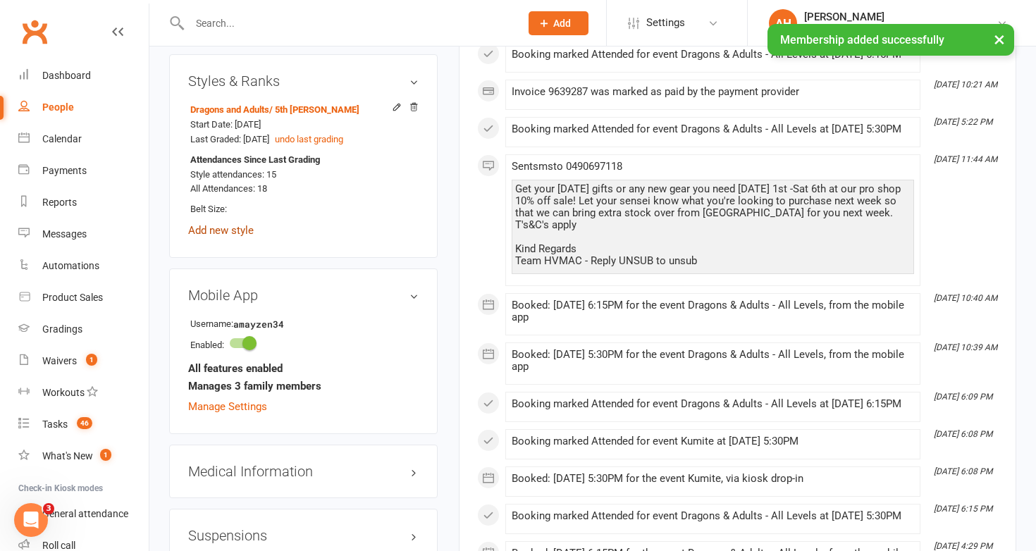
click at [245, 224] on link "Add new style" at bounding box center [221, 230] width 66 height 13
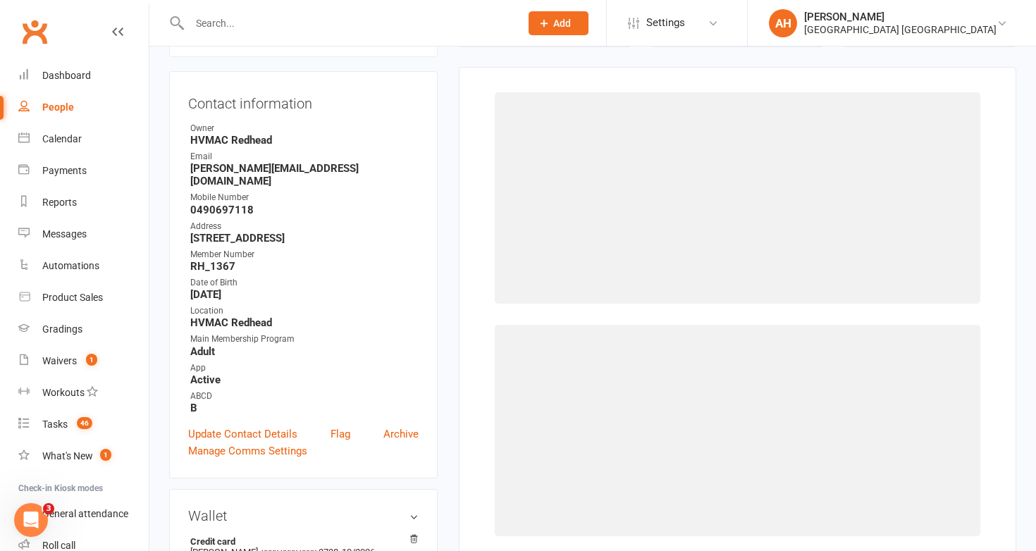
scroll to position [121, 0]
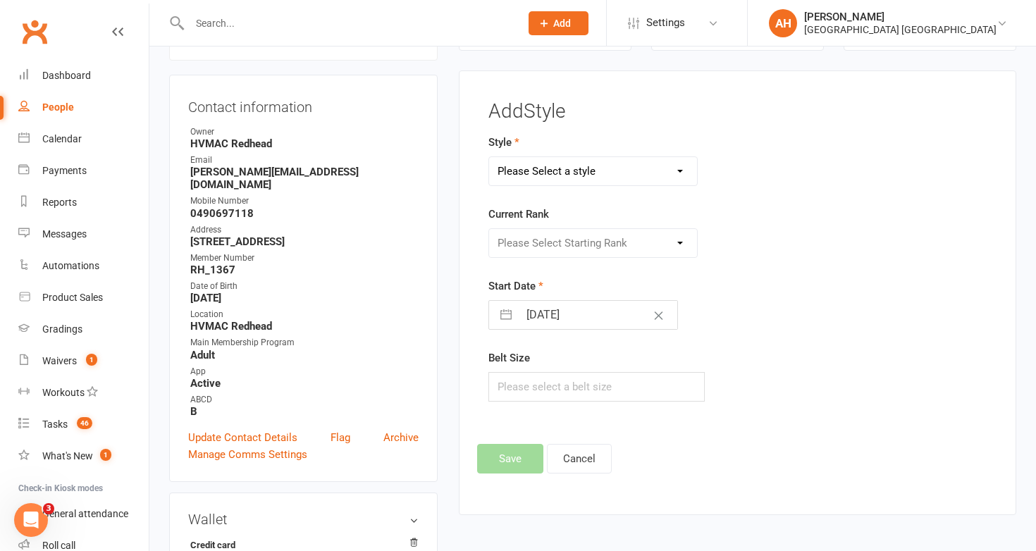
click at [605, 166] on select "Please Select a style Brazilian Jiu Jitsu Dragons and Adults Dynamites Fight Fi…" at bounding box center [593, 171] width 209 height 28
select select "1761"
click at [489, 157] on select "Please Select a style Brazilian Jiu Jitsu Dragons and Adults Dynamites Fight Fi…" at bounding box center [593, 171] width 209 height 28
click at [558, 242] on select "Please Select Starting Rank White Single Yellow Double Yellow 8th kyu Yellow 7t…" at bounding box center [593, 243] width 209 height 28
select select "17426"
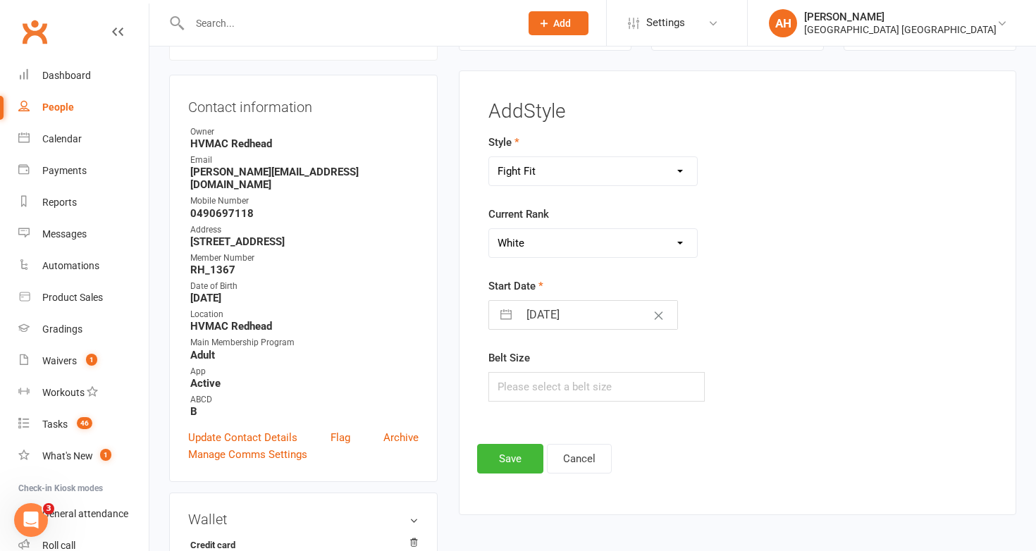
click at [489, 229] on select "Please Select Starting Rank White Single Yellow Double Yellow 8th kyu Yellow 7t…" at bounding box center [593, 243] width 209 height 28
click at [548, 316] on input "15 Sep 2025" at bounding box center [598, 315] width 159 height 28
select select "7"
select select "2025"
select select "8"
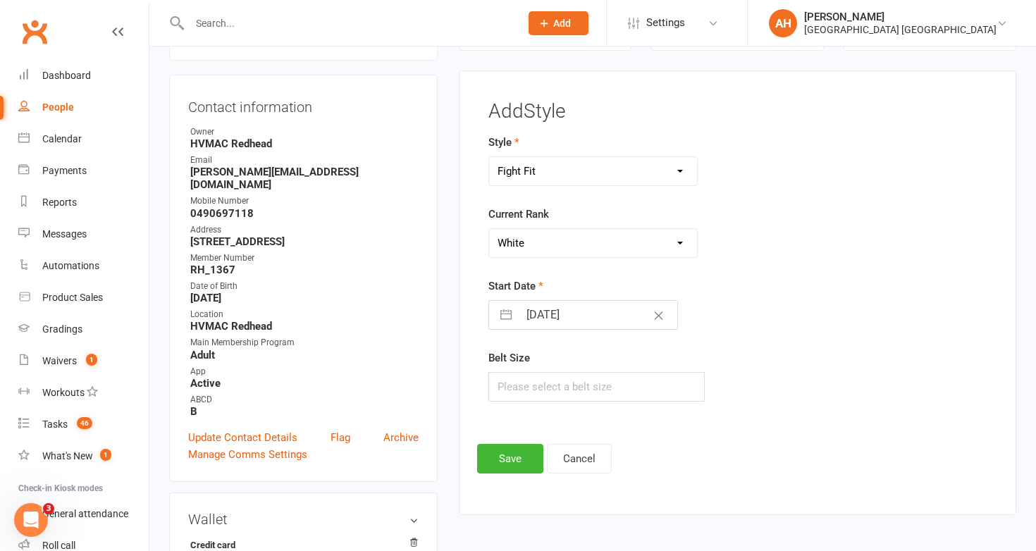
select select "2025"
select select "9"
select select "2025"
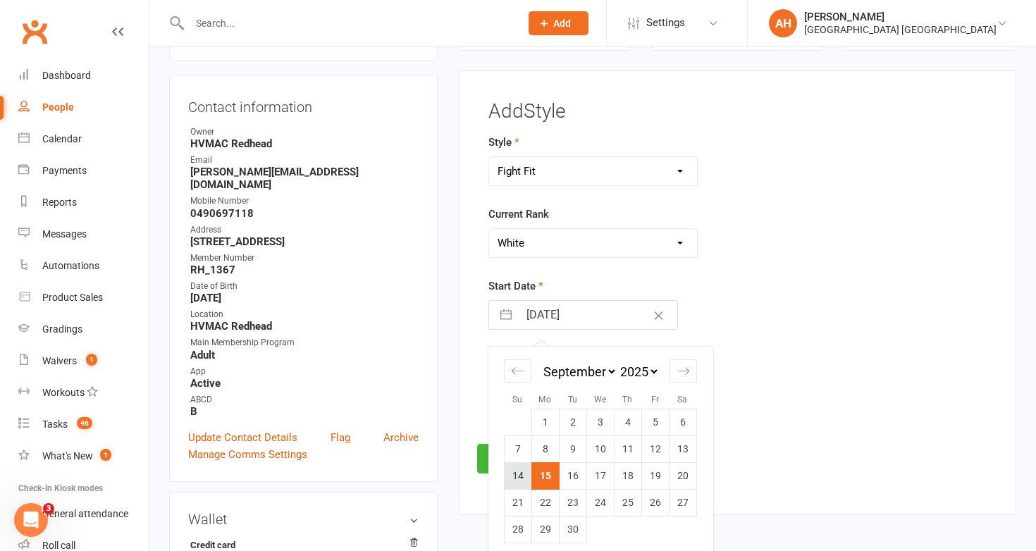
click at [517, 471] on td "14" at bounding box center [517, 475] width 27 height 27
type input "14 Sep 2025"
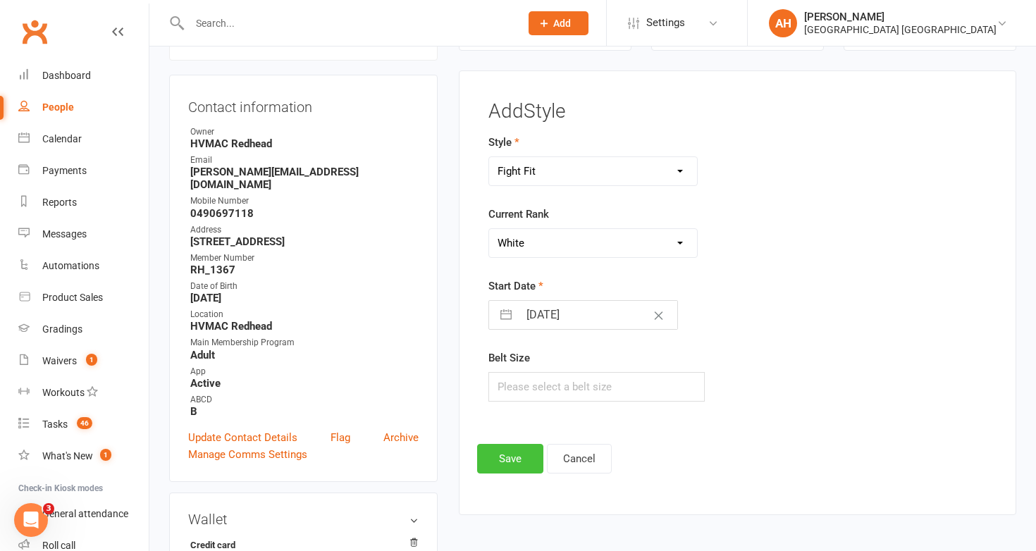
click at [498, 464] on button "Save" at bounding box center [510, 459] width 66 height 30
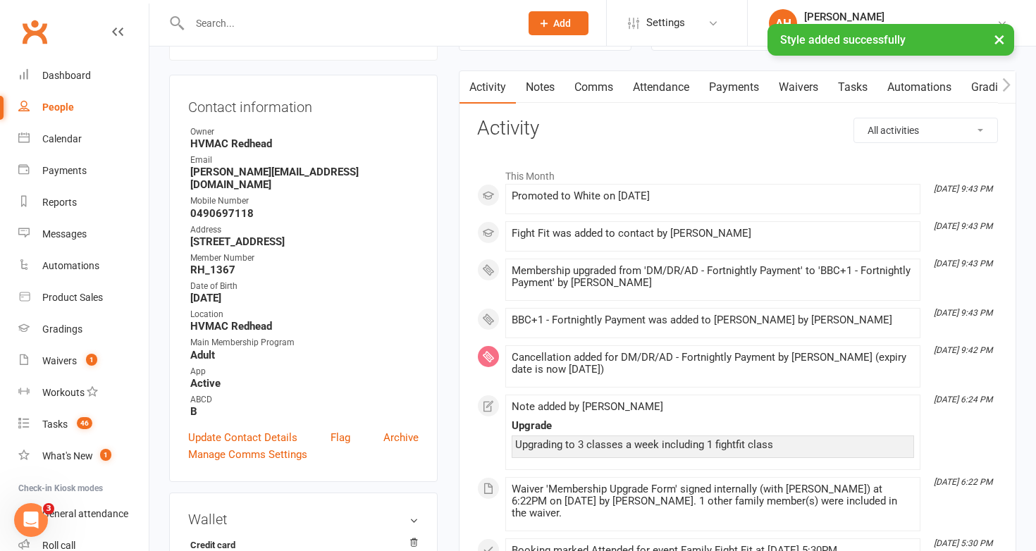
scroll to position [0, 0]
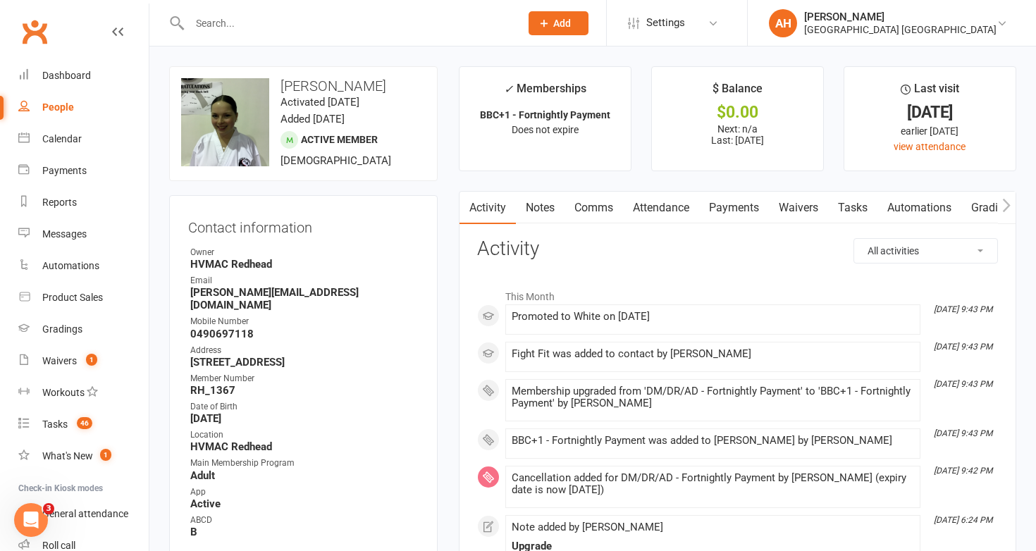
click at [557, 206] on link "Notes" at bounding box center [540, 208] width 49 height 32
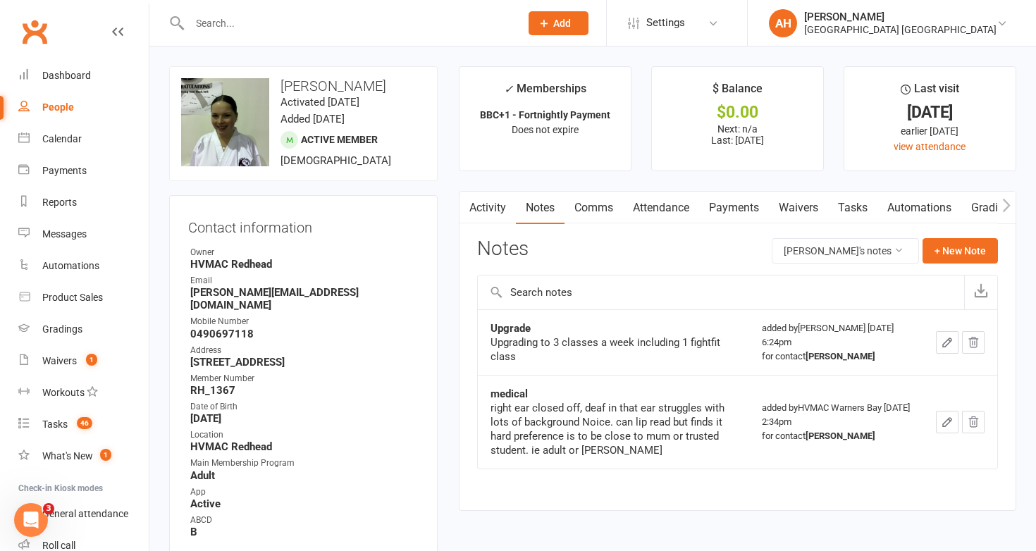
click at [863, 207] on link "Tasks" at bounding box center [852, 208] width 49 height 32
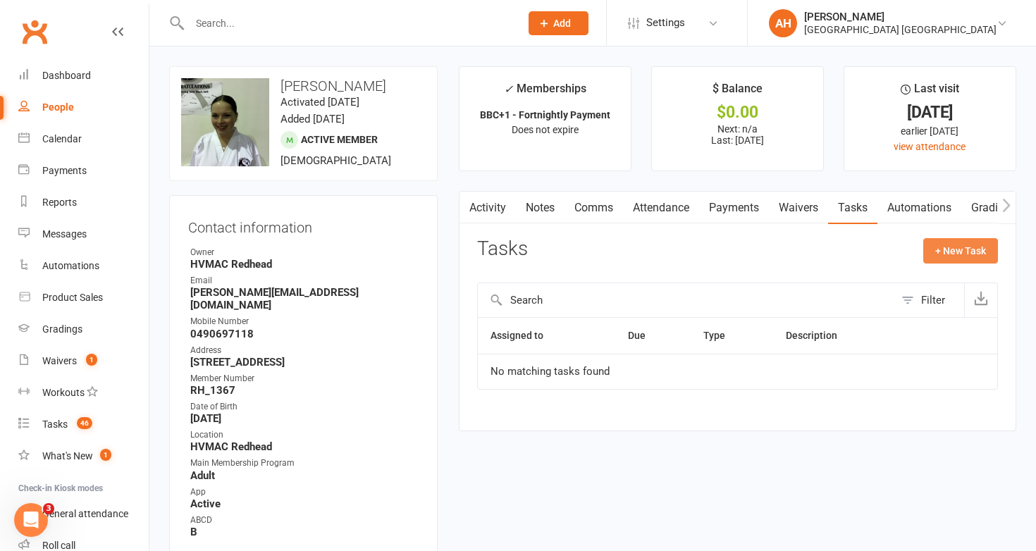
click at [957, 245] on button "+ New Task" at bounding box center [960, 250] width 75 height 25
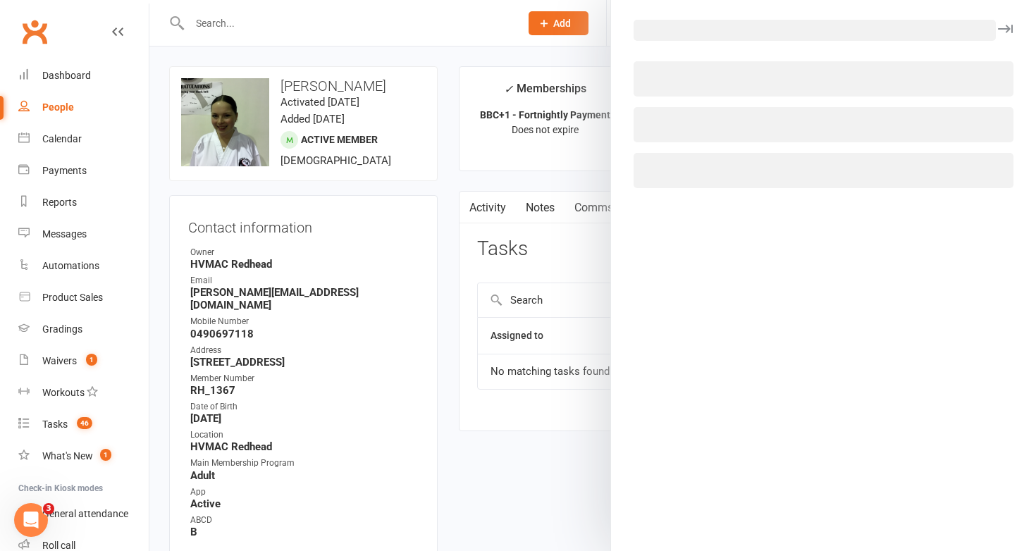
select select "43387"
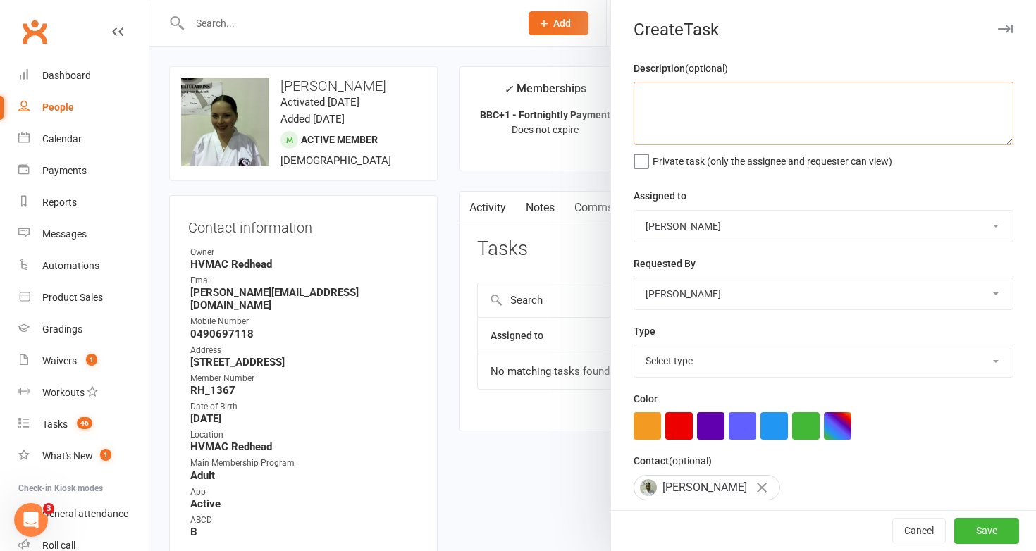
click at [792, 106] on textarea at bounding box center [824, 113] width 380 height 63
click at [789, 94] on textarea "Did Audrey pay for her upgrade? Please make notes." at bounding box center [824, 113] width 380 height 63
type textarea "Did Audrey pay for her upgrade package? Please make notes."
click at [934, 83] on textarea "Did Audrey pay for her upgrade package? Please make notes." at bounding box center [824, 113] width 380 height 63
drag, startPoint x: 935, startPoint y: 94, endPoint x: 489, endPoint y: 92, distance: 446.1
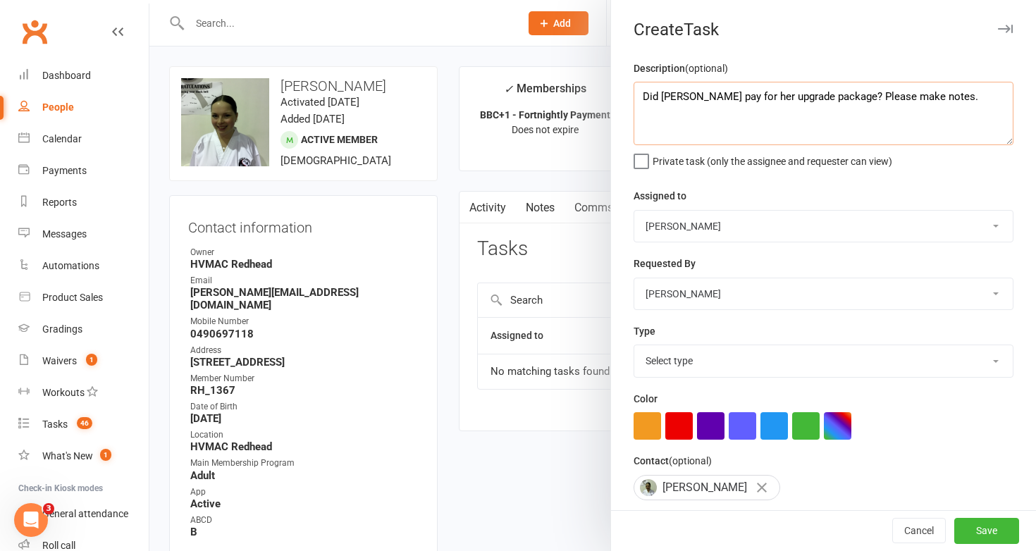
click at [149, 0] on react-component "Create Task Description (optional) Did Audrey pay for her upgrade package? Plea…" at bounding box center [149, 0] width 0 height 0
click at [510, 191] on div at bounding box center [592, 275] width 887 height 551
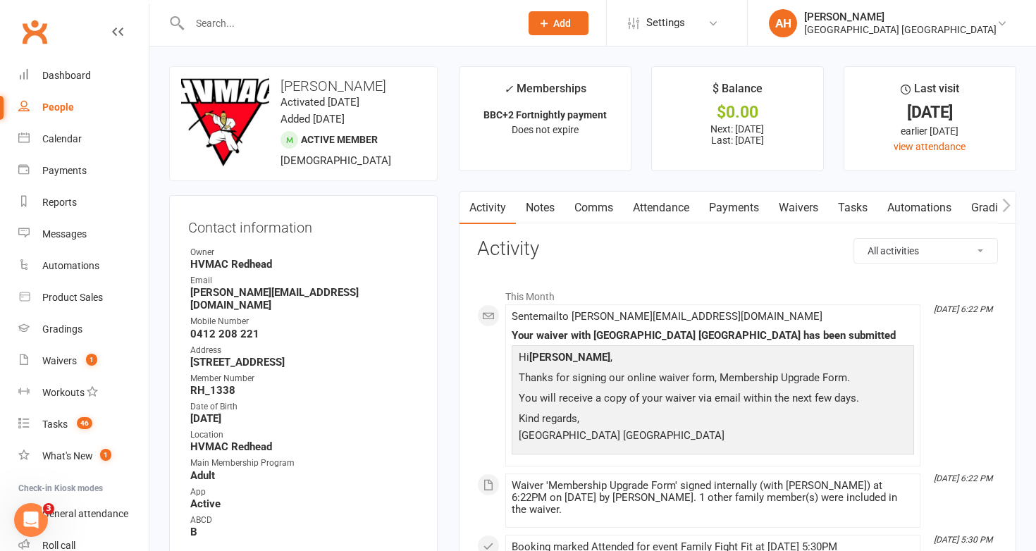
click at [737, 199] on link "Payments" at bounding box center [734, 208] width 70 height 32
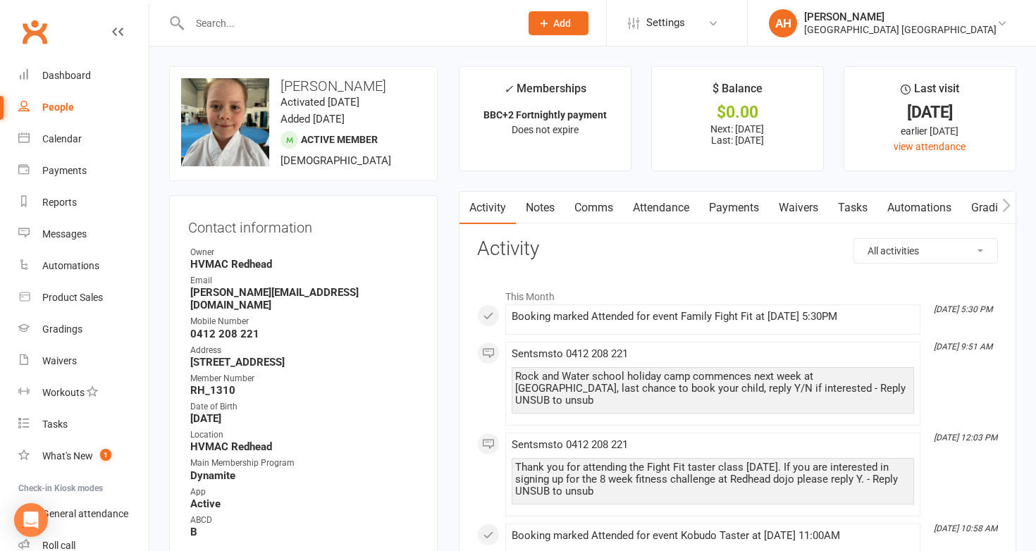
click at [739, 202] on link "Payments" at bounding box center [734, 208] width 70 height 32
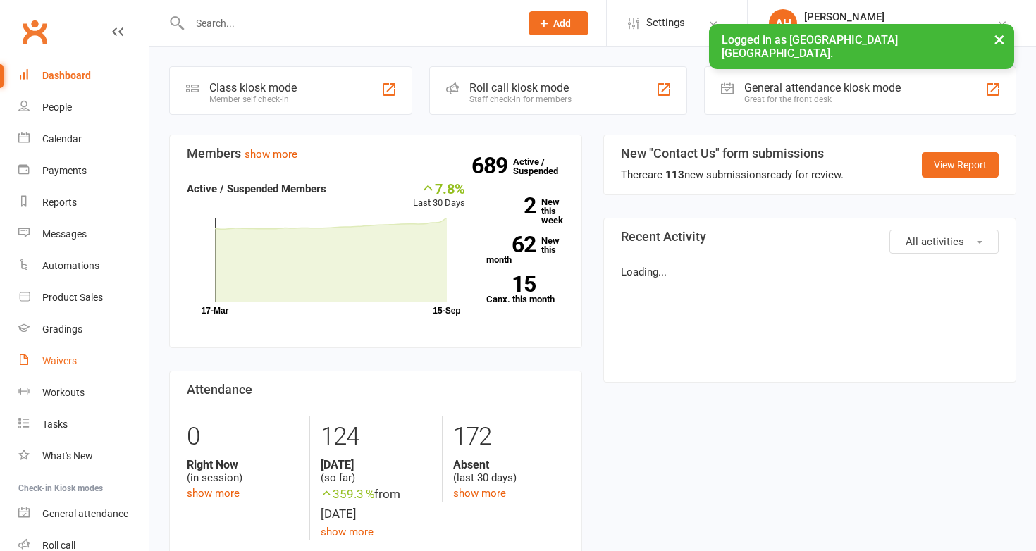
click at [74, 358] on div "Waivers" at bounding box center [59, 360] width 35 height 11
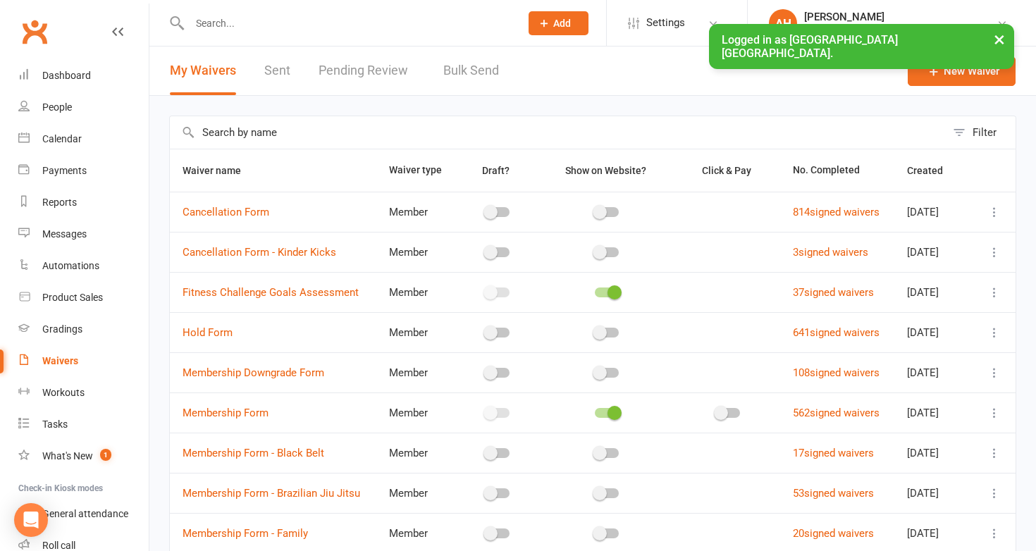
click at [410, 75] on link "Pending Review" at bounding box center [367, 71] width 97 height 49
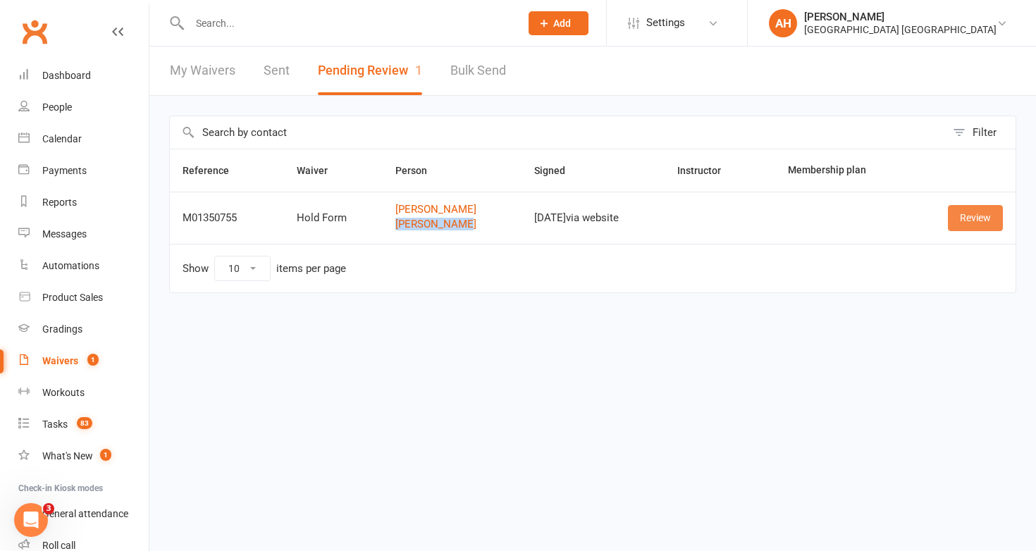
click at [958, 211] on link "Review" at bounding box center [975, 217] width 55 height 25
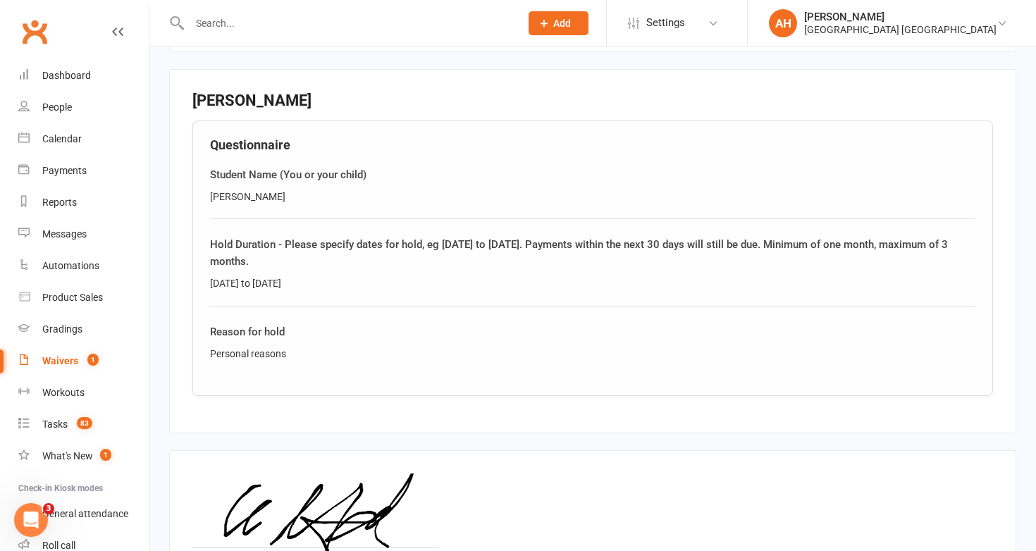
scroll to position [1322, 0]
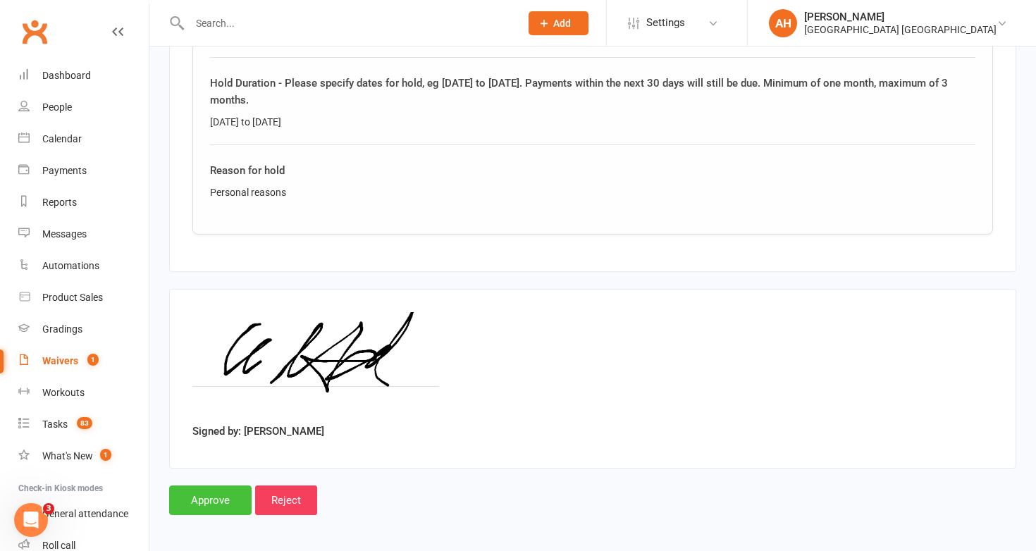
click at [199, 498] on input "Approve" at bounding box center [210, 501] width 82 height 30
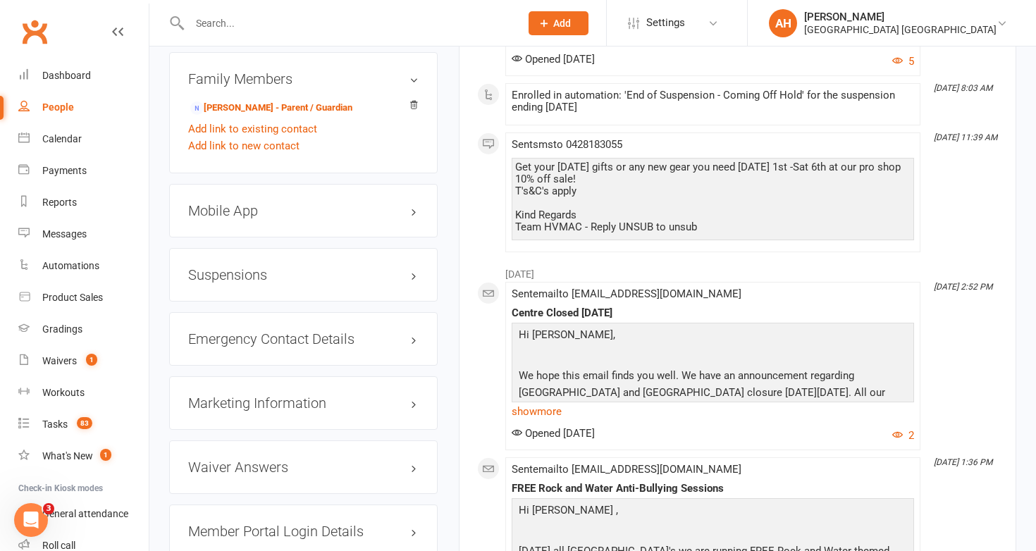
scroll to position [1267, 0]
click at [247, 266] on h3 "Suspensions" at bounding box center [303, 274] width 230 height 16
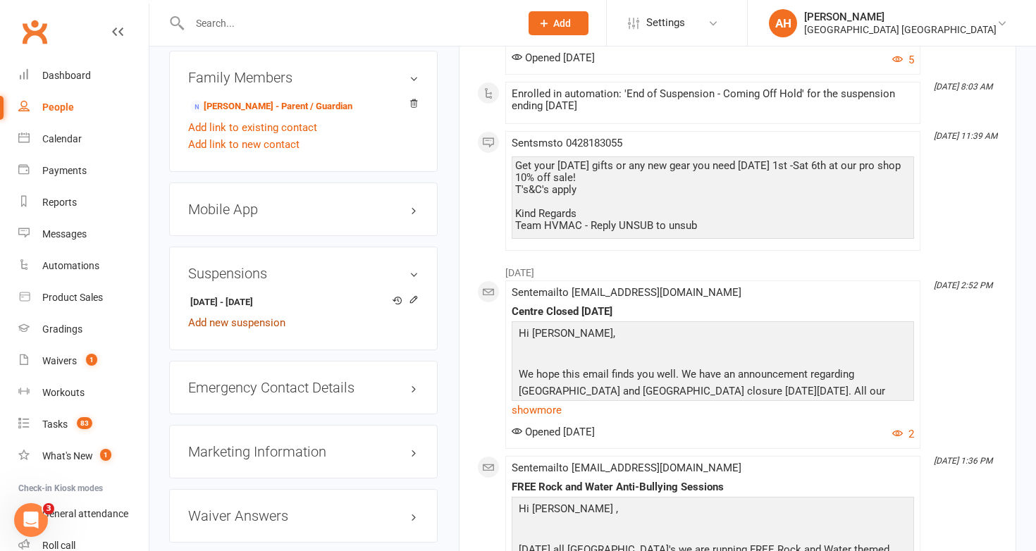
click at [254, 316] on link "Add new suspension" at bounding box center [236, 322] width 97 height 13
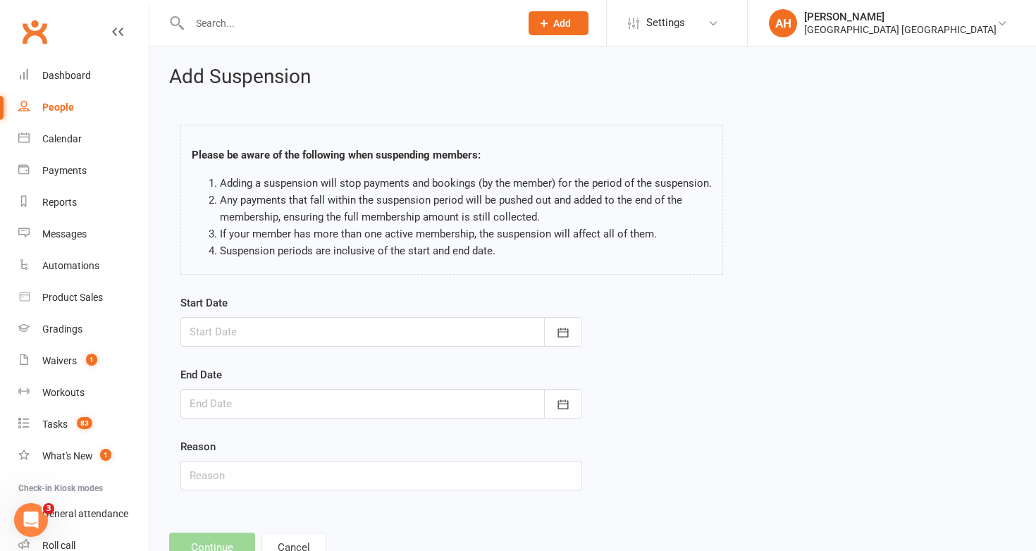
click at [258, 326] on div at bounding box center [381, 332] width 402 height 30
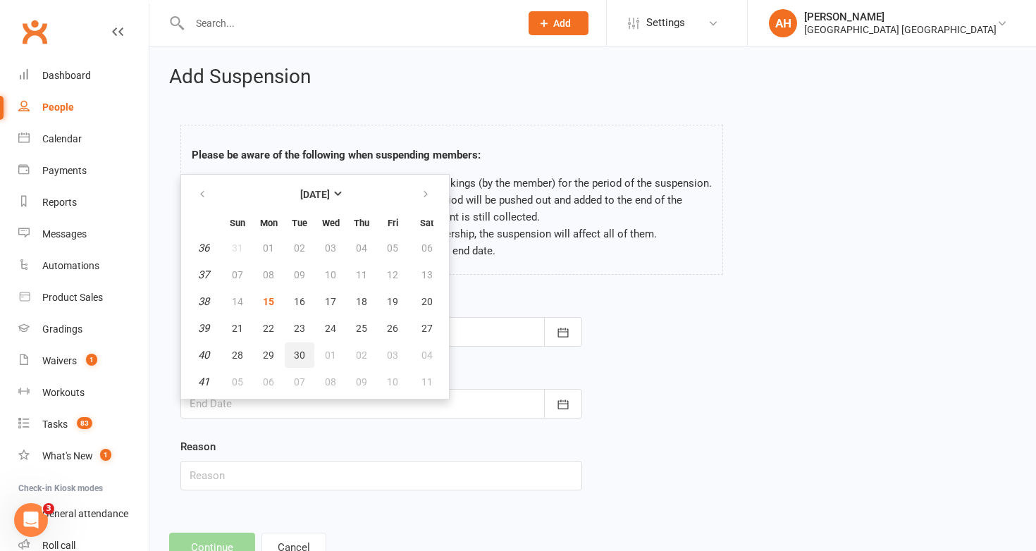
click at [295, 350] on span "30" at bounding box center [299, 355] width 11 height 11
type input "[DATE]"
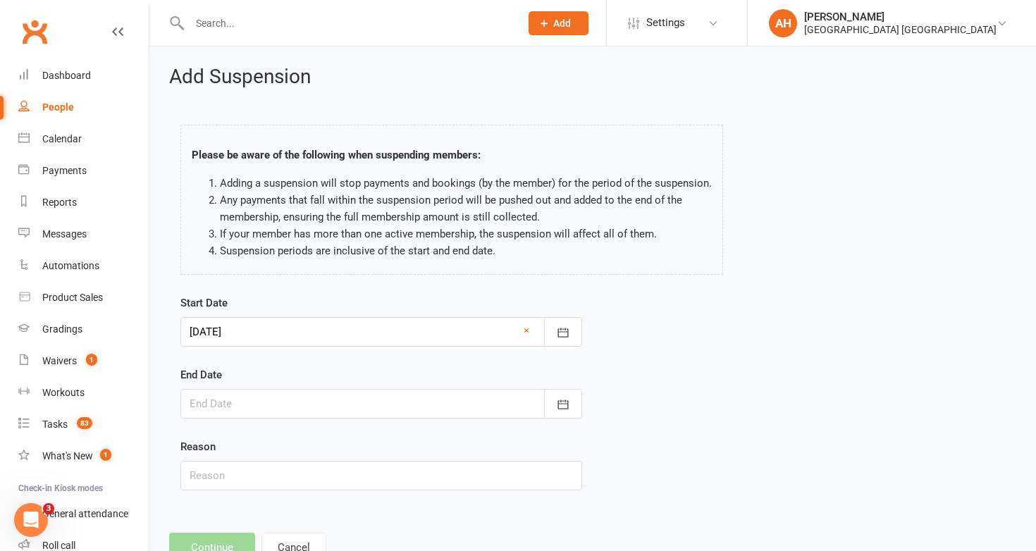
click at [366, 397] on div at bounding box center [381, 404] width 402 height 30
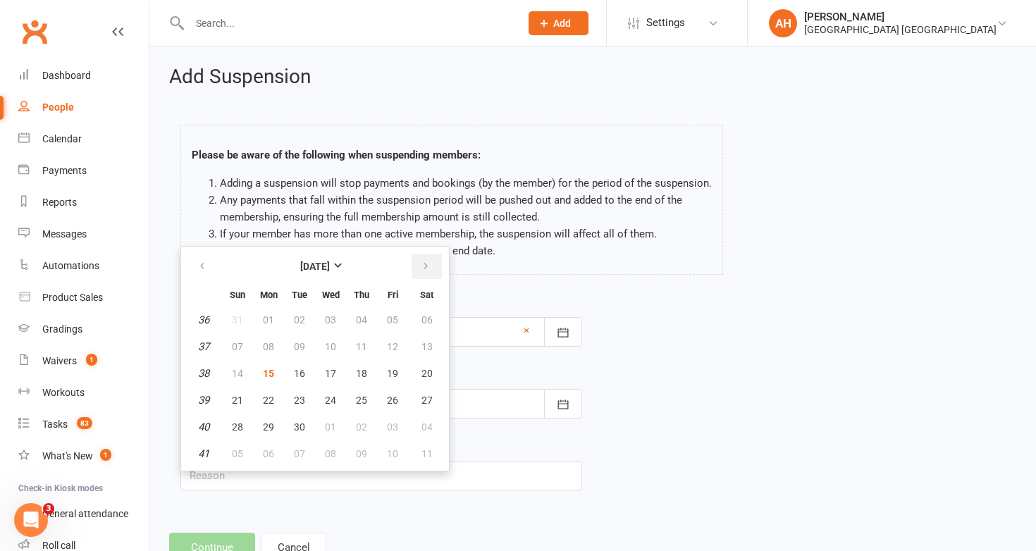
click at [432, 273] on button "button" at bounding box center [427, 266] width 30 height 25
click at [306, 424] on button "30" at bounding box center [300, 426] width 30 height 25
type input "[DATE]"
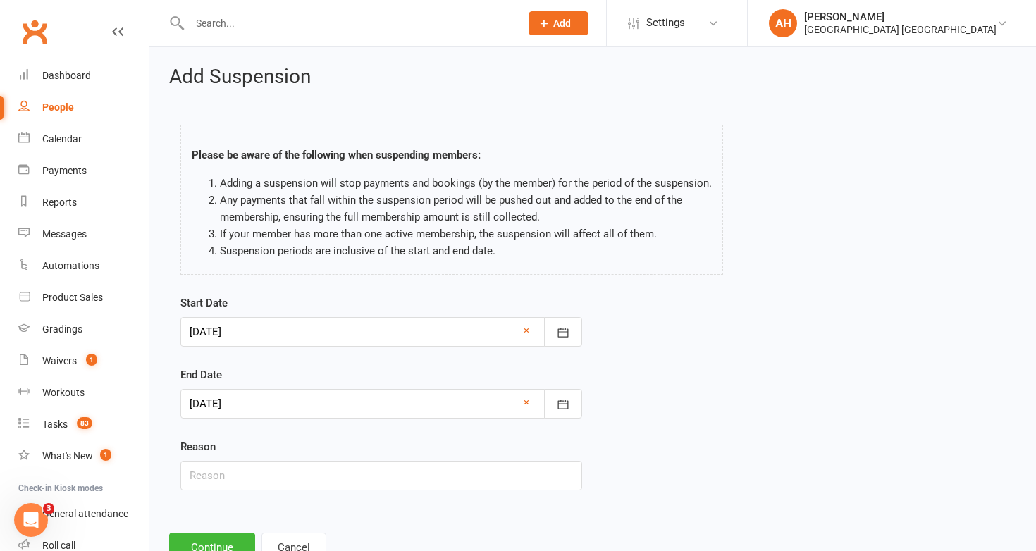
click at [290, 325] on div at bounding box center [381, 332] width 402 height 30
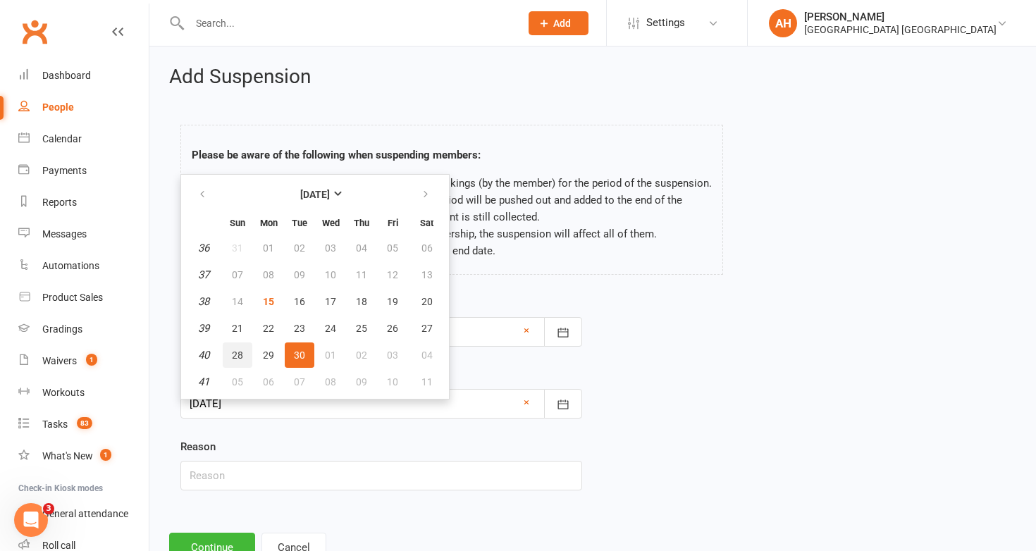
click at [235, 358] on span "28" at bounding box center [237, 355] width 11 height 11
type input "[DATE]"
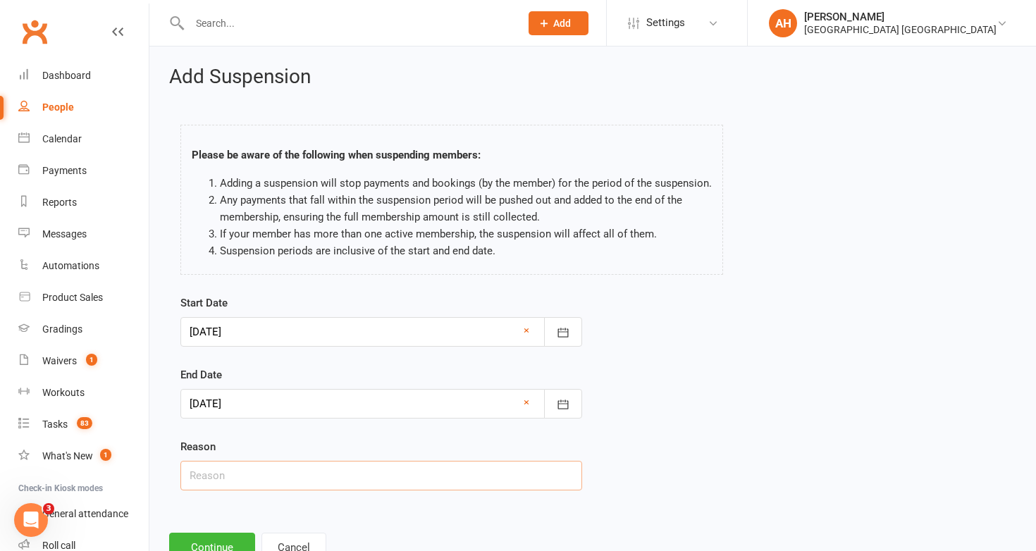
click at [237, 488] on input "text" at bounding box center [381, 476] width 402 height 30
type input "Personal"
click at [236, 542] on button "Continue" at bounding box center [212, 548] width 86 height 30
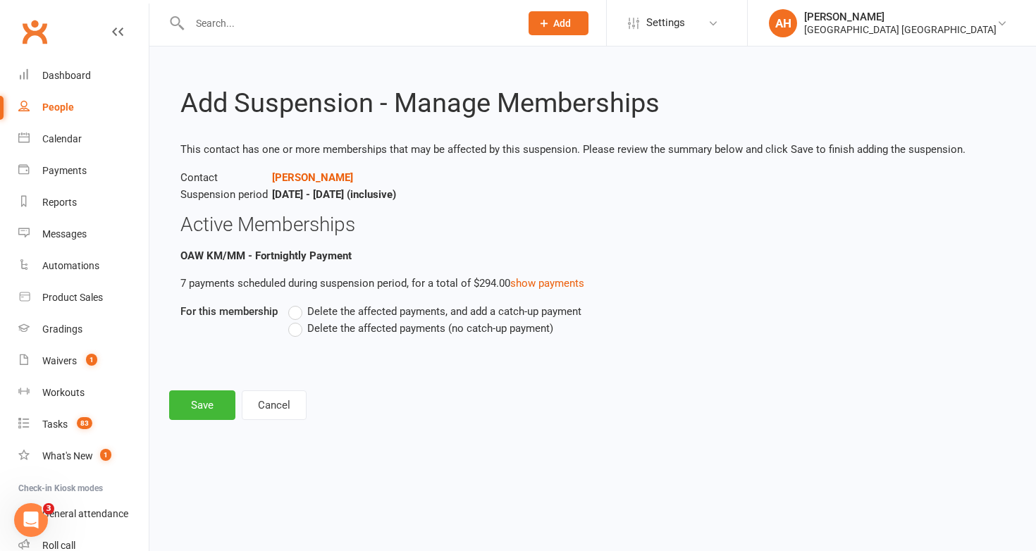
click at [300, 314] on label "Delete the affected payments, and add a catch-up payment" at bounding box center [434, 311] width 293 height 17
click at [297, 303] on input "Delete the affected payments, and add a catch-up payment" at bounding box center [292, 303] width 9 height 0
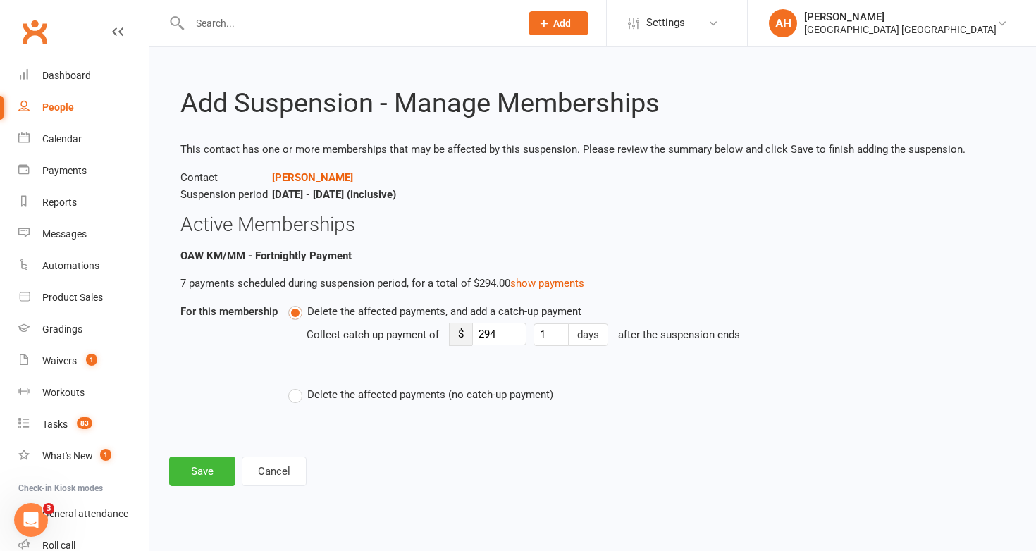
click at [297, 313] on label "Delete the affected payments, and add a catch-up payment" at bounding box center [434, 311] width 293 height 17
click at [297, 303] on input "Delete the affected payments, and add a catch-up payment" at bounding box center [292, 303] width 9 height 0
click at [297, 393] on label "Delete the affected payments (no catch-up payment)" at bounding box center [420, 394] width 265 height 17
click at [297, 386] on input "Delete the affected payments (no catch-up payment)" at bounding box center [292, 386] width 9 height 0
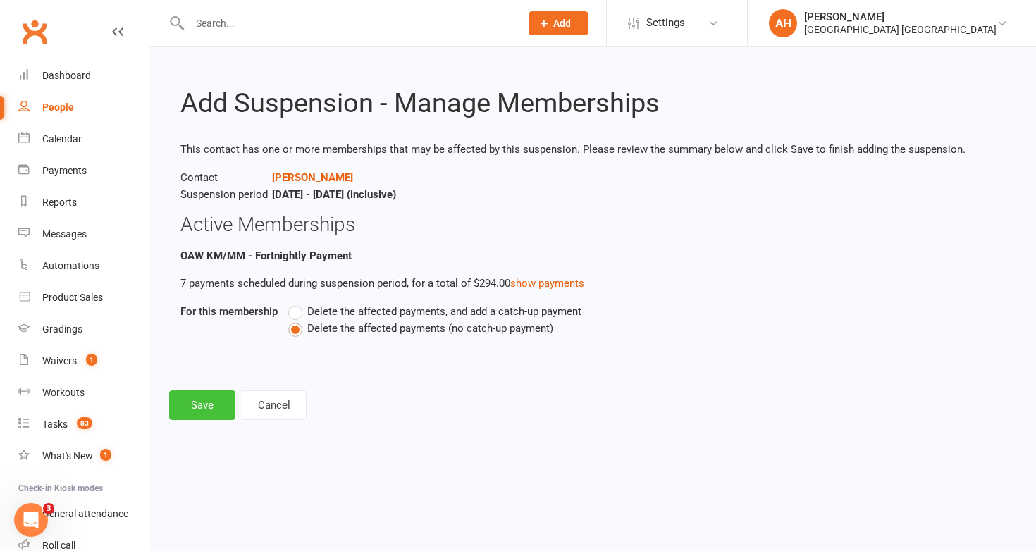
click at [216, 402] on button "Save" at bounding box center [202, 405] width 66 height 30
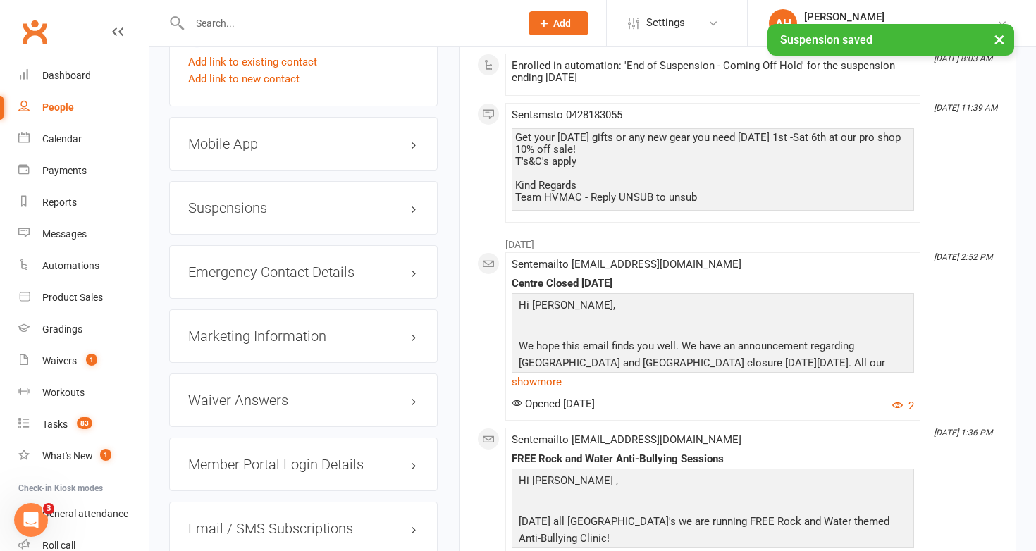
scroll to position [1346, 0]
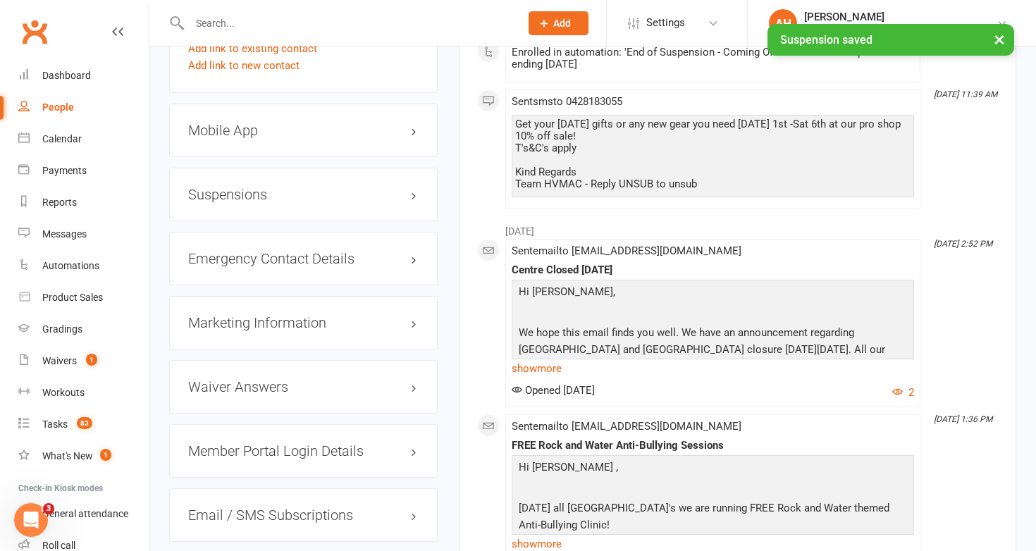
click at [393, 187] on h3 "Suspensions" at bounding box center [303, 195] width 230 height 16
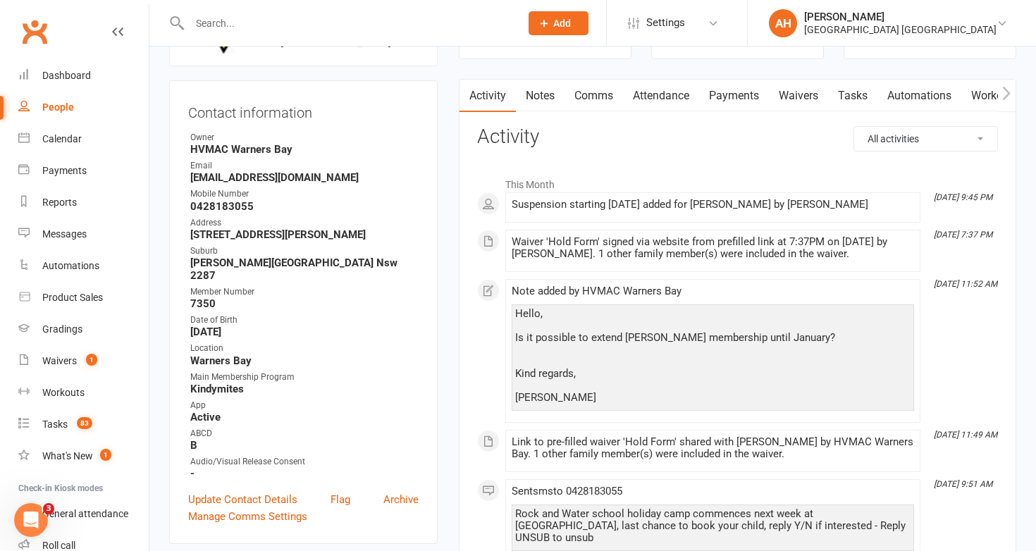
scroll to position [0, 0]
